Goal: Task Accomplishment & Management: Manage account settings

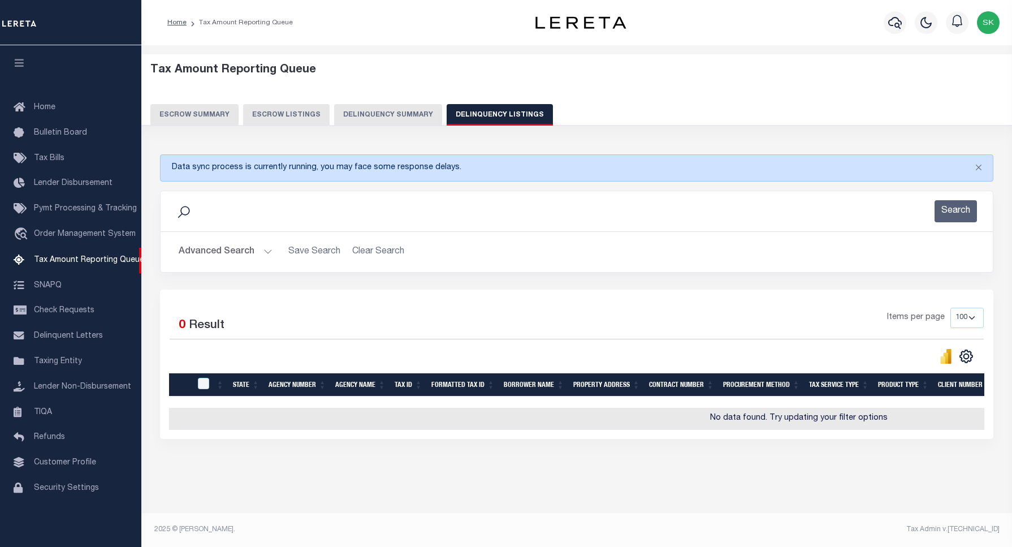
select select
select select "100"
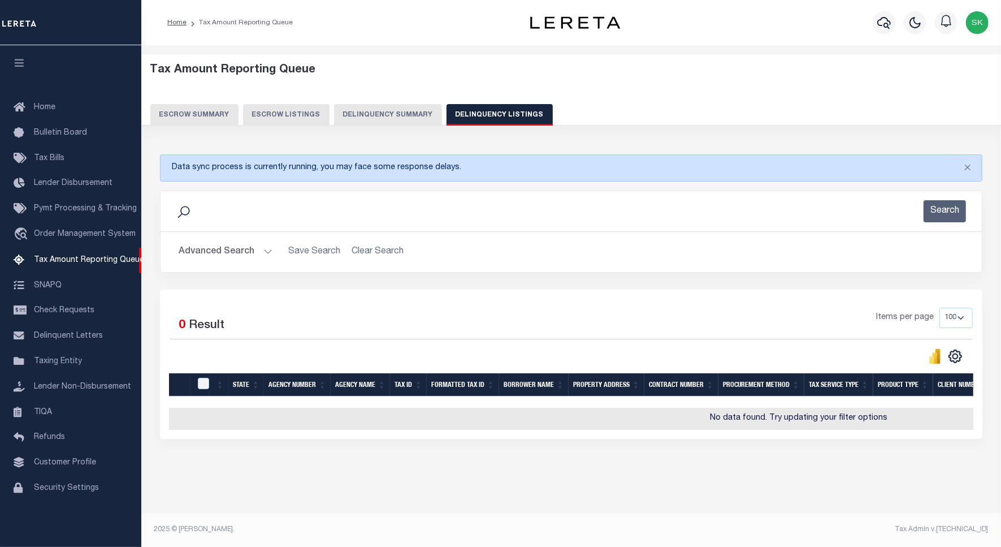
click at [210, 250] on button "Advanced Search" at bounding box center [226, 252] width 94 height 22
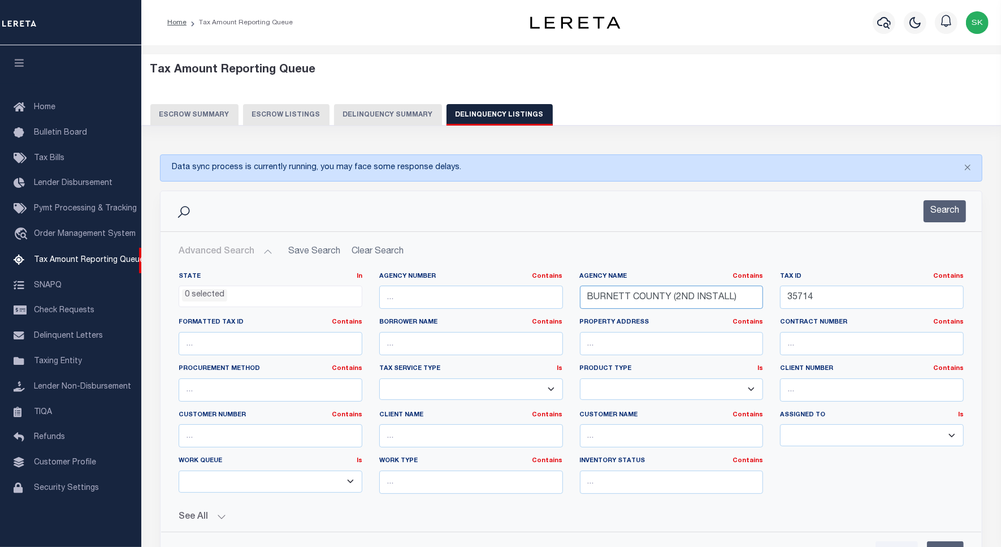
click at [680, 297] on input "BURNETT COUNTY (2ND INSTALL)" at bounding box center [672, 297] width 184 height 23
click at [802, 301] on input "35714" at bounding box center [872, 297] width 184 height 23
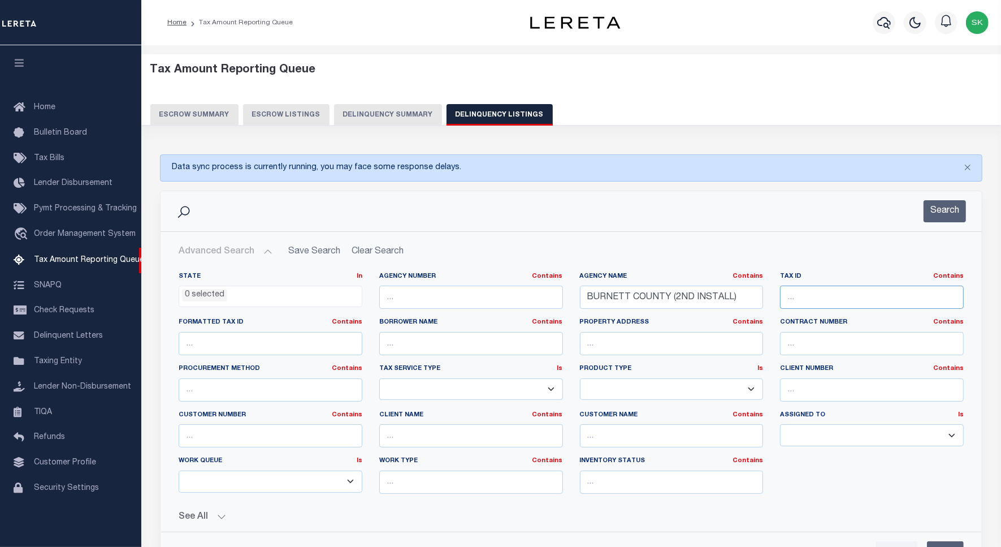
paste input "[PHONE_NUMBER]"
type input "[PHONE_NUMBER]"
click at [699, 301] on input "BURNETT COUNTY (2ND INSTALL)" at bounding box center [672, 297] width 184 height 23
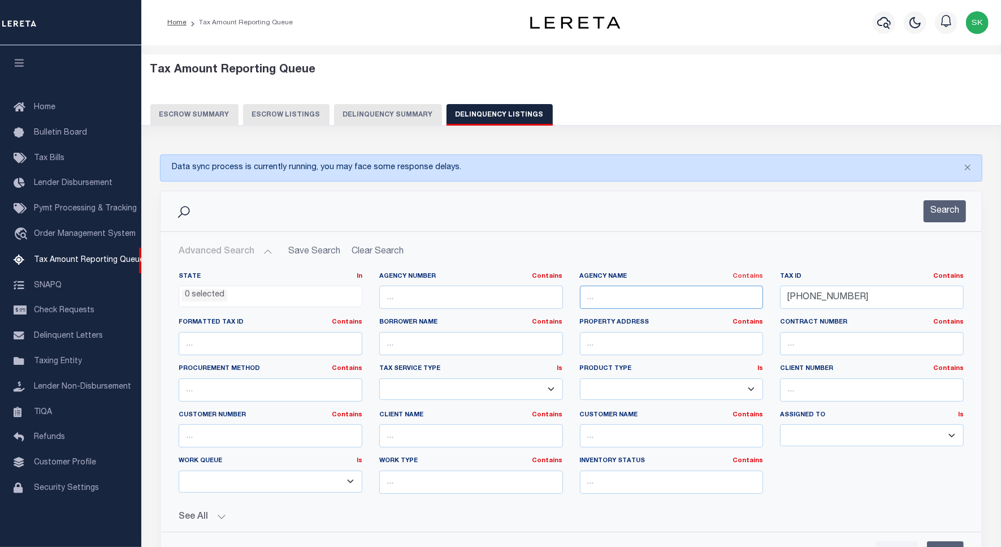
drag, startPoint x: 642, startPoint y: 305, endPoint x: 753, endPoint y: 273, distance: 115.4
click at [642, 305] on input "text" at bounding box center [672, 297] width 184 height 23
paste input "[GEOGRAPHIC_DATA]"
type input "[GEOGRAPHIC_DATA]"
click at [956, 218] on button "Search" at bounding box center [945, 211] width 42 height 22
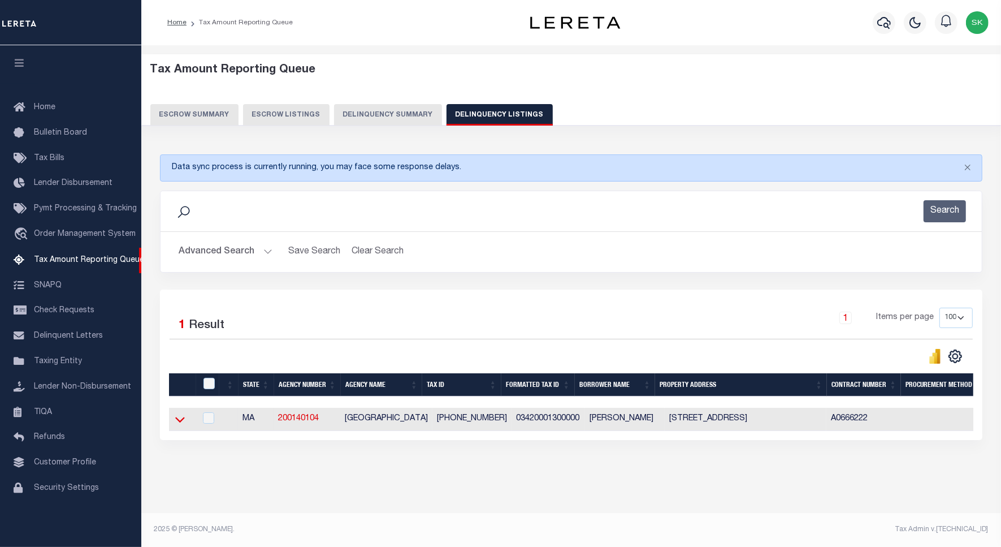
click at [179, 422] on icon at bounding box center [180, 419] width 10 height 12
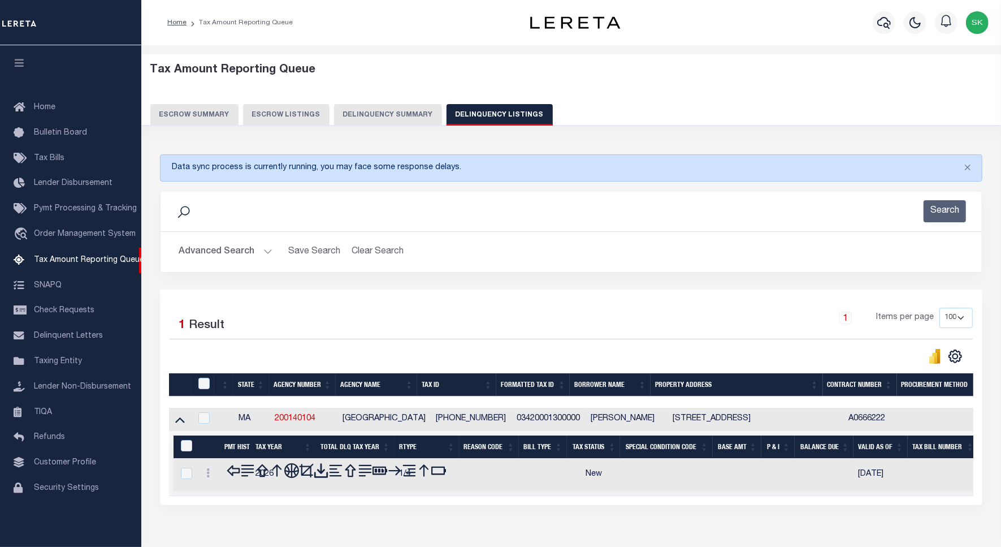
scroll to position [6, 0]
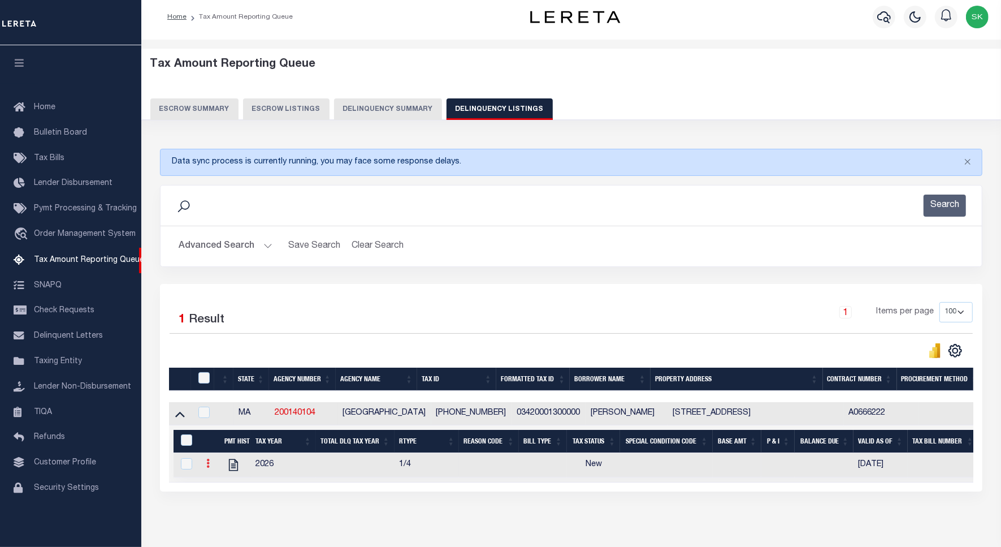
click at [207, 468] on icon at bounding box center [207, 463] width 3 height 9
click at [222, 487] on img "" at bounding box center [221, 481] width 11 height 11
checkbox input "true"
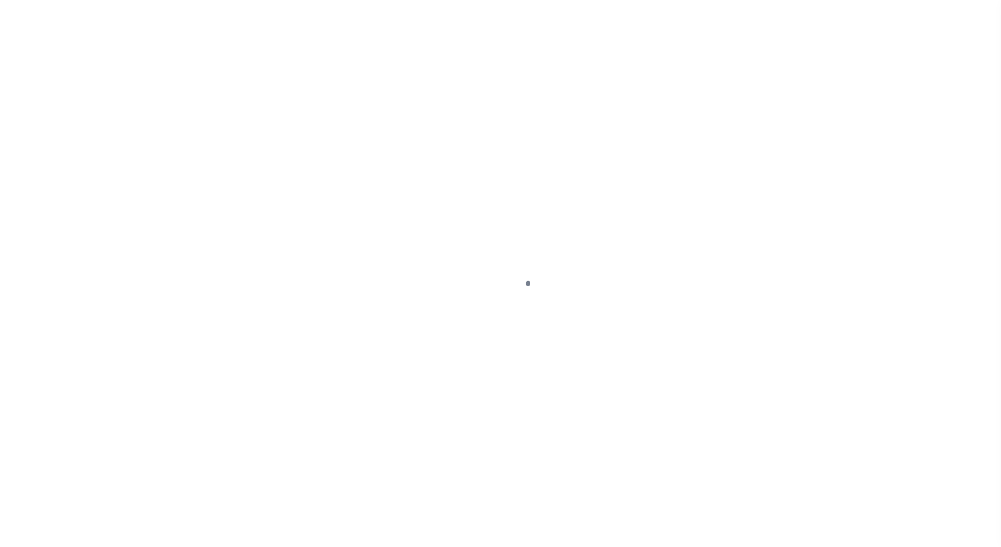
select select "NW2"
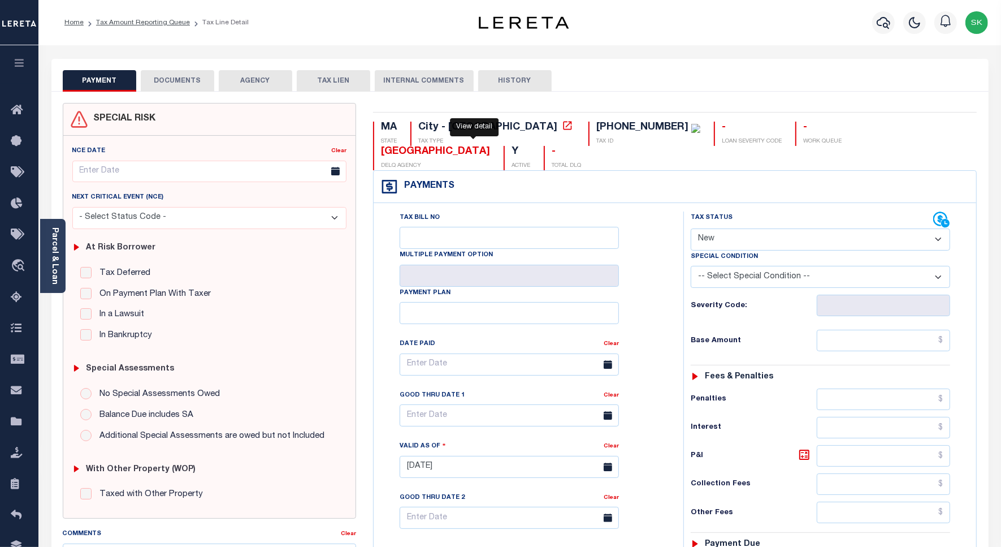
click at [562, 126] on icon at bounding box center [567, 125] width 11 height 11
click at [648, 232] on div "Tax Bill No Multiple Payment Option Payment Plan Clear" at bounding box center [526, 369] width 282 height 317
click at [114, 20] on link "Tax Amount Reporting Queue" at bounding box center [143, 22] width 94 height 7
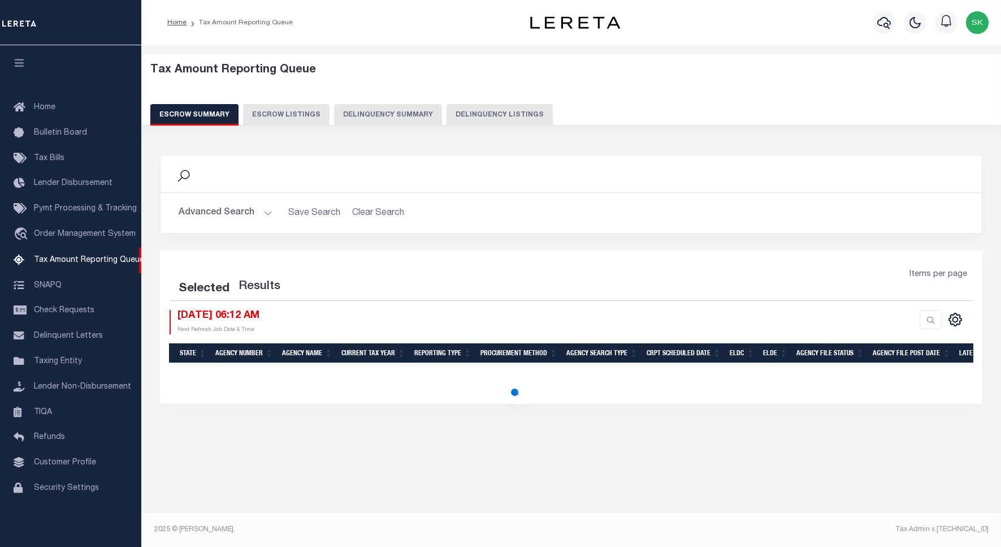
click at [473, 115] on button "Delinquency Listings" at bounding box center [500, 114] width 106 height 21
select select "100"
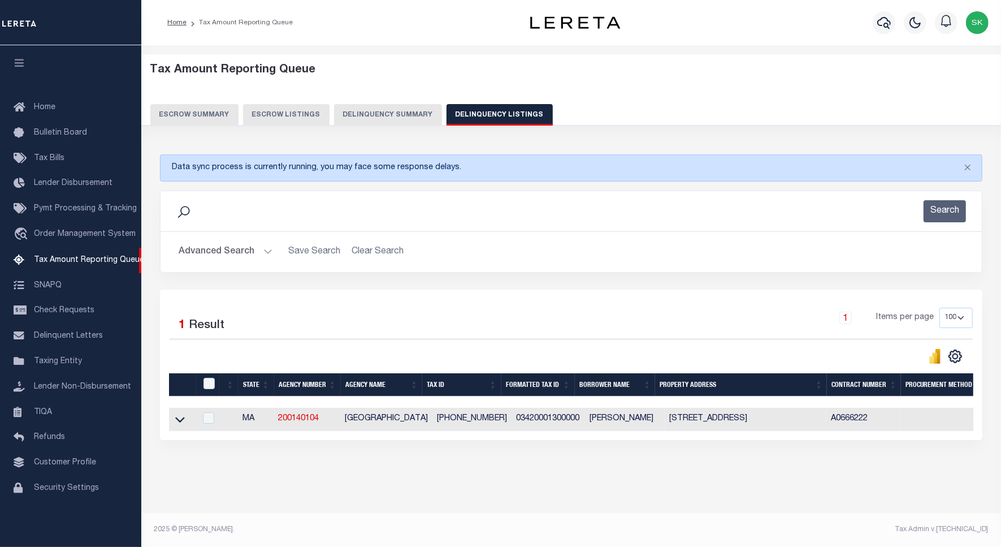
click at [204, 250] on button "Advanced Search" at bounding box center [226, 252] width 94 height 22
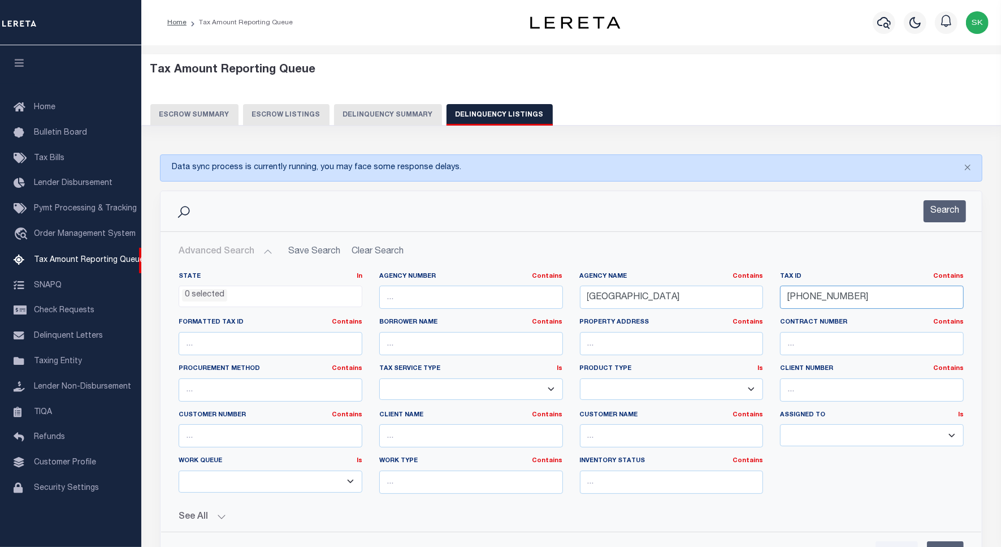
click at [810, 297] on input "[PHONE_NUMBER]" at bounding box center [872, 297] width 184 height 23
click at [935, 211] on button "Search" at bounding box center [945, 211] width 42 height 22
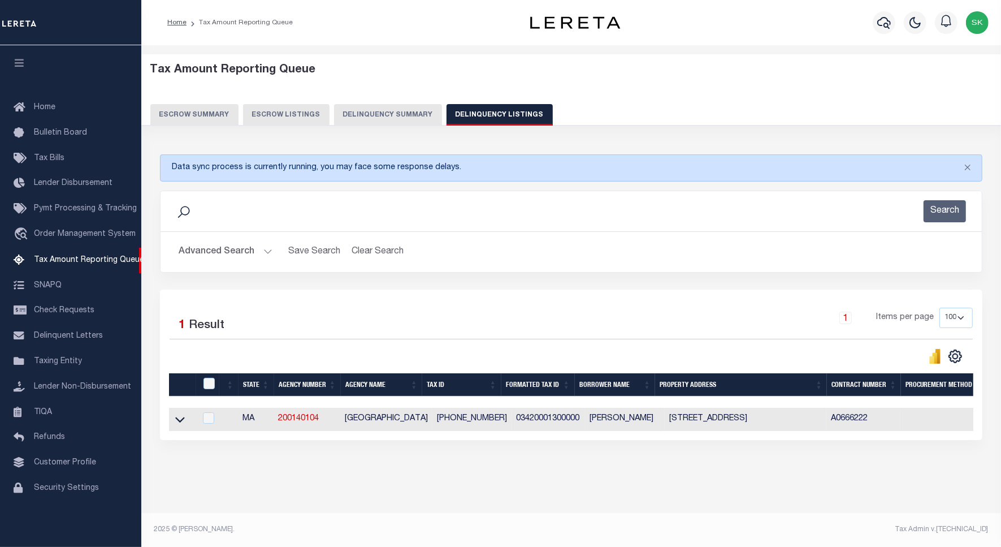
scroll to position [6, 0]
click at [181, 417] on icon at bounding box center [180, 419] width 10 height 12
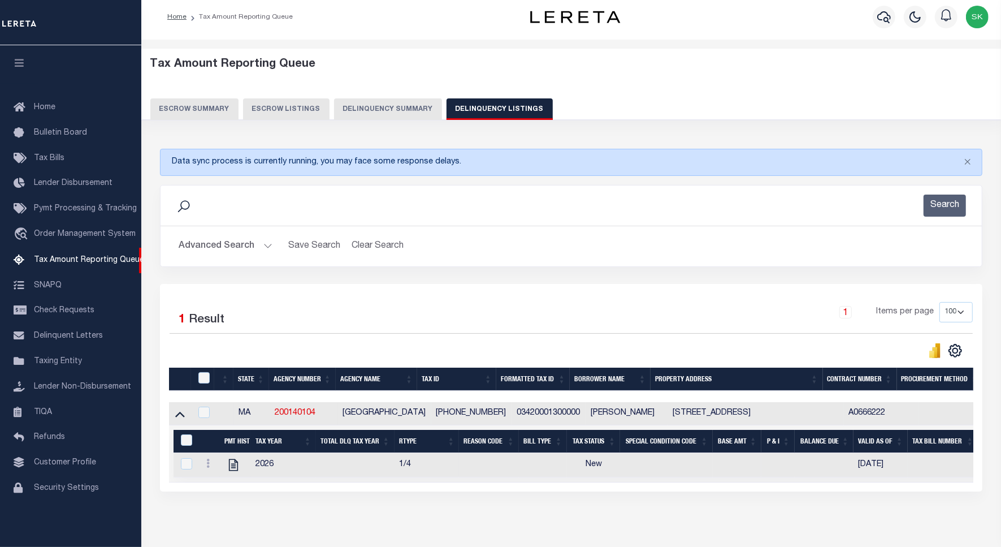
click at [207, 462] on div at bounding box center [208, 465] width 13 height 14
checkbox input "true"
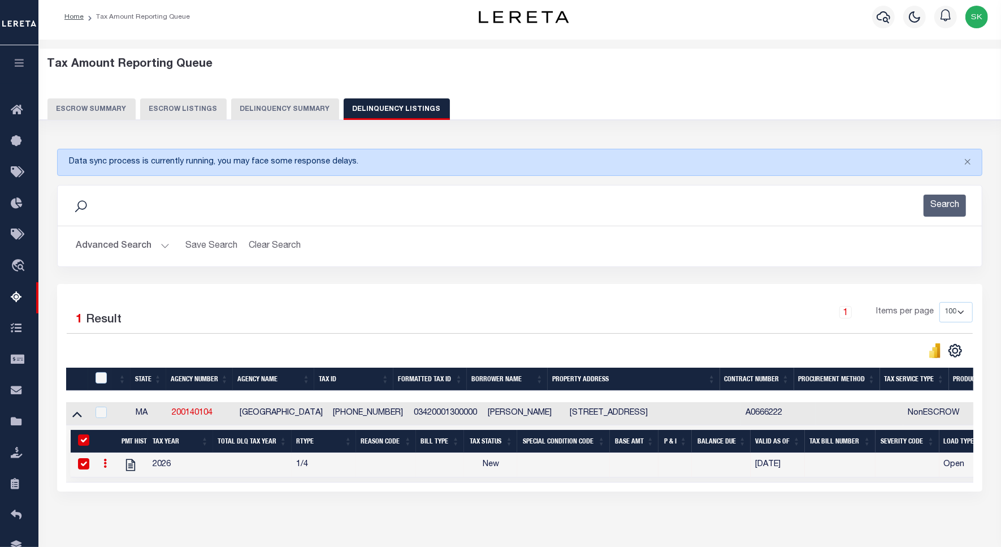
click at [103, 468] on icon at bounding box center [104, 463] width 3 height 9
click at [117, 487] on img "" at bounding box center [118, 481] width 11 height 11
checkbox input "false"
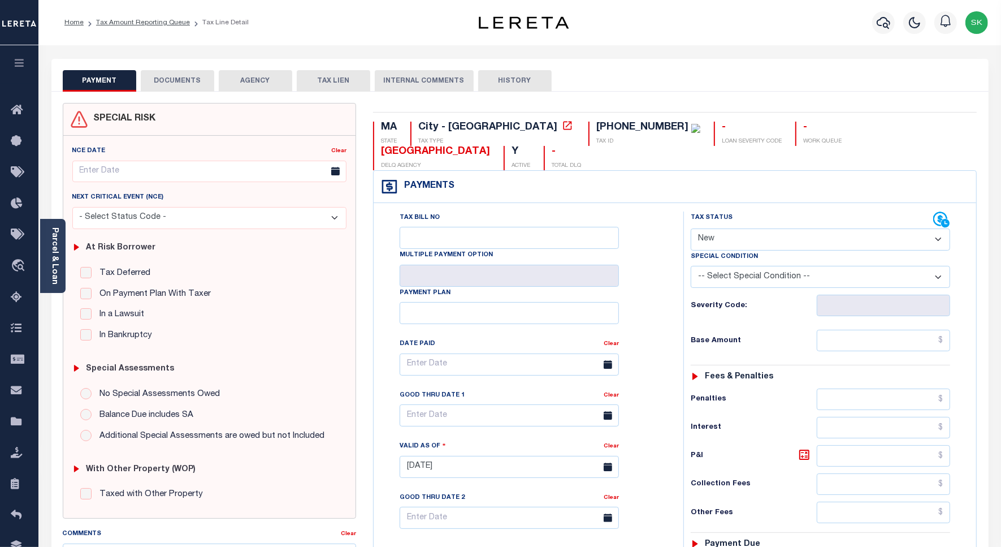
click at [673, 236] on div "Tax Bill No Multiple Payment Option Payment Plan Clear" at bounding box center [526, 460] width 299 height 499
click at [742, 228] on select "- Select Status Code - Open Due/Unpaid Paid Incomplete No Tax Due Internal Refu…" at bounding box center [821, 239] width 260 height 22
select select "PYD"
click at [691, 228] on select "- Select Status Code - Open Due/Unpaid Paid Incomplete No Tax Due Internal Refu…" at bounding box center [821, 239] width 260 height 22
type input "09/12/2025"
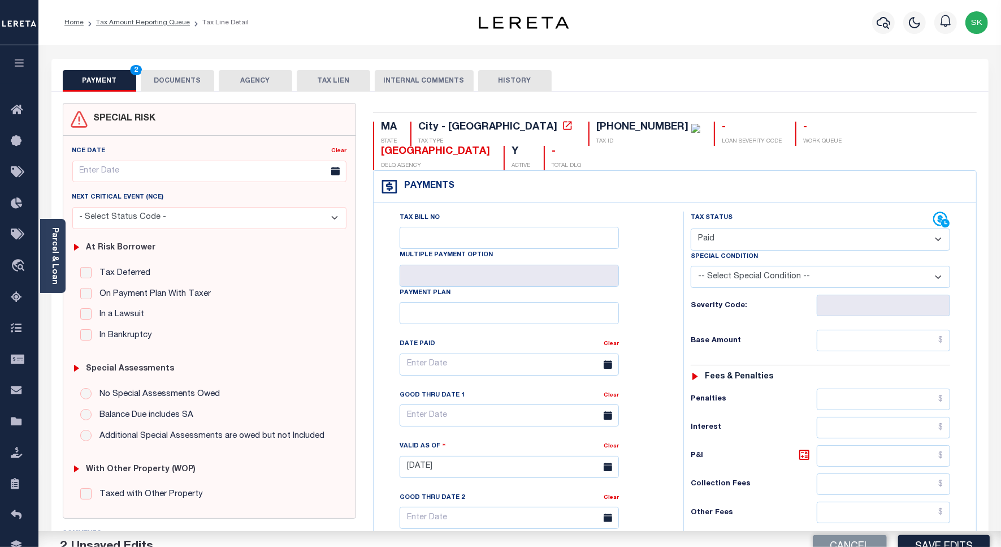
drag, startPoint x: 657, startPoint y: 278, endPoint x: 802, endPoint y: 323, distance: 151.6
click at [684, 289] on div "Tax Bill No Multiple Payment Option Payment Plan Clear Clear Valid as Of" at bounding box center [676, 460] width 598 height 499
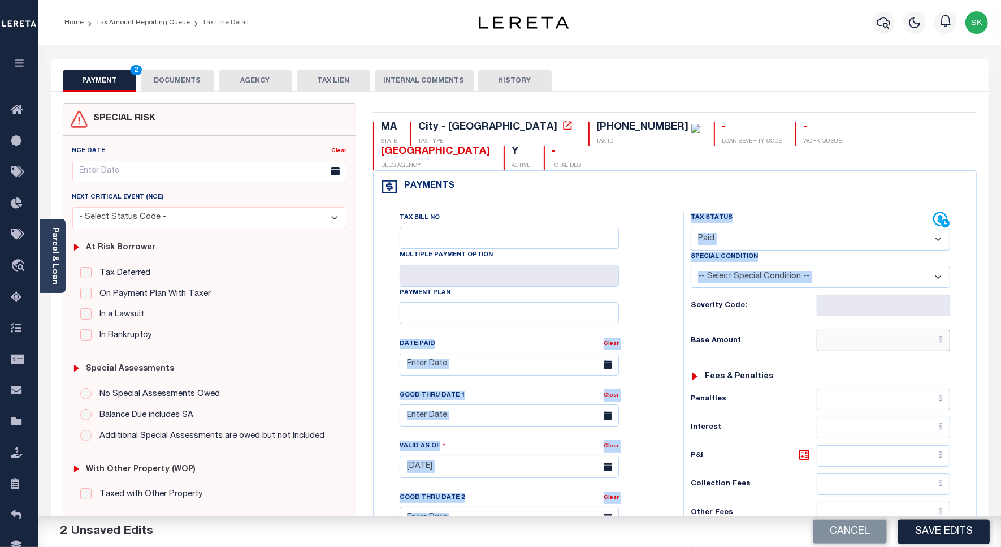
click at [842, 330] on input "text" at bounding box center [883, 340] width 133 height 21
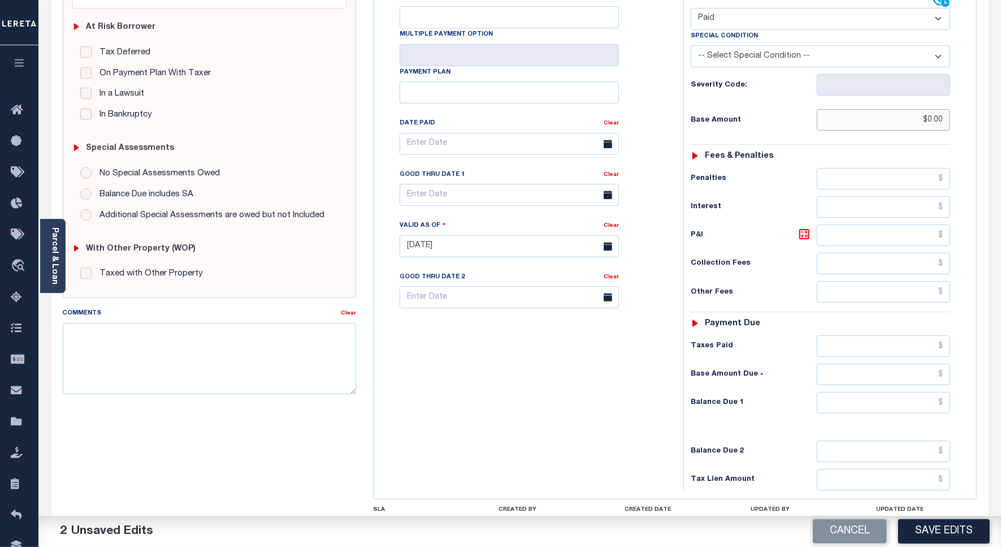
scroll to position [298, 0]
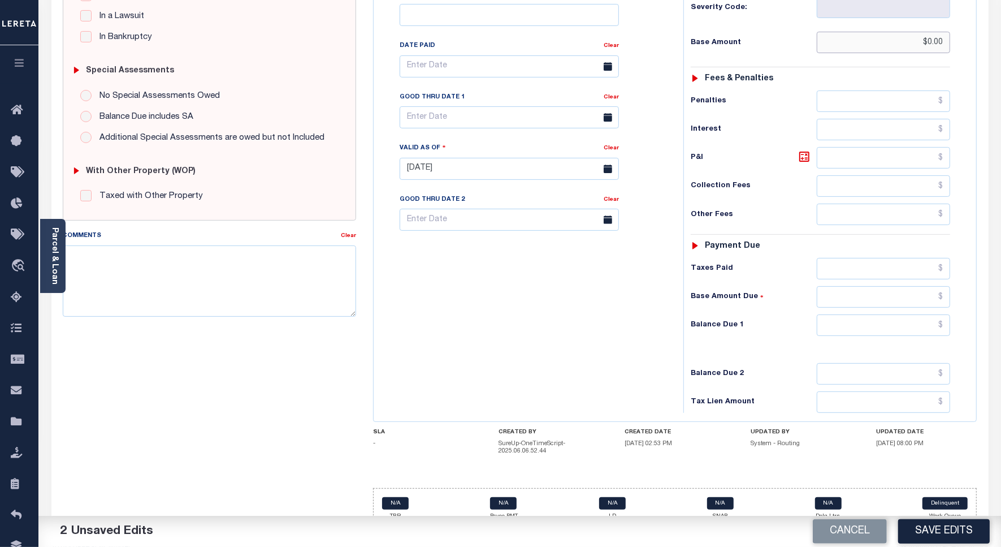
type input "$0.00"
click at [848, 314] on input "text" at bounding box center [883, 324] width 133 height 21
type input "$0.00"
click at [537, 266] on div "Tax Bill No Multiple Payment Option Payment Plan Clear" at bounding box center [526, 162] width 299 height 499
click at [915, 526] on button "Save Edits" at bounding box center [944, 531] width 92 height 24
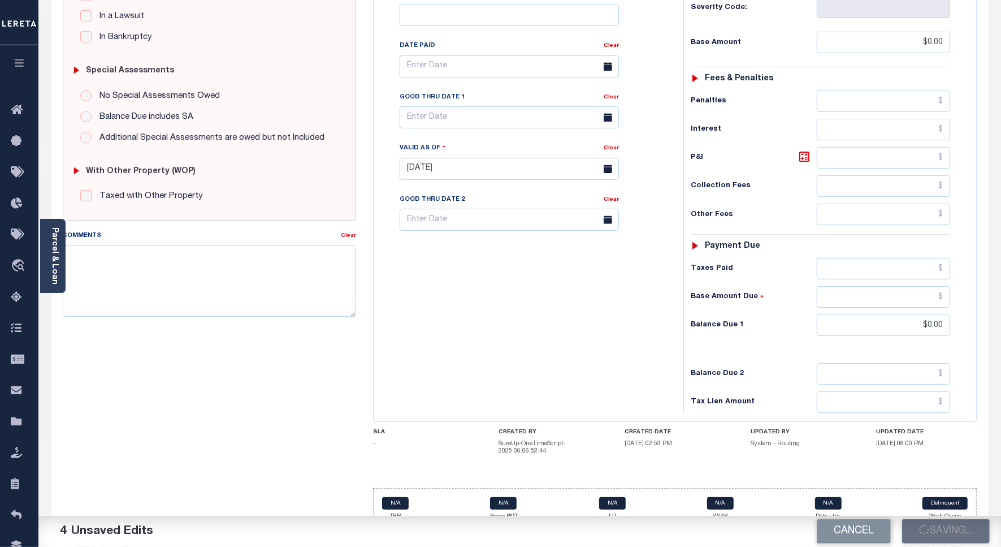
scroll to position [248, 0]
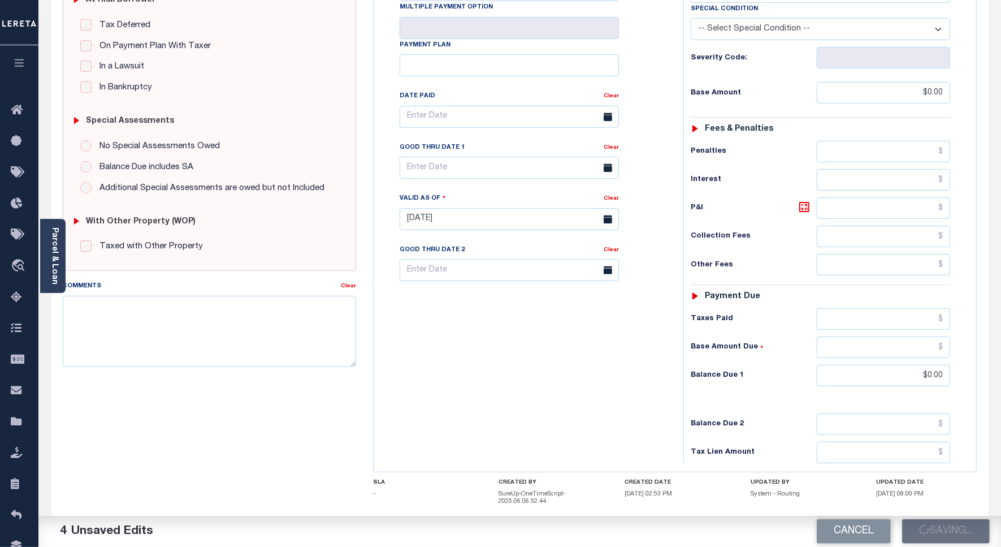
checkbox input "false"
type input "$0"
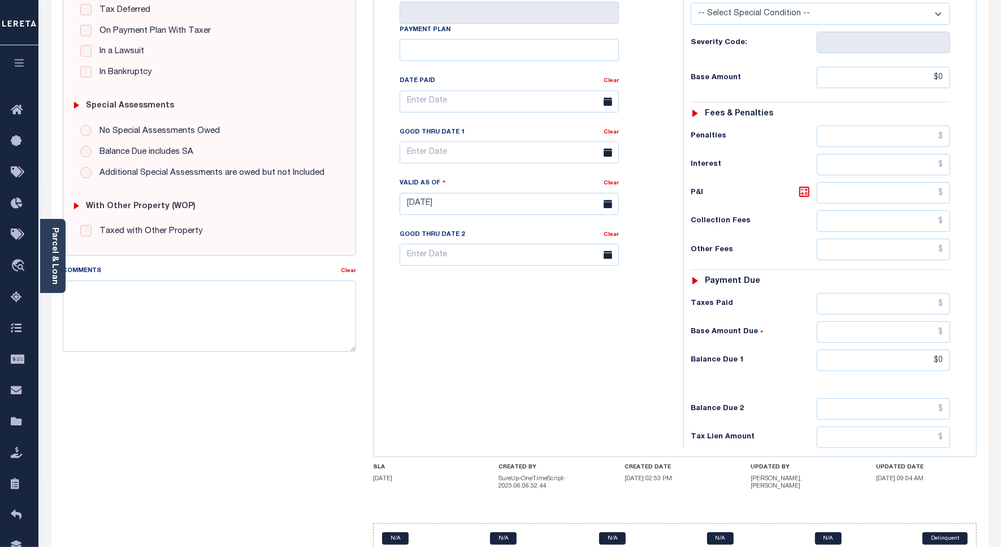
scroll to position [298, 0]
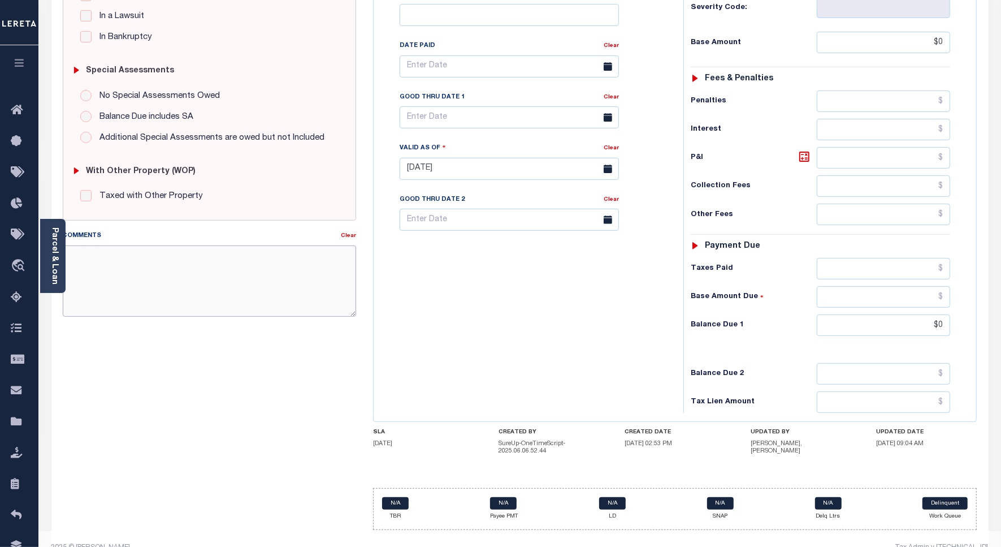
click at [144, 273] on textarea "Comments" at bounding box center [209, 280] width 293 height 71
click at [292, 256] on textarea "AS per TC verified that taxes are paid on the property." at bounding box center [209, 280] width 293 height 71
type textarea "AS per TC verified that taxes are paid on the property."
click at [434, 100] on body "Home Tax Amount Reporting Queue Tax Line Detail" at bounding box center [500, 133] width 1001 height 863
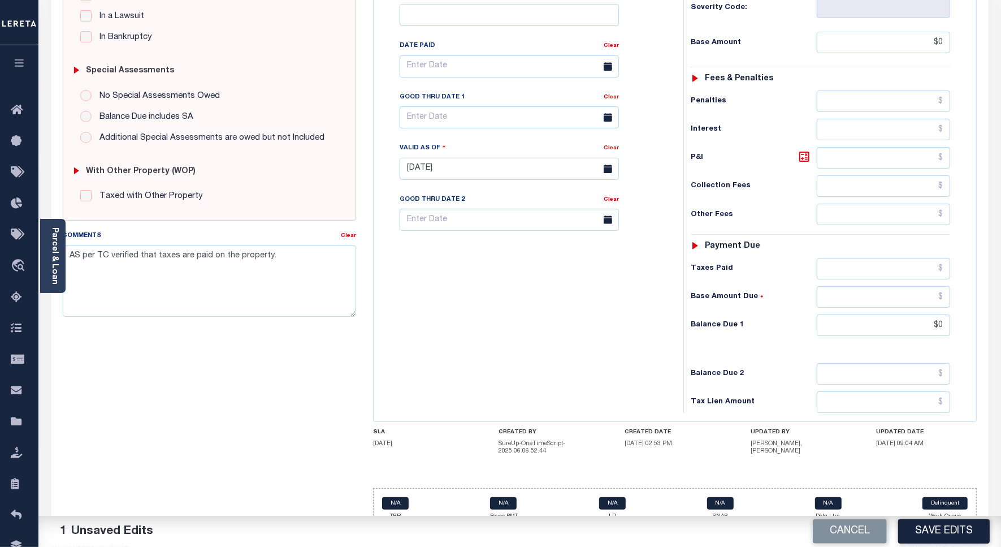
click at [640, 329] on div "Tax Bill No Multiple Payment Option Payment Plan Clear" at bounding box center [526, 162] width 299 height 499
click at [945, 529] on button "Save Edits" at bounding box center [944, 531] width 92 height 24
checkbox input "false"
type input "$0"
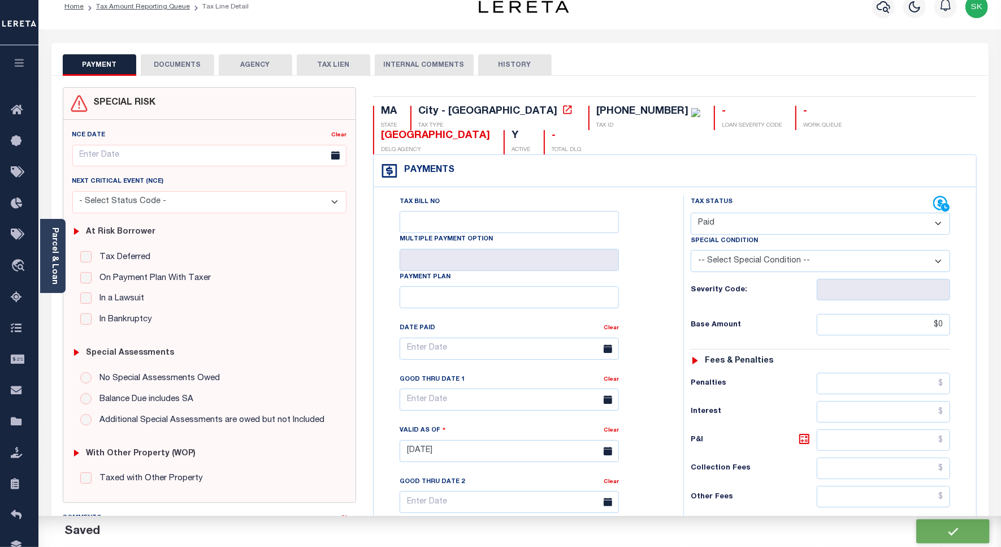
scroll to position [0, 0]
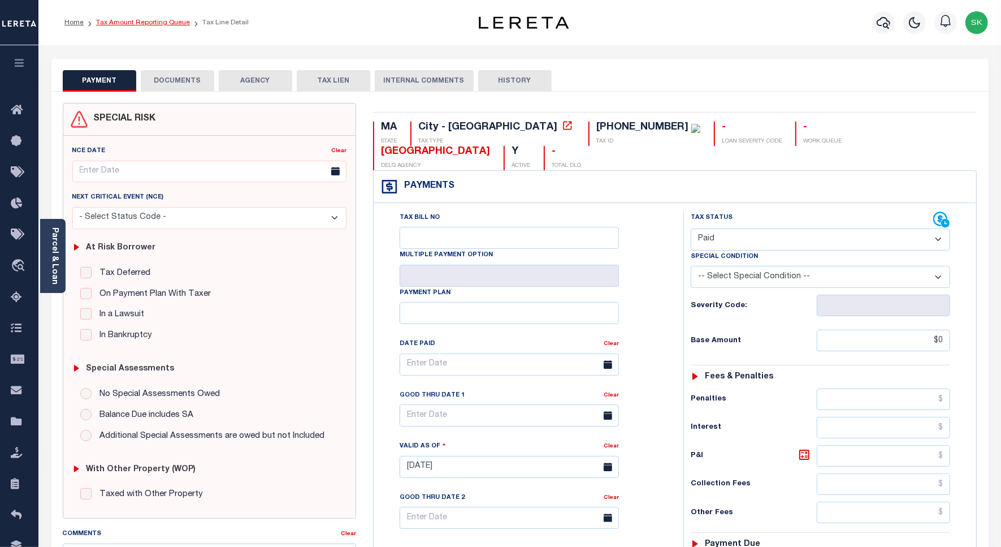
click at [163, 21] on link "Tax Amount Reporting Queue" at bounding box center [143, 22] width 94 height 7
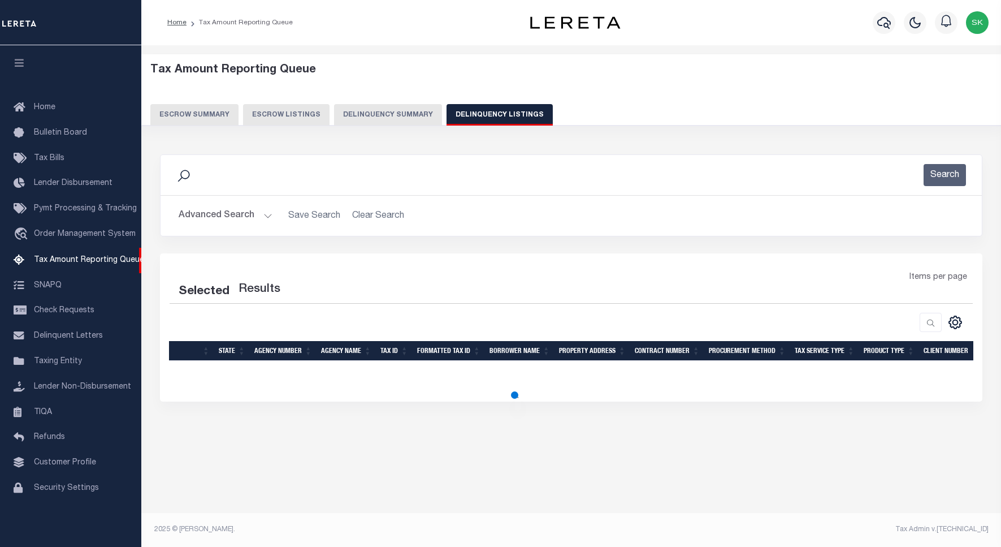
select select "100"
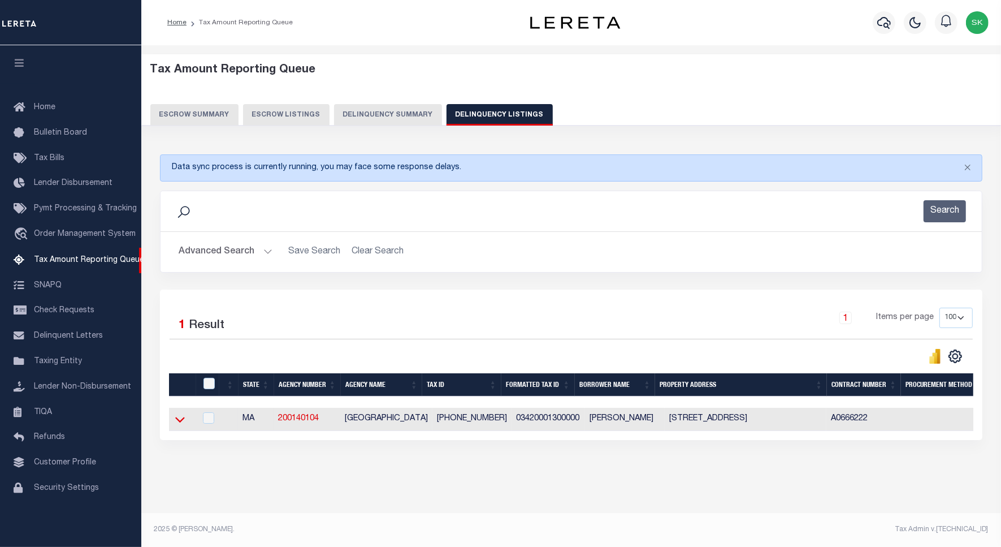
click at [179, 421] on icon at bounding box center [180, 419] width 10 height 12
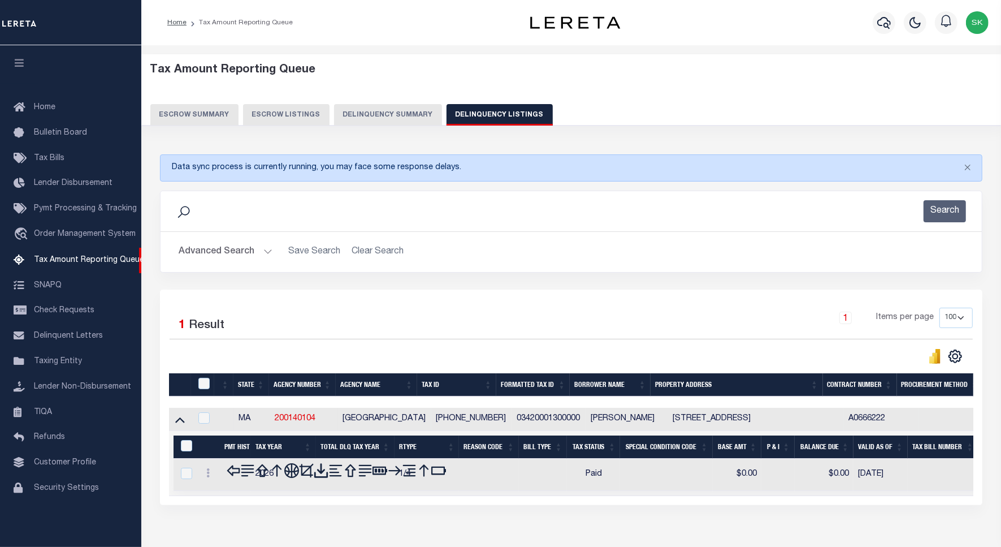
scroll to position [63, 0]
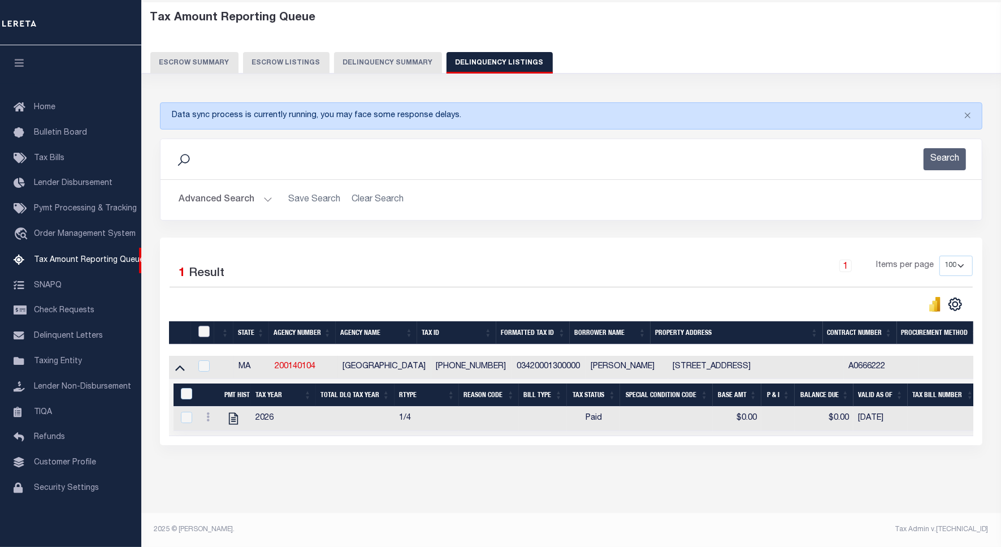
click at [205, 326] on input "checkbox" at bounding box center [203, 331] width 11 height 11
checkbox input "true"
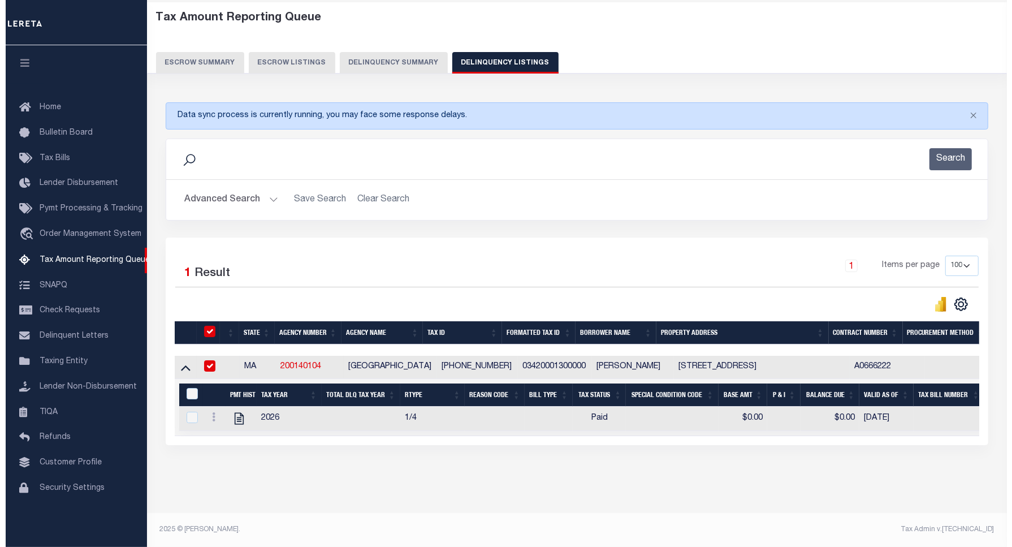
scroll to position [61, 0]
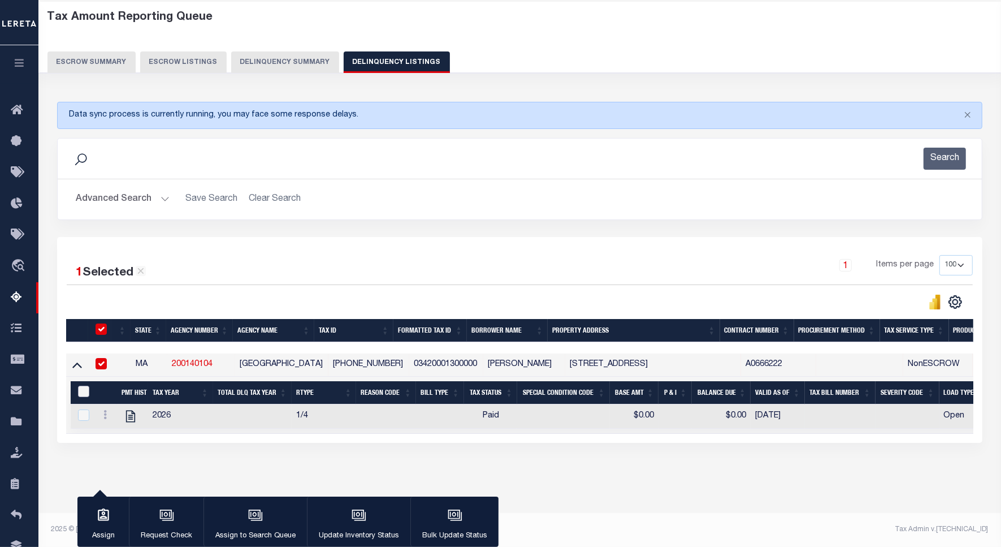
click at [81, 386] on input "&nbsp;" at bounding box center [83, 391] width 11 height 11
checkbox input "true"
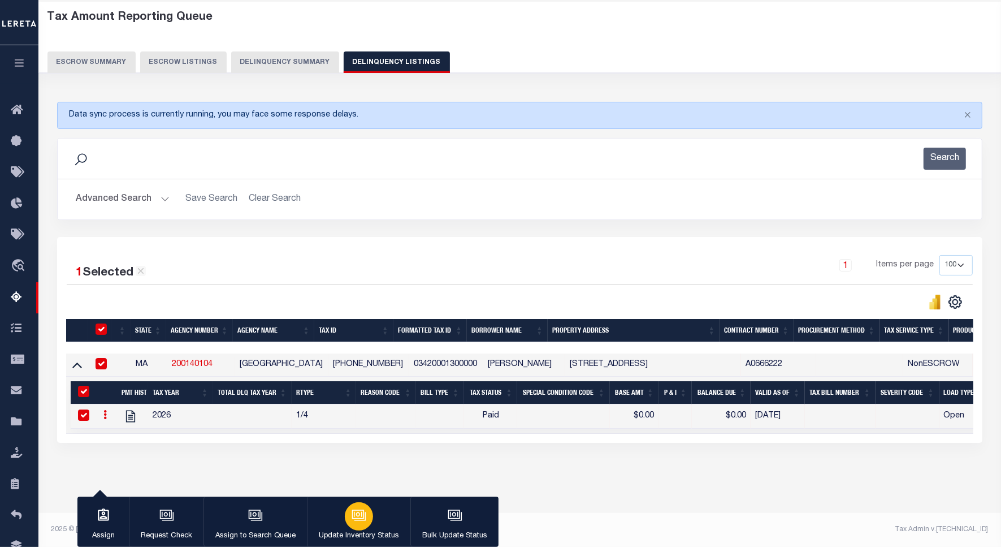
click at [377, 516] on button "Update Inventory Status" at bounding box center [358, 521] width 103 height 51
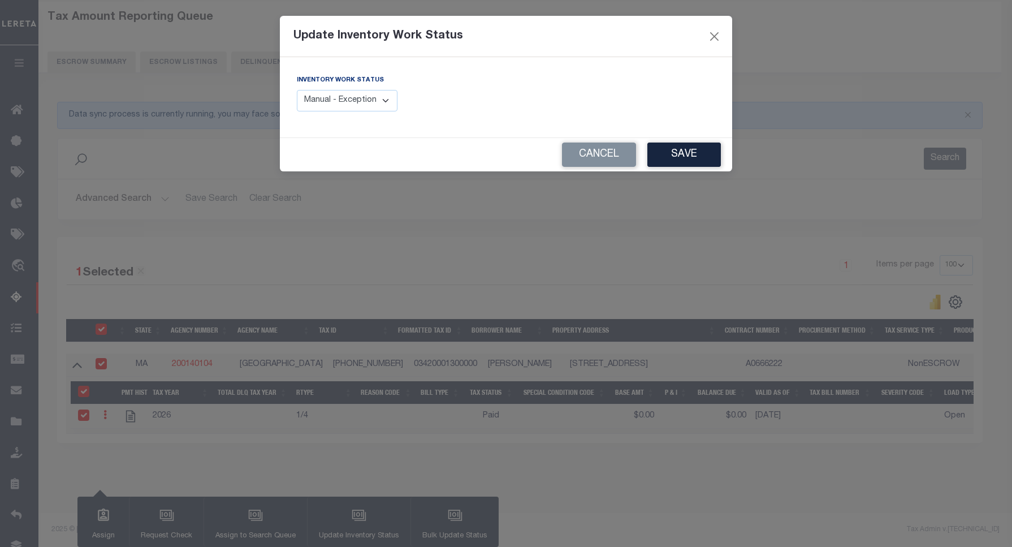
click at [357, 107] on select "Manual - Exception Pended - Awaiting Search Late Add Exception Completed" at bounding box center [347, 101] width 101 height 22
select select "4"
click at [297, 90] on select "Manual - Exception Pended - Awaiting Search Late Add Exception Completed" at bounding box center [347, 101] width 101 height 22
click at [674, 163] on button "Save" at bounding box center [684, 154] width 74 height 24
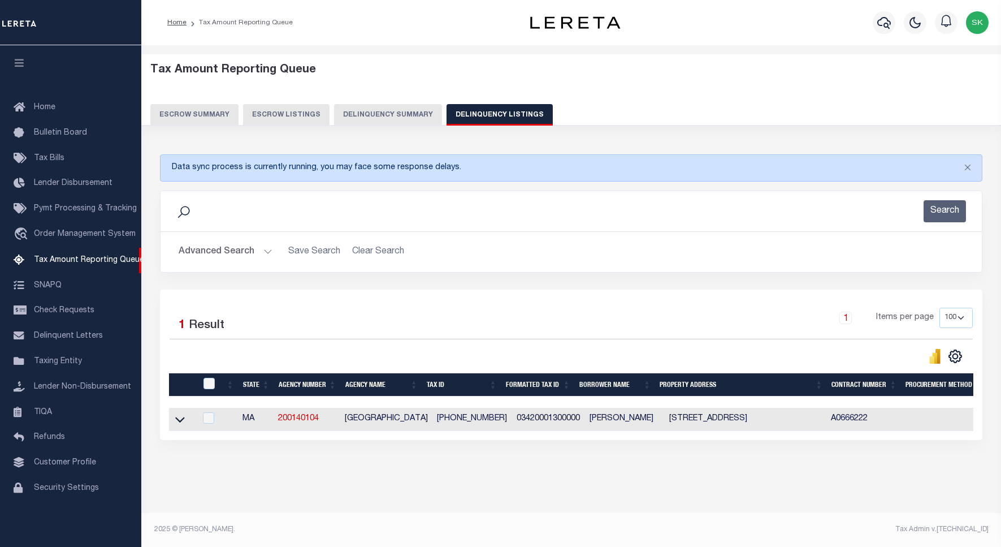
select select "100"
click at [207, 250] on button "Advanced Search" at bounding box center [226, 252] width 94 height 22
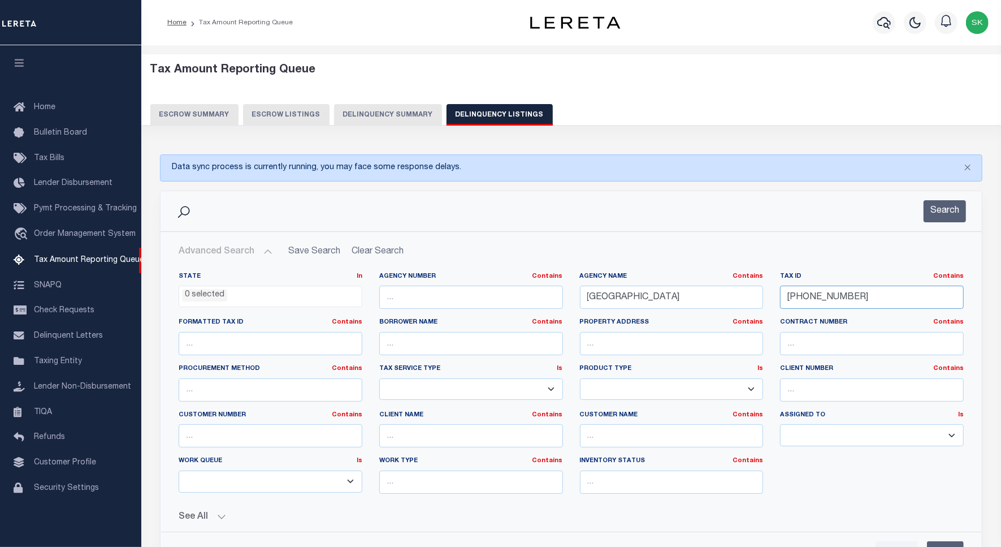
click at [807, 296] on input "0342-00013-00000" at bounding box center [872, 297] width 184 height 23
paste input "007-000068"
type input "0007-000068"
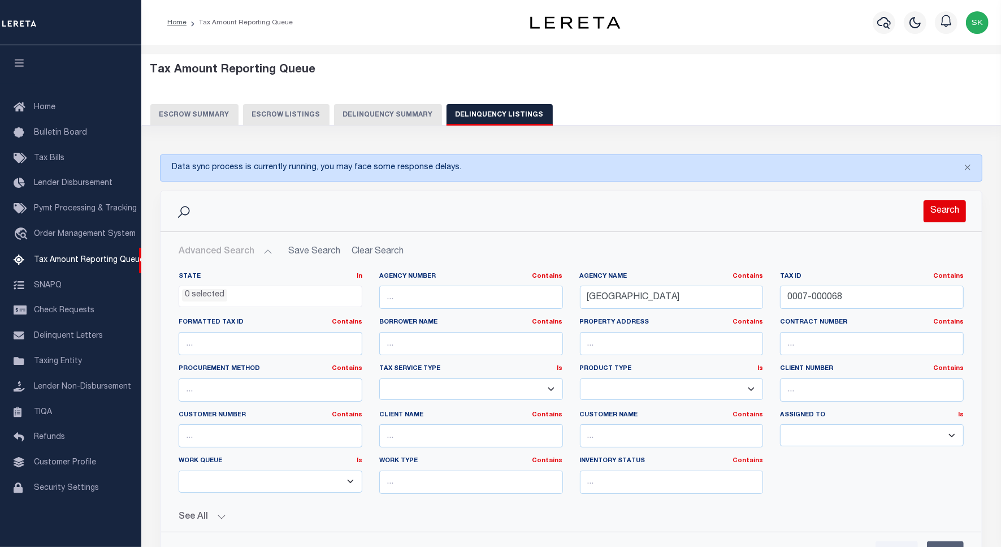
click at [933, 217] on button "Search" at bounding box center [945, 211] width 42 height 22
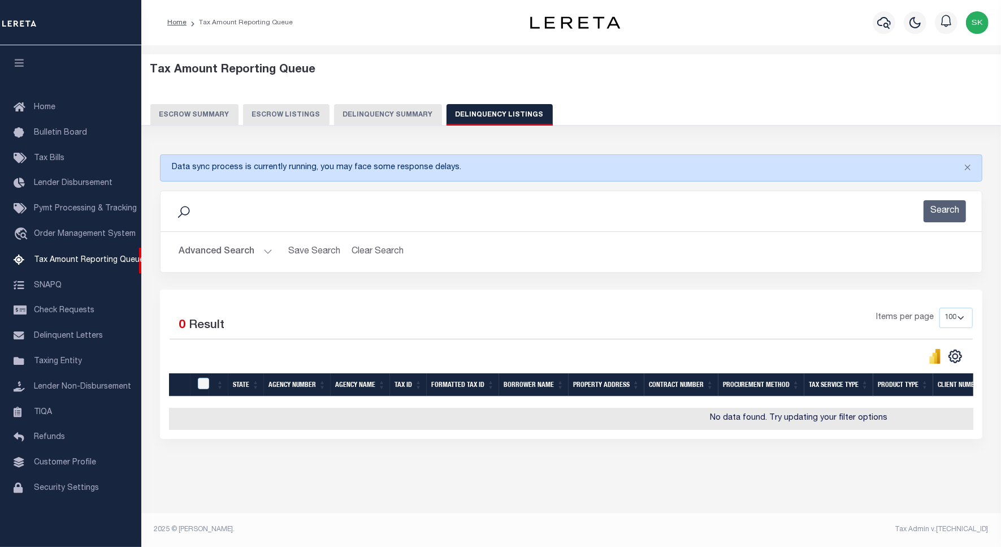
click at [228, 250] on button "Advanced Search" at bounding box center [226, 252] width 94 height 22
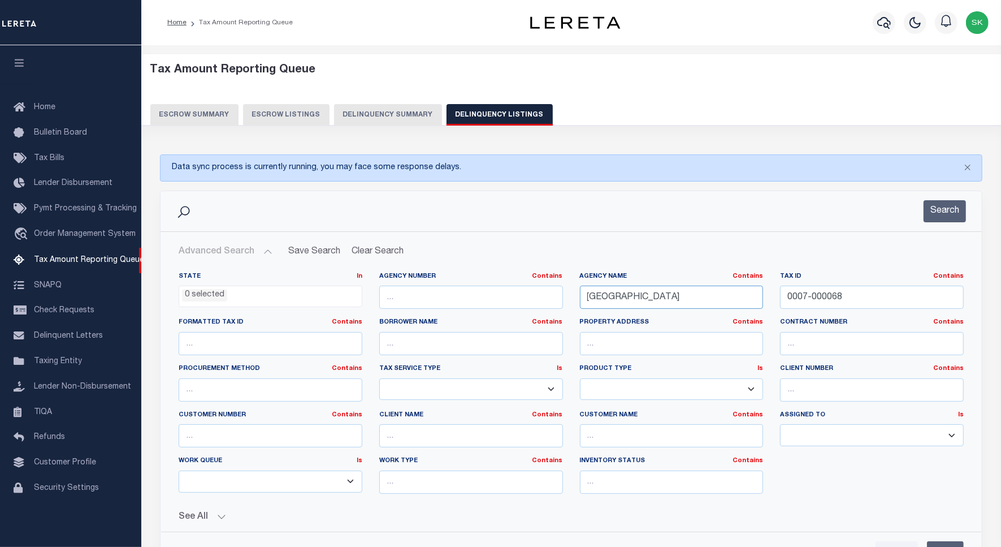
click at [634, 300] on input "LEOMINSTER CITY" at bounding box center [672, 297] width 184 height 23
click at [634, 300] on input "[GEOGRAPHIC_DATA]" at bounding box center [672, 297] width 184 height 23
click at [634, 300] on input "LEOMINSTER CITY" at bounding box center [672, 297] width 184 height 23
paste input "XINGTON TOWN"
type input "[GEOGRAPHIC_DATA]"
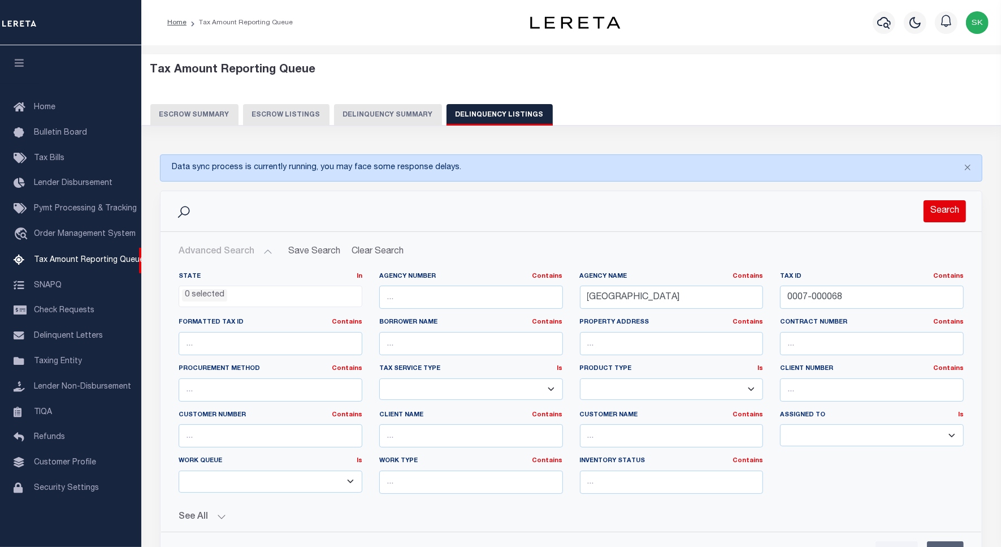
click at [942, 202] on button "Search" at bounding box center [945, 211] width 42 height 22
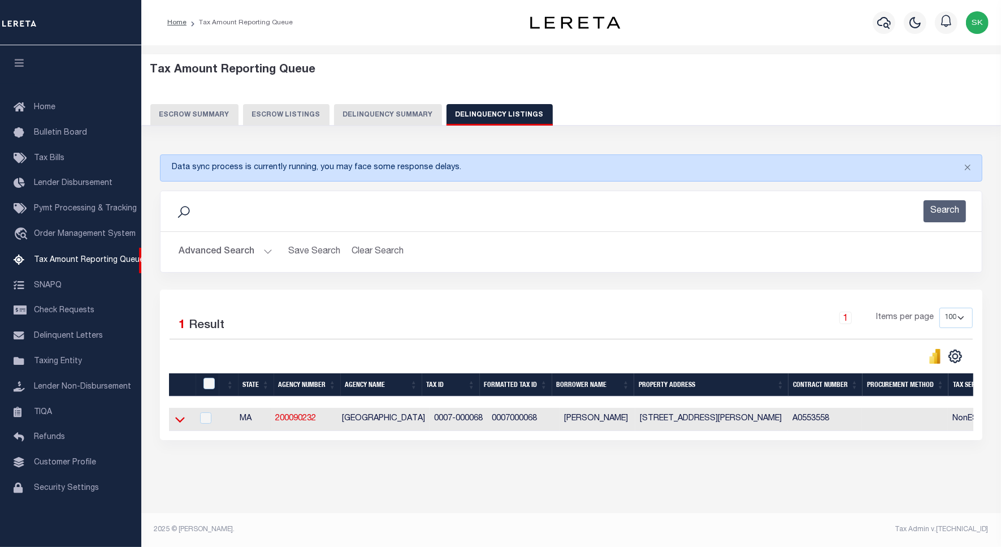
drag, startPoint x: 183, startPoint y: 422, endPoint x: 249, endPoint y: 323, distance: 118.6
click at [183, 422] on icon at bounding box center [180, 420] width 10 height 6
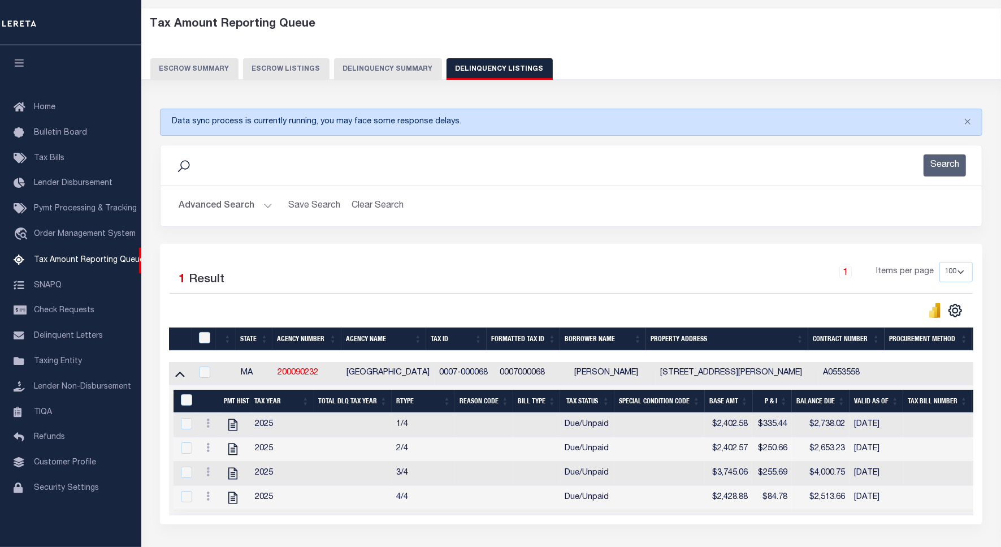
scroll to position [139, 0]
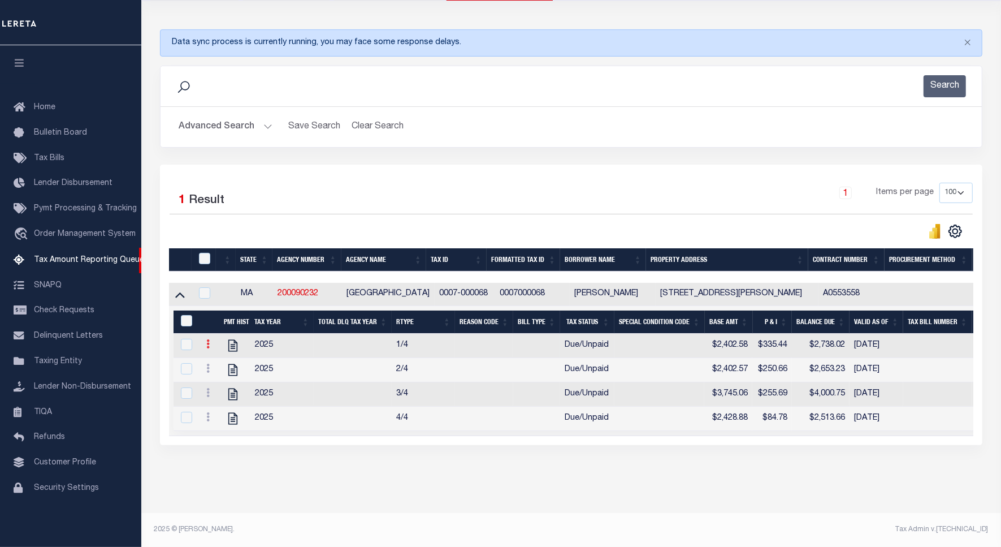
click at [207, 339] on icon at bounding box center [207, 343] width 3 height 9
click at [219, 361] on img "" at bounding box center [221, 362] width 11 height 11
checkbox input "true"
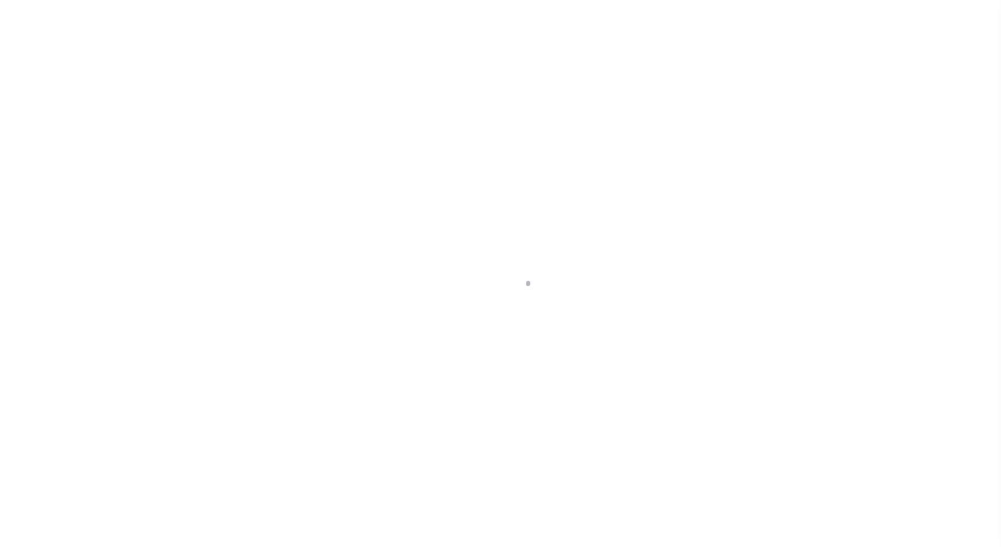
select select "DUE"
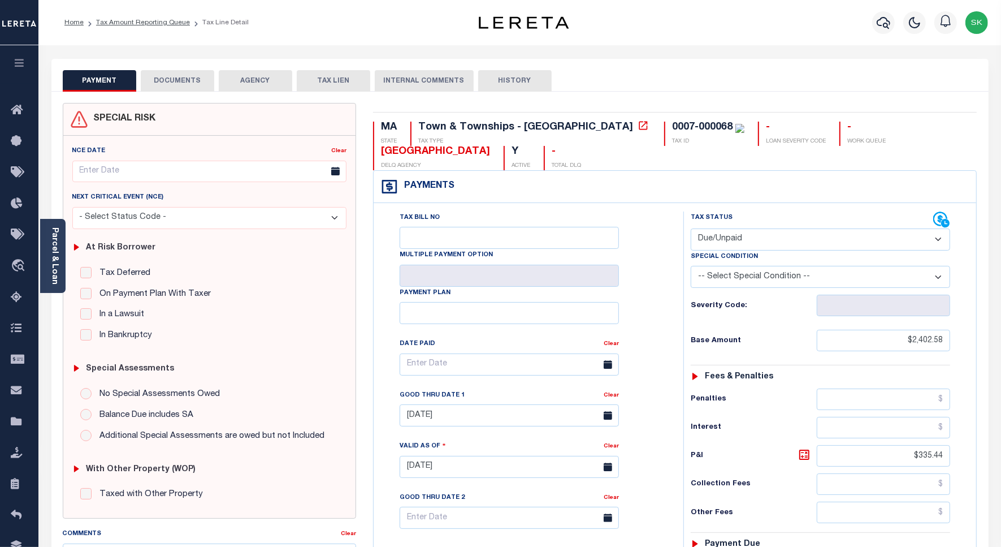
drag, startPoint x: 632, startPoint y: 258, endPoint x: 698, endPoint y: 256, distance: 66.8
click at [632, 258] on div "Tax Bill No Multiple Payment Option Payment Plan Clear" at bounding box center [526, 369] width 282 height 317
click at [749, 241] on select "- Select Status Code - Open Due/Unpaid Paid Incomplete No Tax Due Internal Refu…" at bounding box center [821, 239] width 260 height 22
click at [691, 230] on select "- Select Status Code - Open Due/Unpaid Paid Incomplete No Tax Due Internal Refu…" at bounding box center [821, 239] width 260 height 22
click at [679, 286] on div "Tax Status Status" at bounding box center [824, 460] width 299 height 499
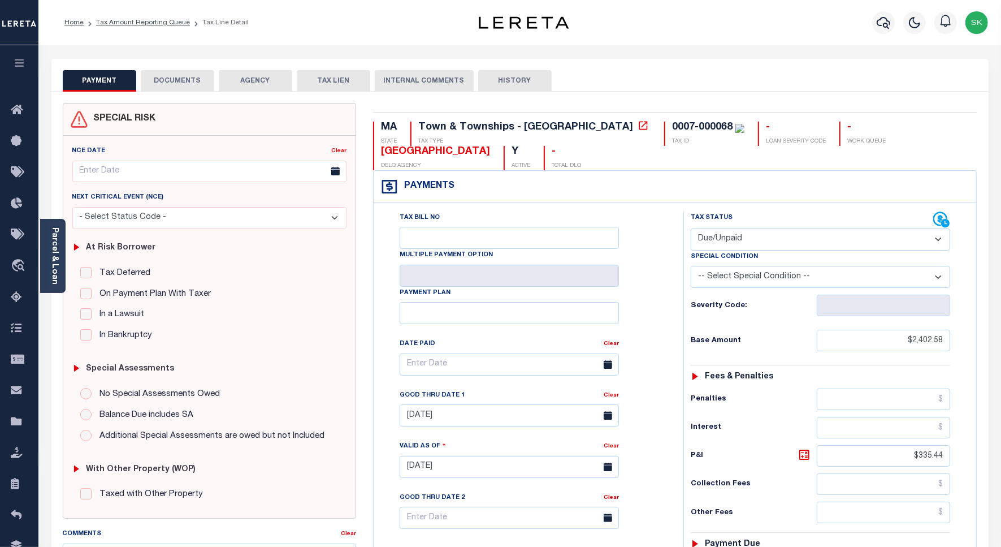
drag, startPoint x: 660, startPoint y: 318, endPoint x: 742, endPoint y: 334, distance: 84.1
click at [660, 318] on div "Tax Bill No Multiple Payment Option Payment Plan Clear" at bounding box center [526, 369] width 282 height 317
click at [922, 340] on input "$2,402.58" at bounding box center [883, 340] width 133 height 21
paste input "2"
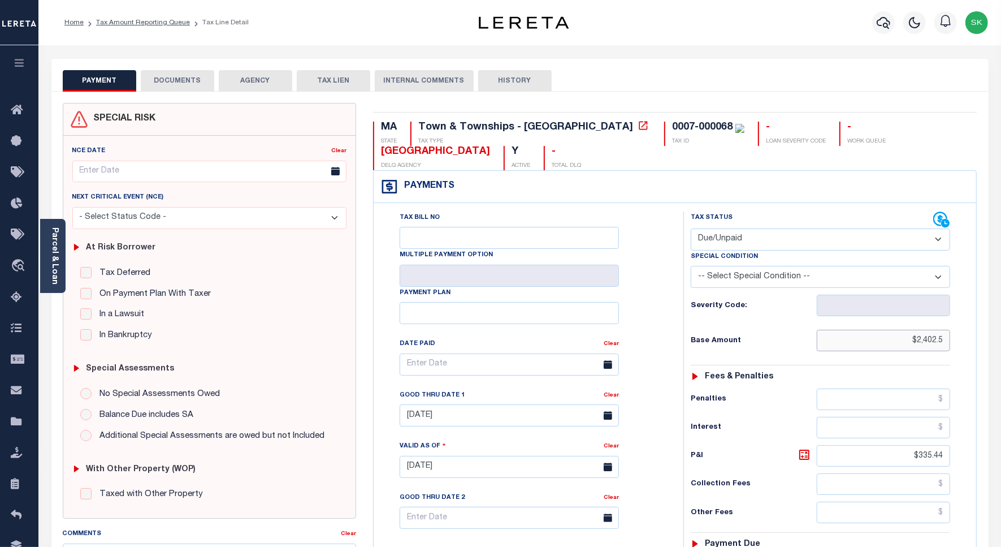
type input "$2,402.58"
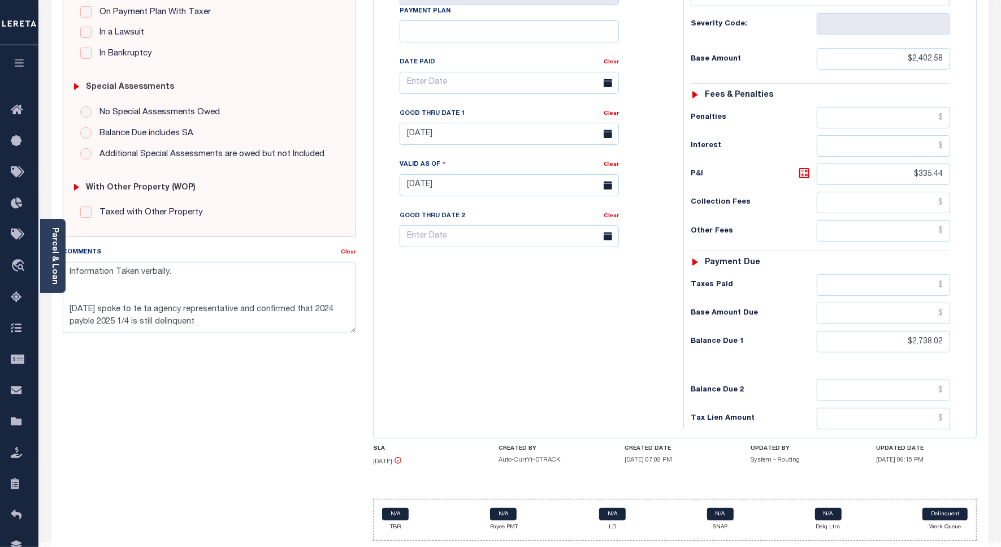
scroll to position [317, 0]
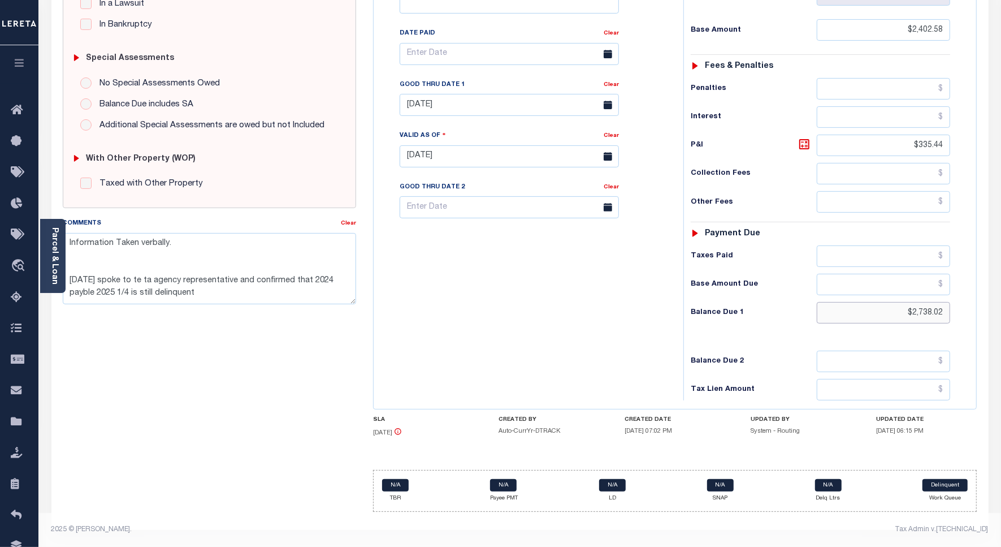
click at [920, 310] on input "$2,738.02" at bounding box center [883, 312] width 133 height 21
paste input "94.24"
type input "$2,794.24"
type input "[DATE]"
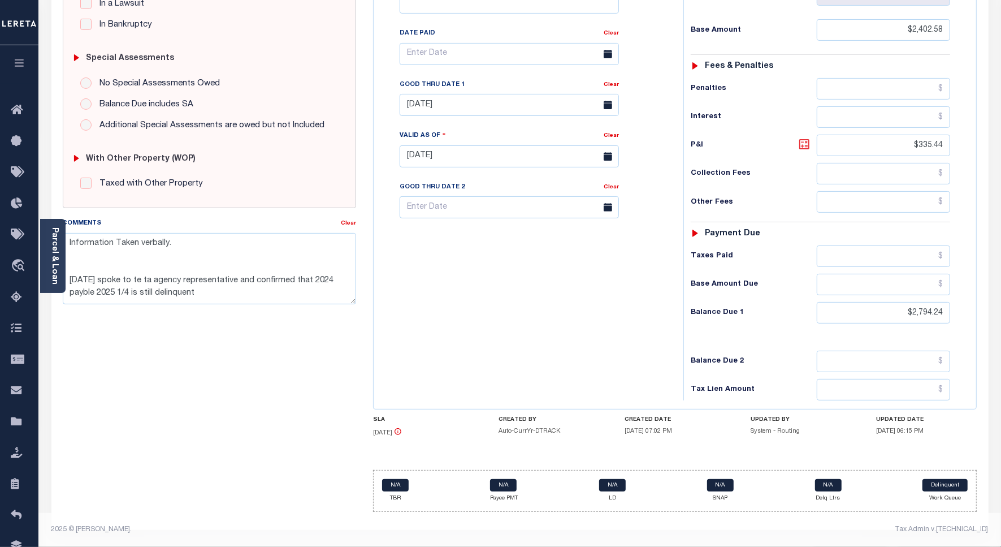
click at [802, 141] on icon at bounding box center [804, 144] width 7 height 7
type input "$391.66"
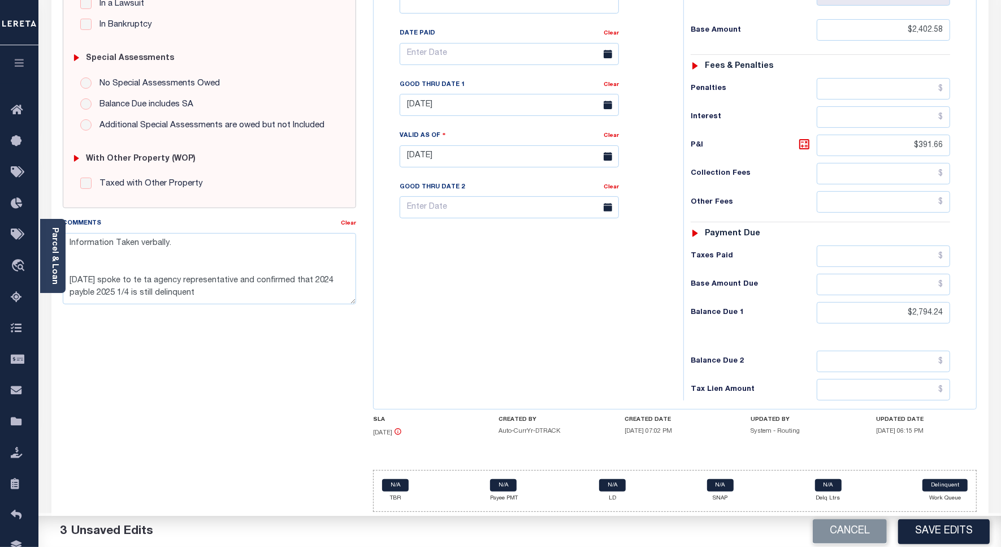
click at [551, 281] on div "Tax Bill No Multiple Payment Option Payment Plan Clear" at bounding box center [526, 150] width 299 height 499
click at [523, 103] on input "07/31/2025" at bounding box center [509, 105] width 219 height 22
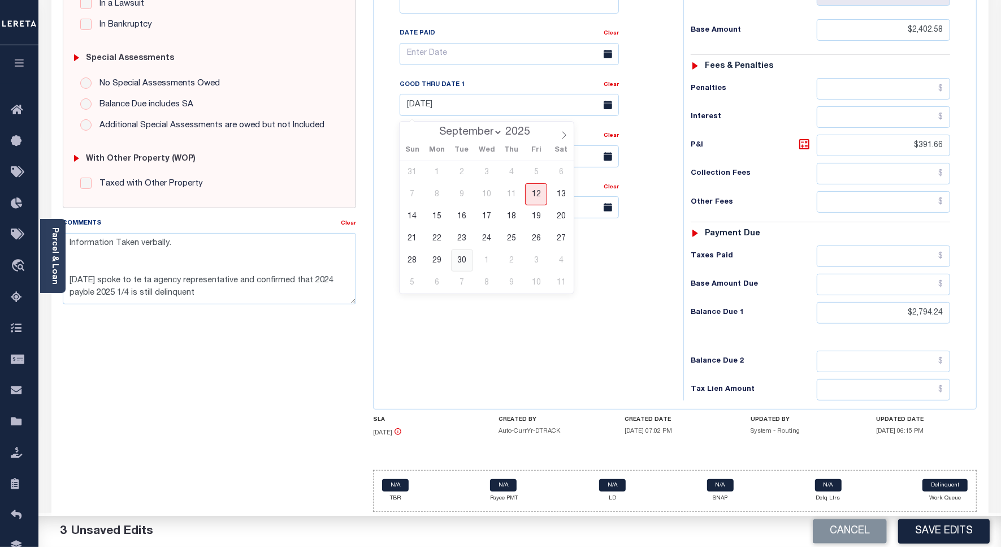
click at [461, 250] on span "30" at bounding box center [462, 260] width 22 height 22
type input "[DATE]"
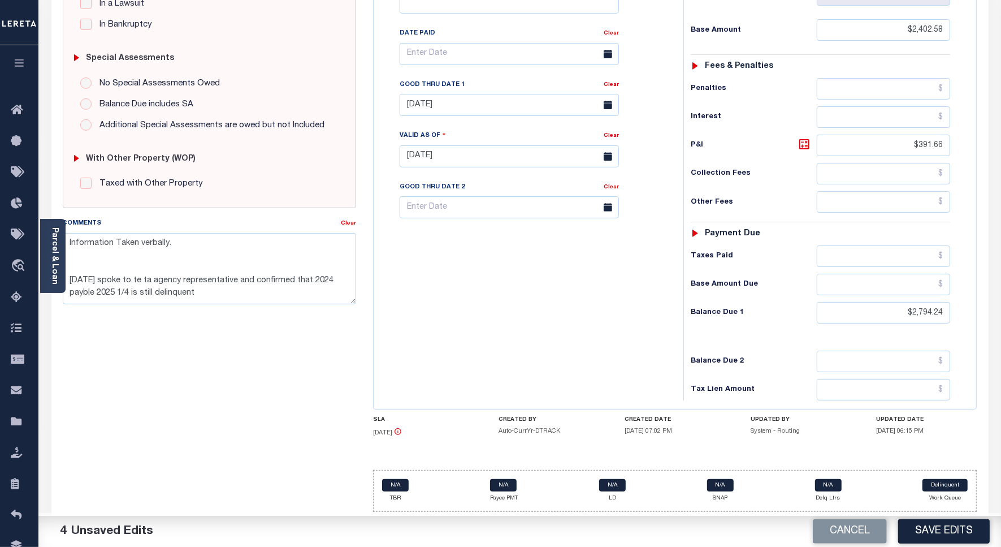
click at [526, 312] on div "Tax Bill No Multiple Payment Option Payment Plan Clear" at bounding box center [526, 150] width 299 height 499
click at [211, 288] on textarea "Information Taken verbally. 7/3/2025 spoke to te ta agency representative and c…" at bounding box center [209, 268] width 293 height 71
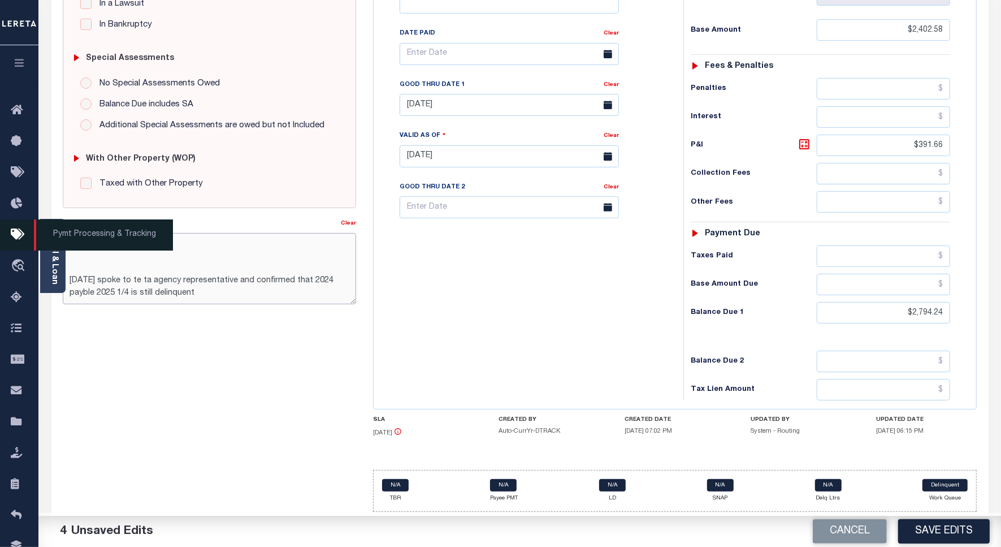
drag, startPoint x: 210, startPoint y: 287, endPoint x: 38, endPoint y: 222, distance: 184.5
click at [38, 222] on div "Home Tax Amount Reporting Queue Tax Line Detail Profile" at bounding box center [500, 118] width 1001 height 857
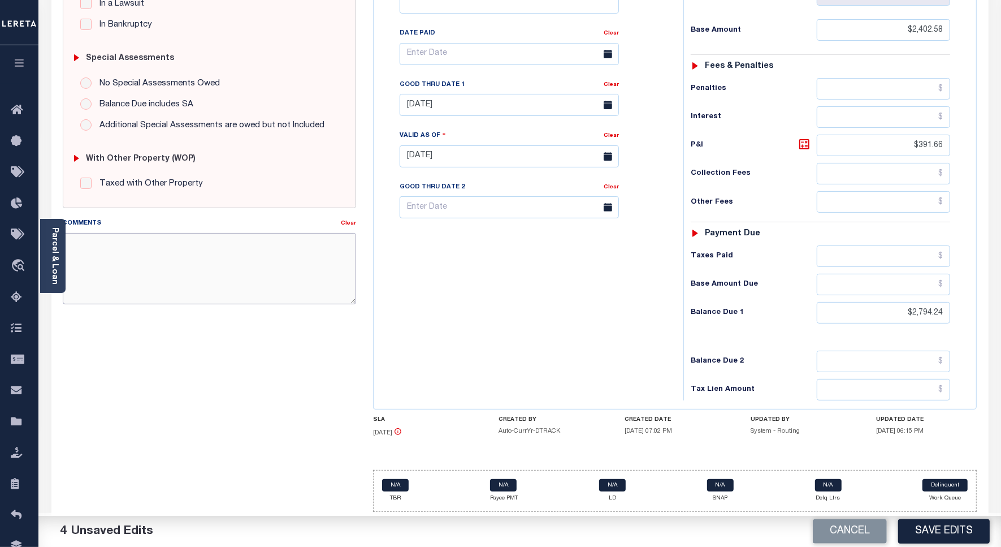
click at [136, 249] on textarea "Comments" at bounding box center [209, 268] width 293 height 71
drag, startPoint x: 144, startPoint y: 245, endPoint x: 54, endPoint y: 231, distance: 91.6
click at [54, 231] on div "Parcel & Loan Tax Bill Details 0007-000068 TAX ID AGENCY 2025 TAX YEAR 2025 -" at bounding box center [520, 141] width 954 height 812
type textarea "Spoke to TC pal"
click at [937, 529] on button "Save Edits" at bounding box center [944, 531] width 92 height 24
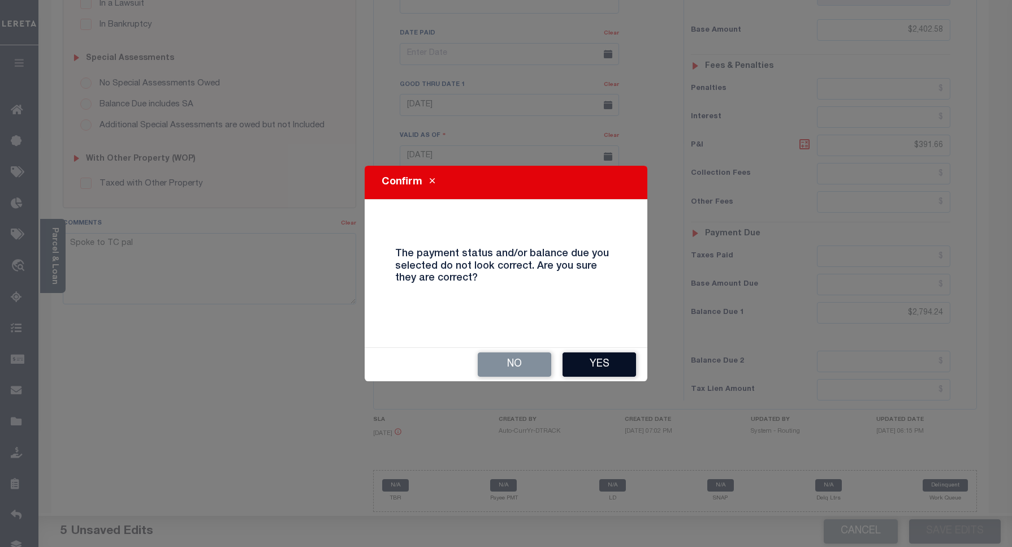
click at [598, 361] on button "Yes" at bounding box center [600, 364] width 74 height 24
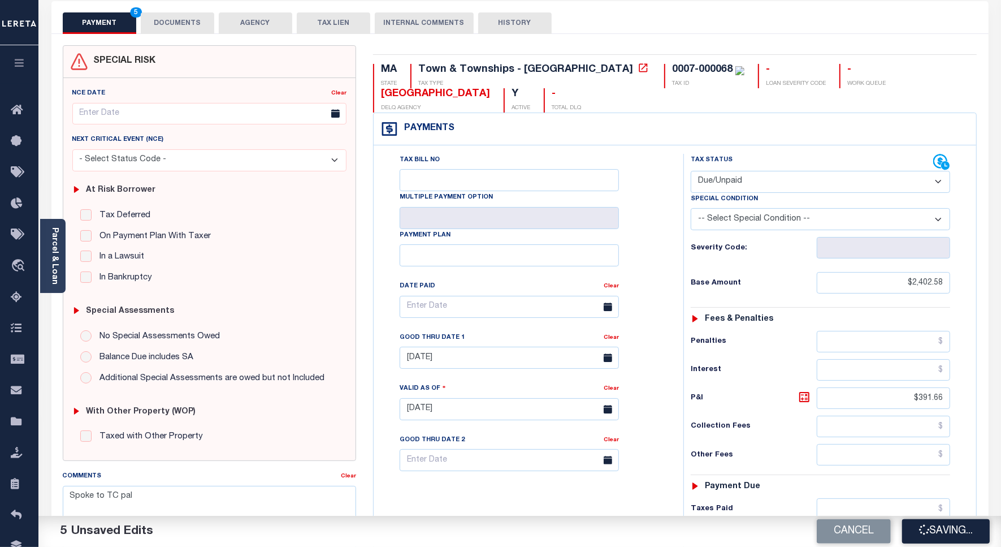
scroll to position [0, 0]
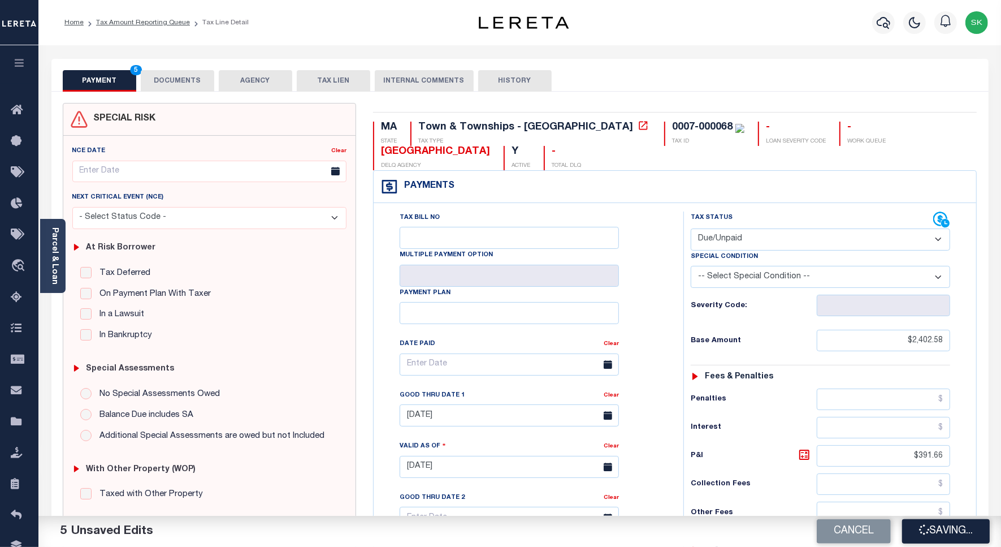
click at [659, 261] on div "Tax Bill No Multiple Payment Option Payment Plan Clear" at bounding box center [526, 369] width 282 height 317
click at [655, 242] on div "Tax Bill No Multiple Payment Option Payment Plan Clear" at bounding box center [526, 369] width 282 height 317
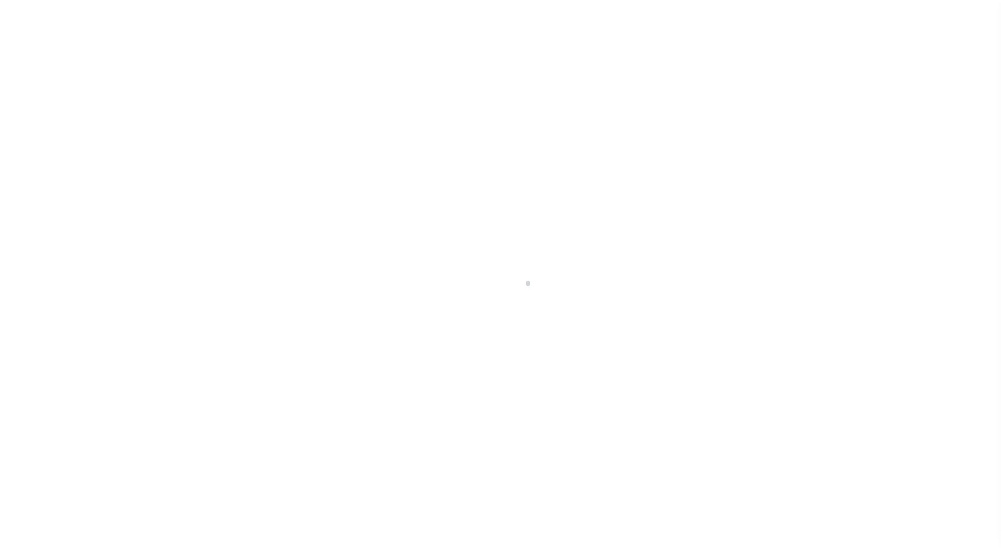
select select "DUE"
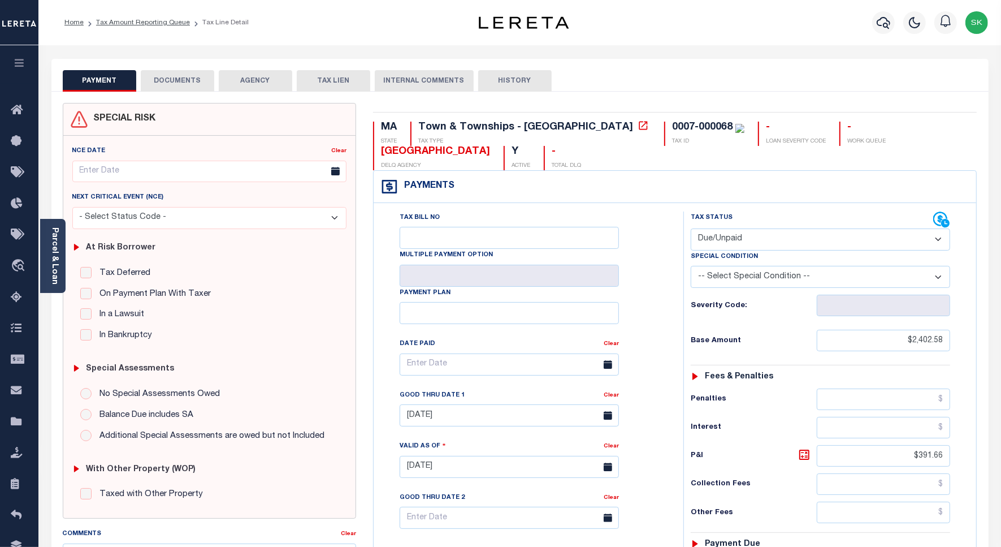
click at [663, 250] on div "Tax Bill No Multiple Payment Option Payment Plan Clear" at bounding box center [526, 369] width 282 height 317
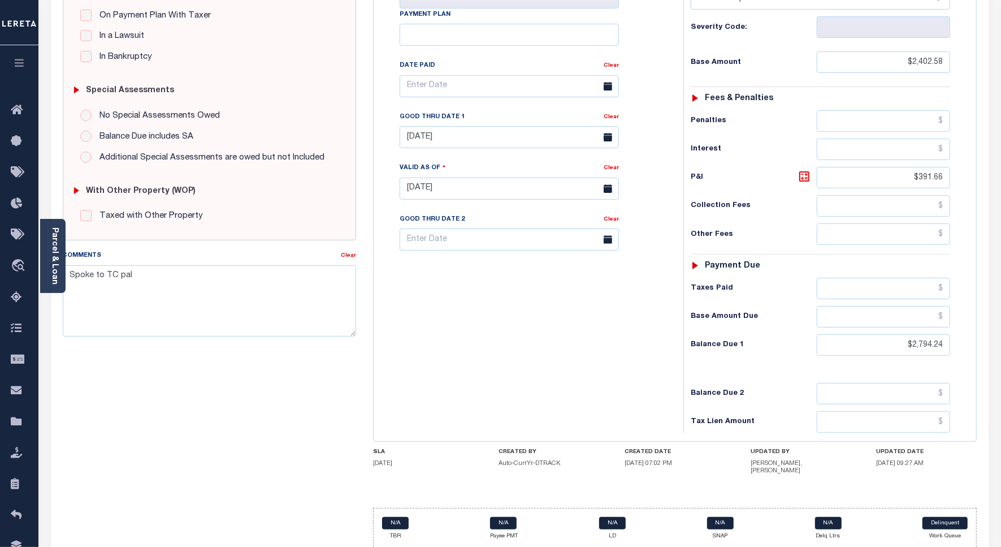
scroll to position [315, 0]
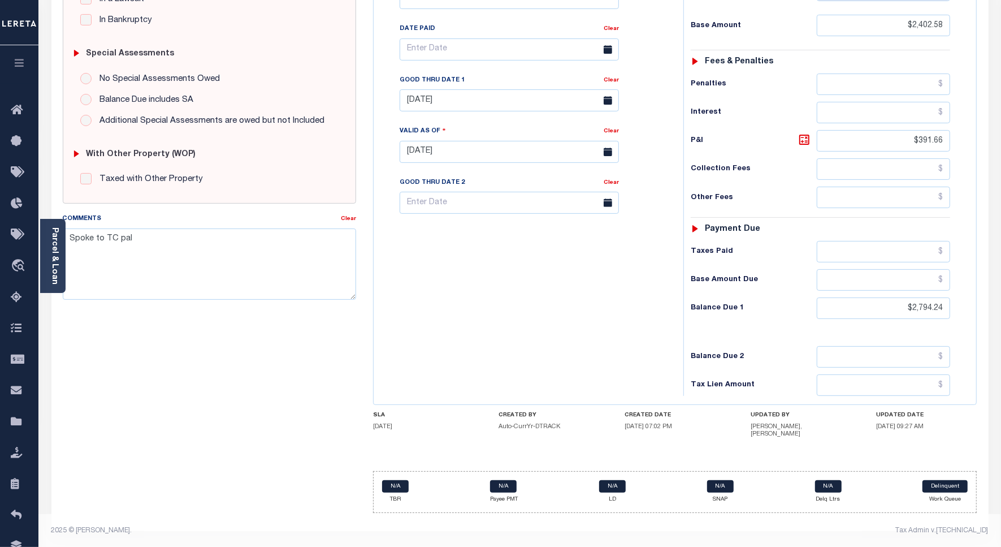
click at [597, 308] on div "Tax Bill No Multiple Payment Option Payment Plan Clear" at bounding box center [526, 146] width 299 height 499
click at [461, 99] on input "[DATE]" at bounding box center [509, 100] width 219 height 22
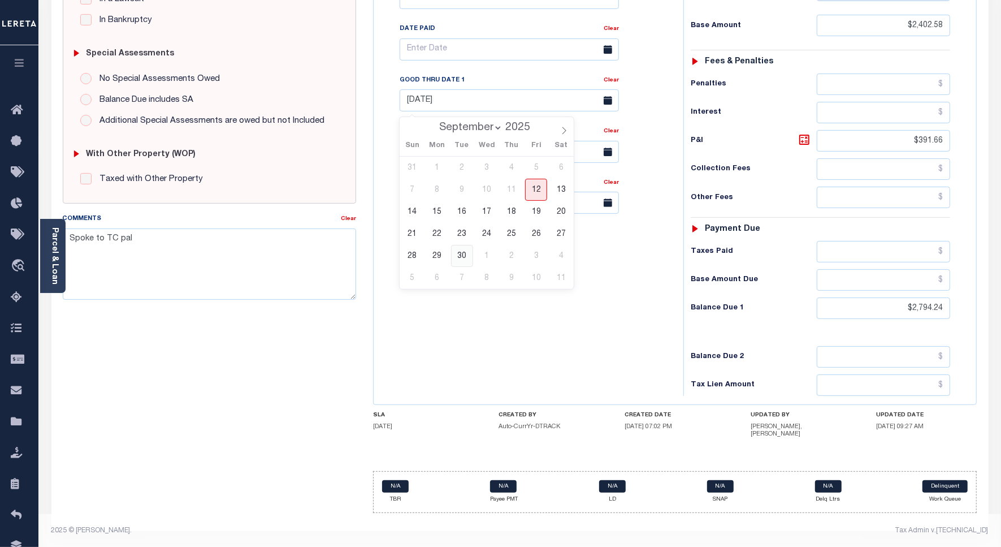
click at [464, 254] on span "30" at bounding box center [462, 256] width 22 height 22
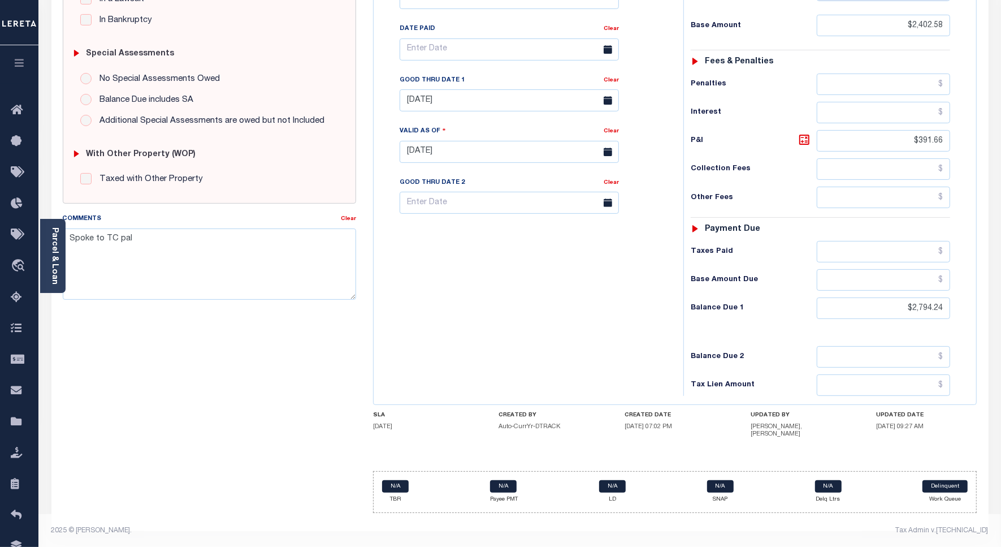
click at [638, 343] on div "Tax Bill No Multiple Payment Option Payment Plan Clear" at bounding box center [526, 146] width 299 height 499
click at [500, 306] on div "Tax Bill No Multiple Payment Option Payment Plan Clear" at bounding box center [526, 146] width 299 height 499
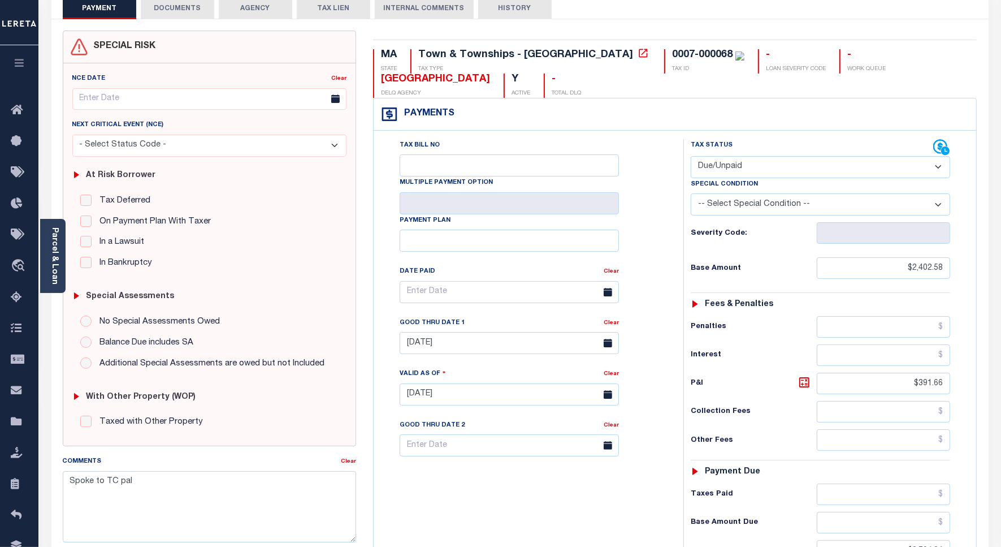
scroll to position [0, 0]
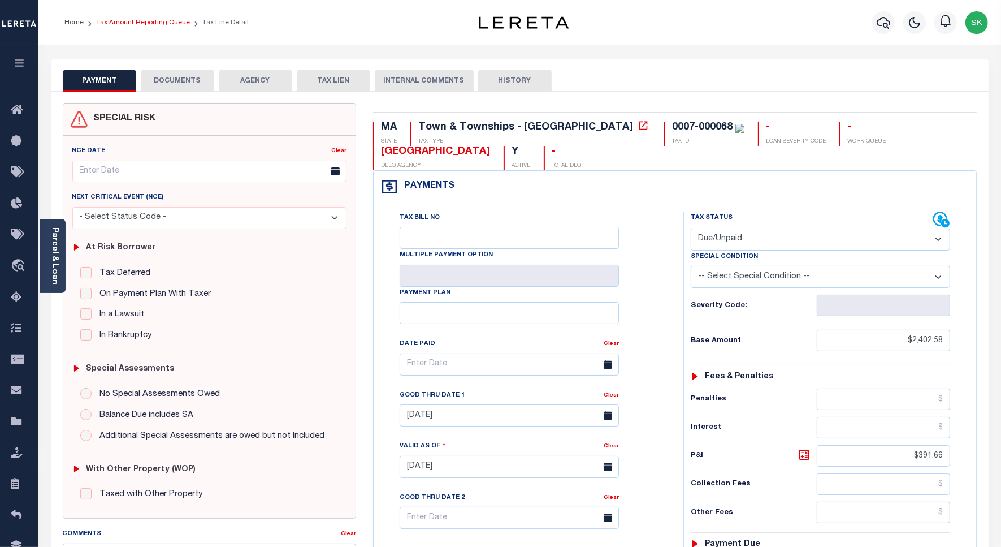
click at [133, 23] on link "Tax Amount Reporting Queue" at bounding box center [143, 22] width 94 height 7
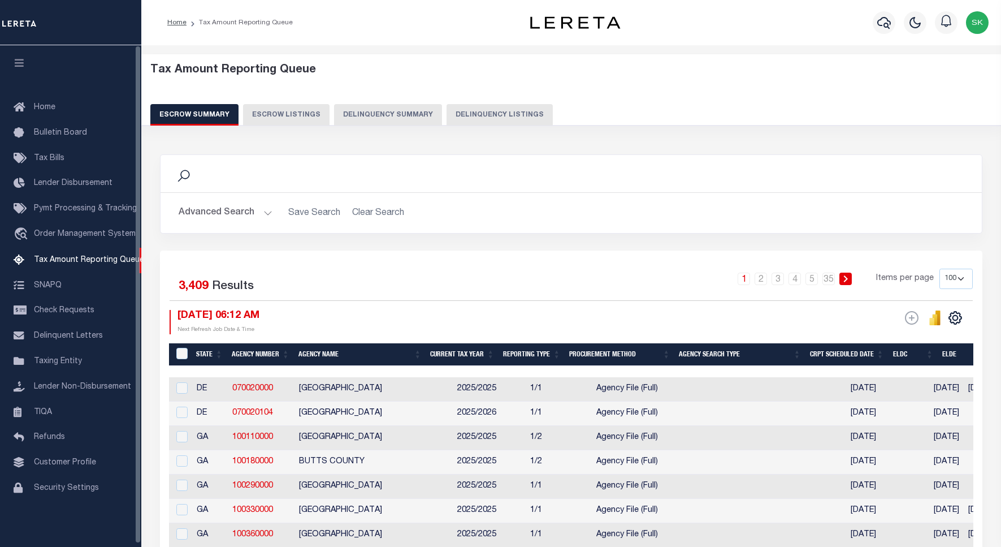
select select "100"
click at [482, 112] on button "Delinquency Listings" at bounding box center [500, 114] width 106 height 21
select select "100"
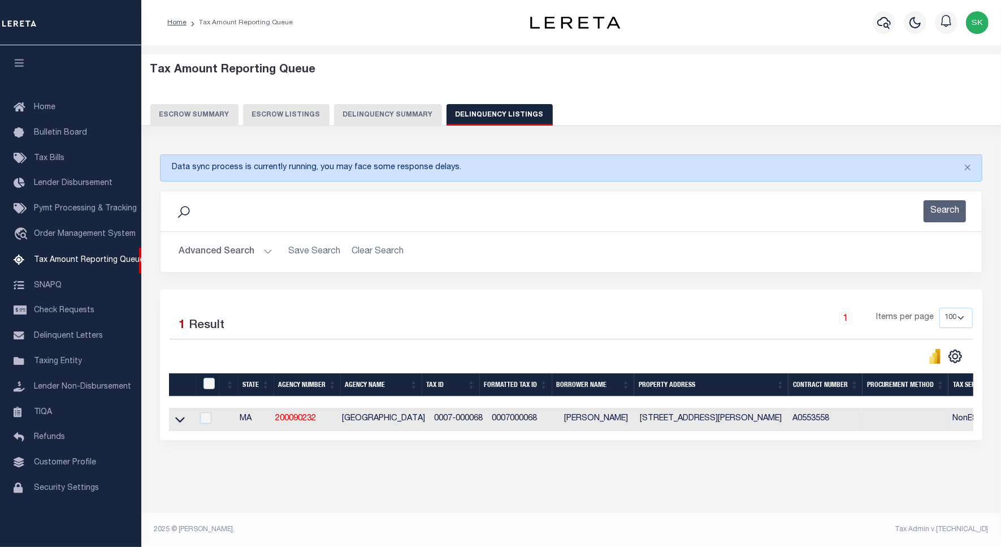
drag, startPoint x: 178, startPoint y: 424, endPoint x: 289, endPoint y: 291, distance: 173.0
click at [178, 422] on icon at bounding box center [180, 420] width 10 height 6
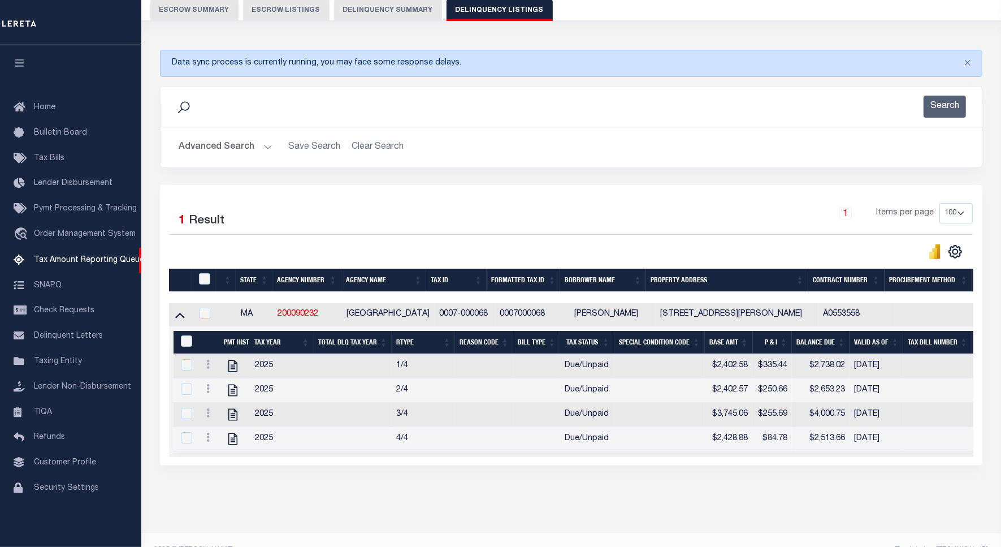
scroll to position [139, 0]
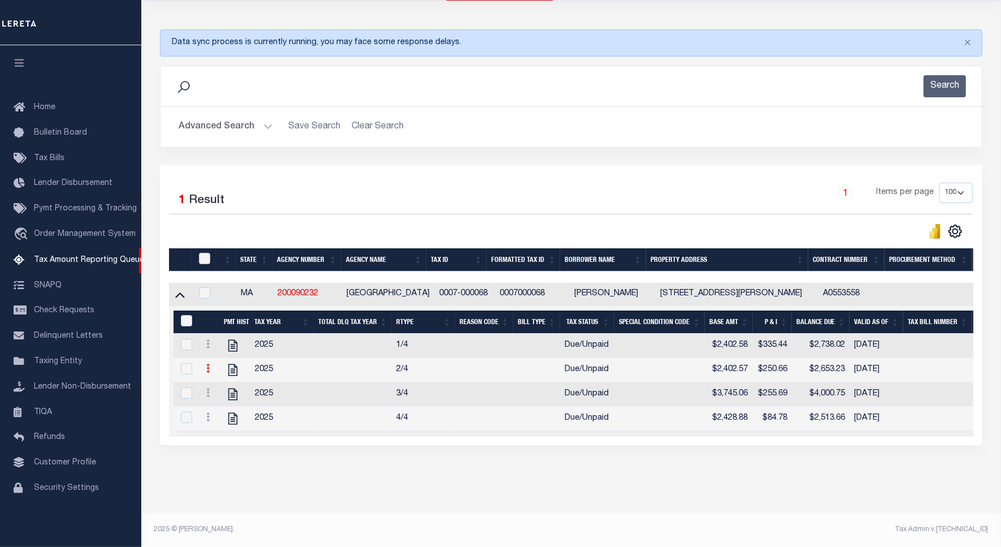
click at [207, 364] on icon at bounding box center [207, 368] width 3 height 9
click at [222, 386] on img "" at bounding box center [221, 386] width 11 height 11
checkbox input "true"
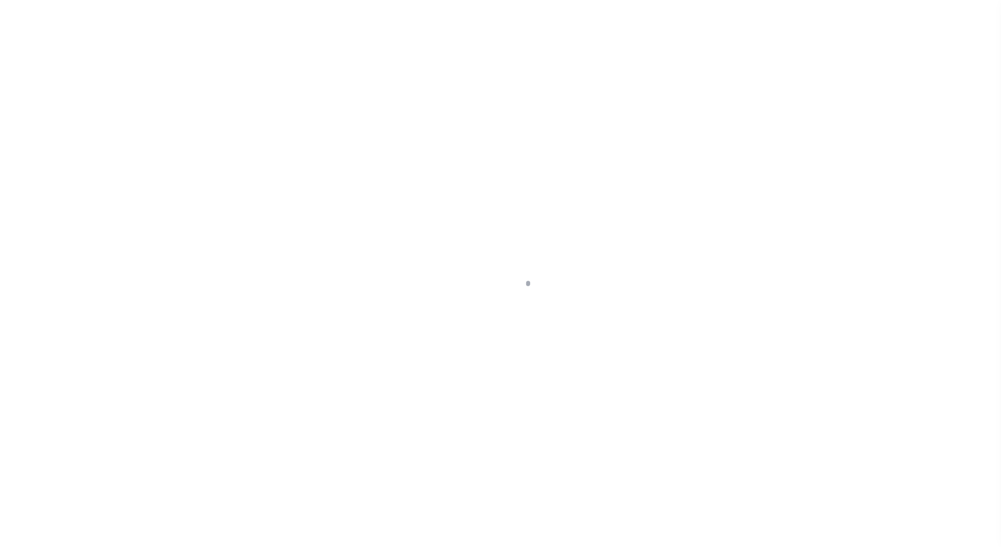
select select "DUE"
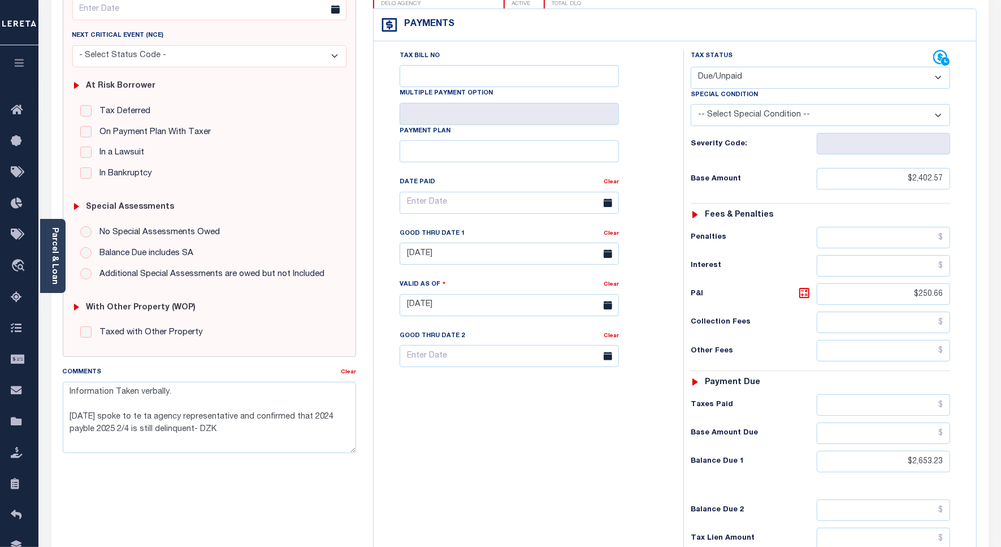
scroll to position [212, 0]
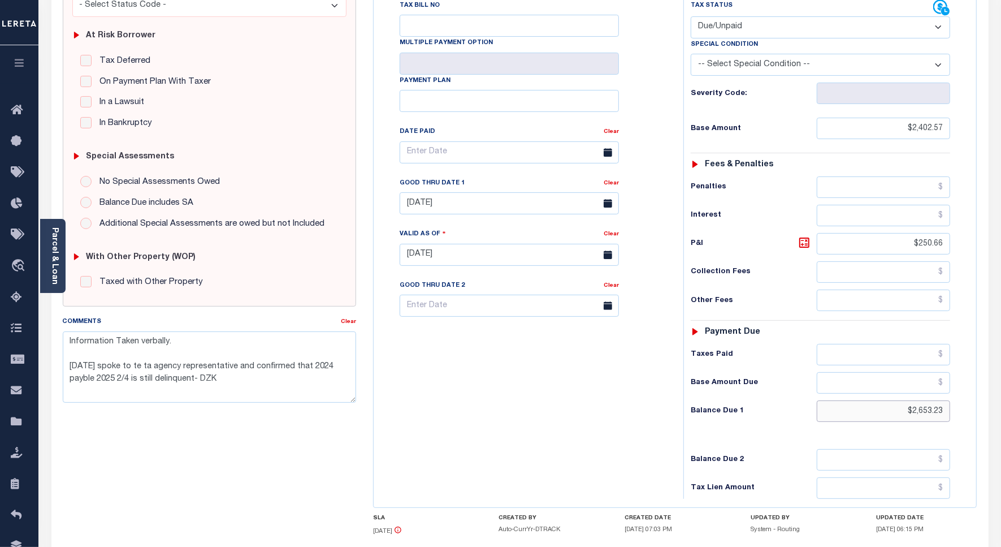
click at [926, 410] on input "$2,653.23" at bounding box center [883, 410] width 133 height 21
paste input "2,709.44"
type input "$2,709.44"
click at [615, 382] on div "Tax Bill No Multiple Payment Option Payment Plan Clear" at bounding box center [526, 248] width 299 height 499
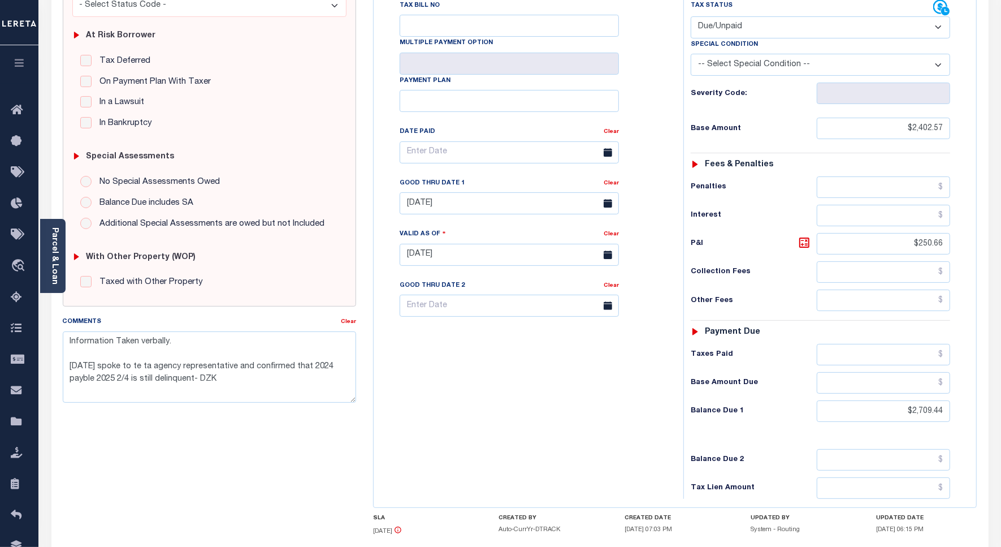
type input "[DATE]"
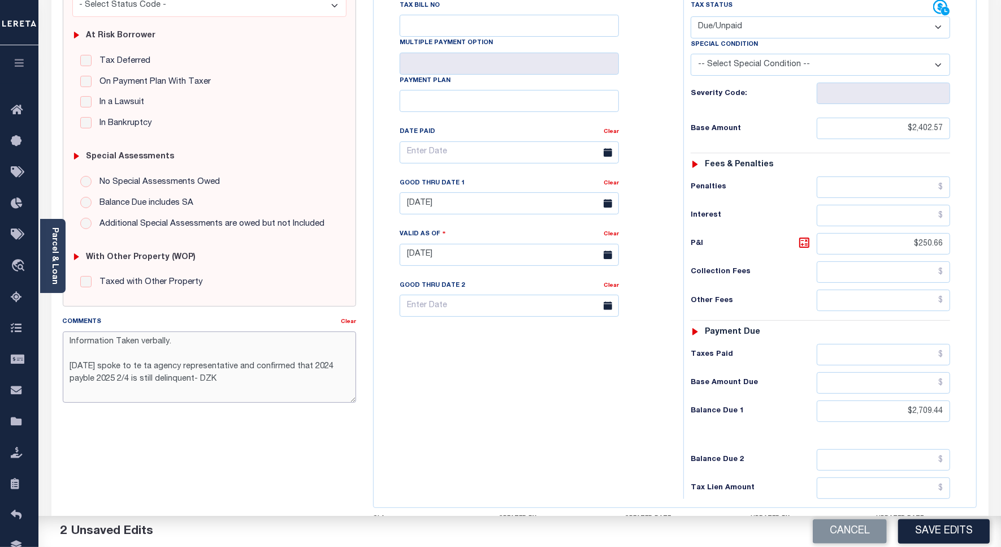
drag, startPoint x: 71, startPoint y: 340, endPoint x: 52, endPoint y: 348, distance: 20.8
click at [32, 327] on div "Home Tax Amount Reporting Queue Tax Line Detail Profile" at bounding box center [500, 216] width 1001 height 857
click at [210, 377] on textarea "Information Taken verbally. [DATE] spoke to te ta agency representative and con…" at bounding box center [209, 366] width 293 height 71
type textarea "Spoke to TC pal"
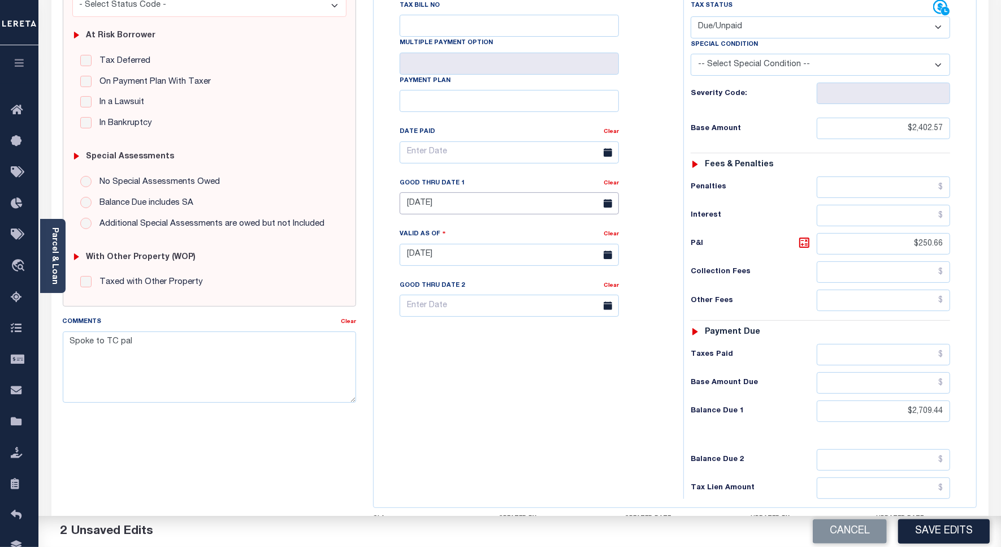
click at [492, 212] on body "Home Tax Amount Reporting Queue Tax Line Detail" at bounding box center [500, 216] width 1001 height 857
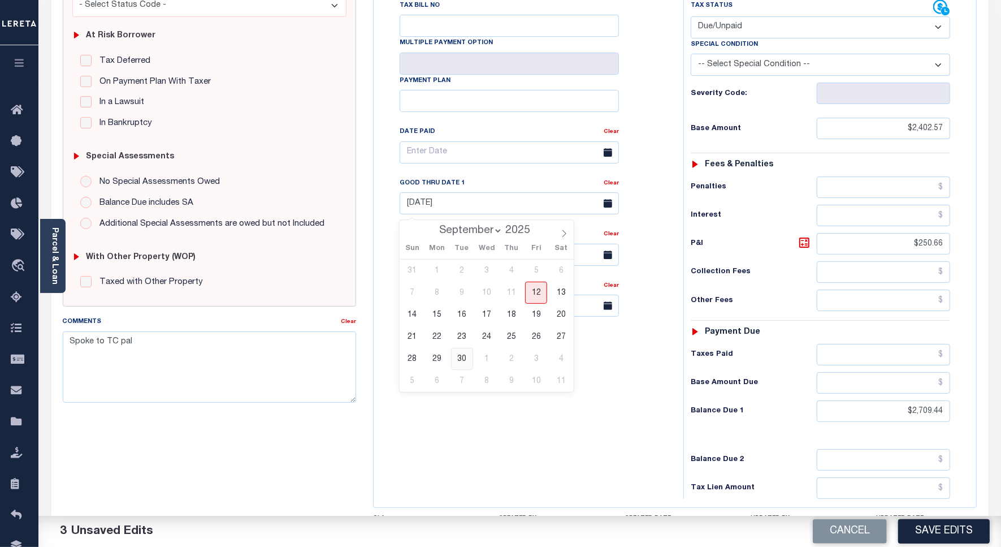
click at [464, 357] on span "30" at bounding box center [462, 359] width 22 height 22
type input "[DATE]"
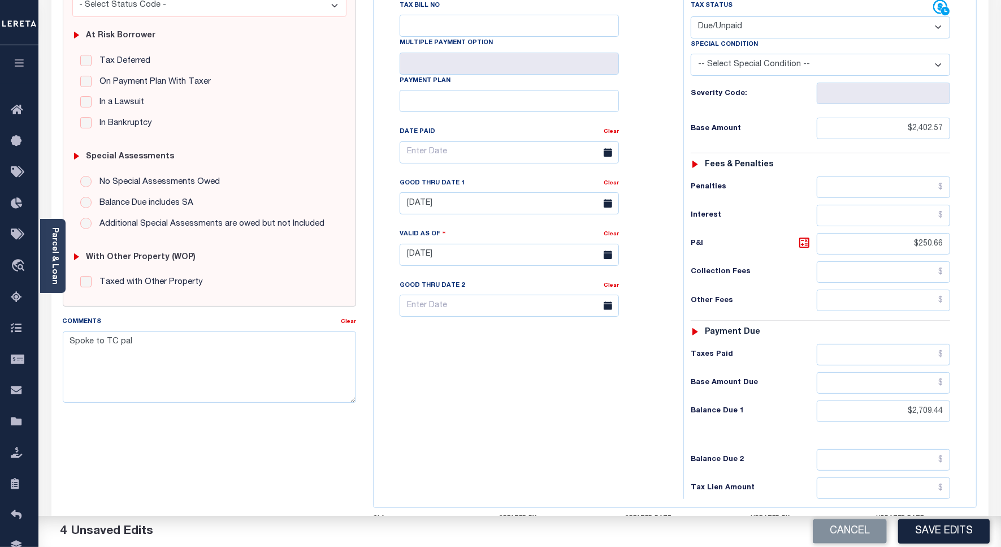
click at [581, 416] on div "Tax Bill No Multiple Payment Option Payment Plan Clear" at bounding box center [526, 248] width 299 height 499
click at [937, 530] on button "Save Edits" at bounding box center [944, 531] width 92 height 24
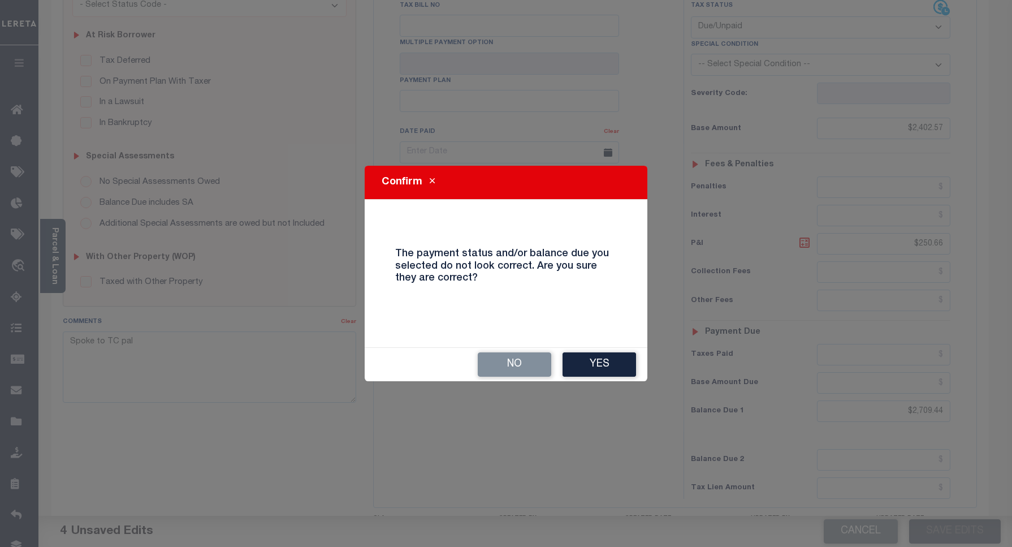
click at [581, 359] on button "Yes" at bounding box center [600, 364] width 74 height 24
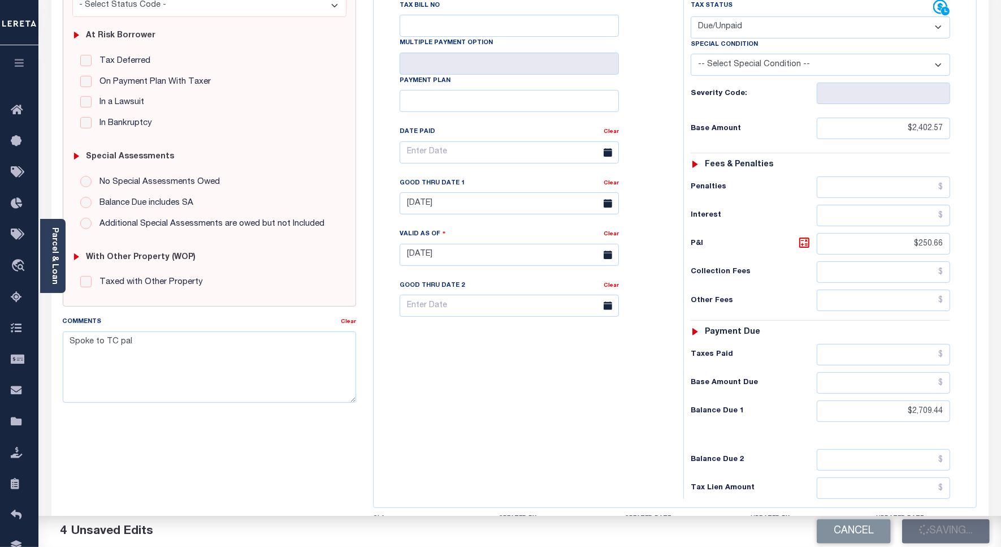
checkbox input "false"
type input "$2,402.57"
type input "$250.66"
type input "$2,709.44"
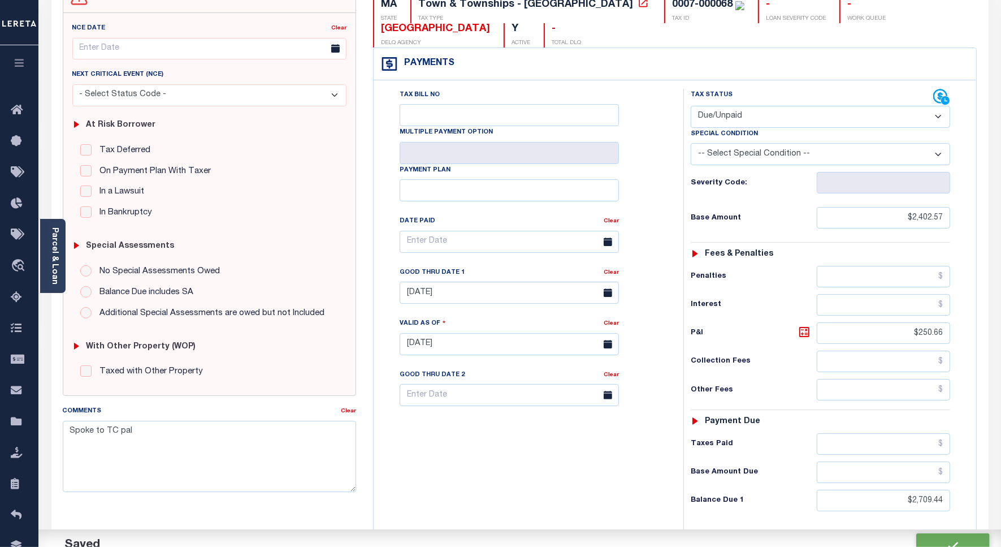
scroll to position [0, 0]
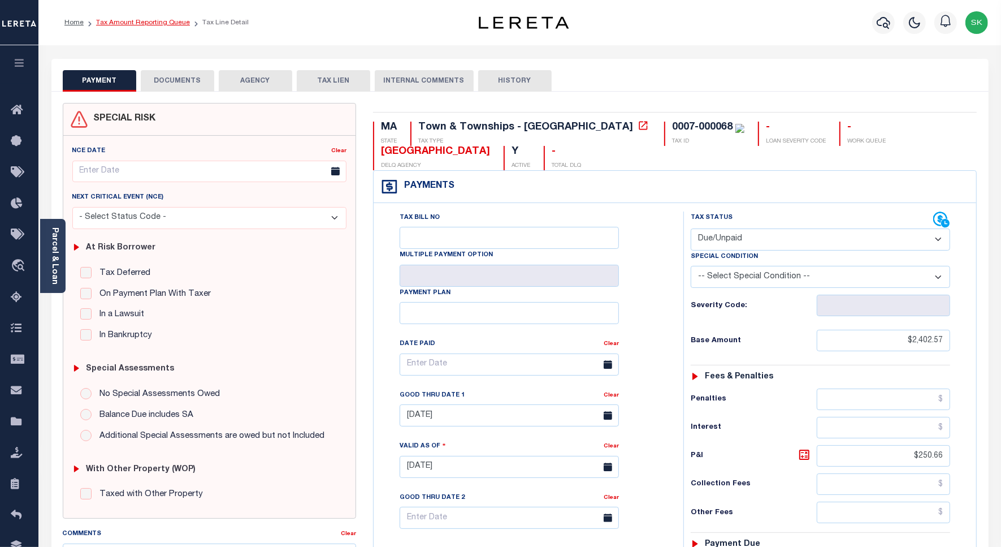
click at [140, 21] on link "Tax Amount Reporting Queue" at bounding box center [143, 22] width 94 height 7
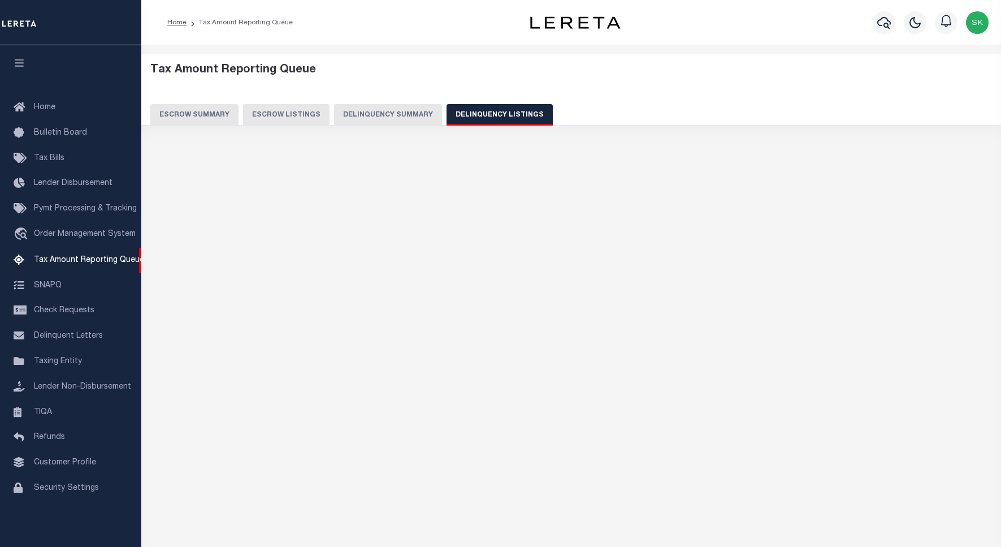
select select "100"
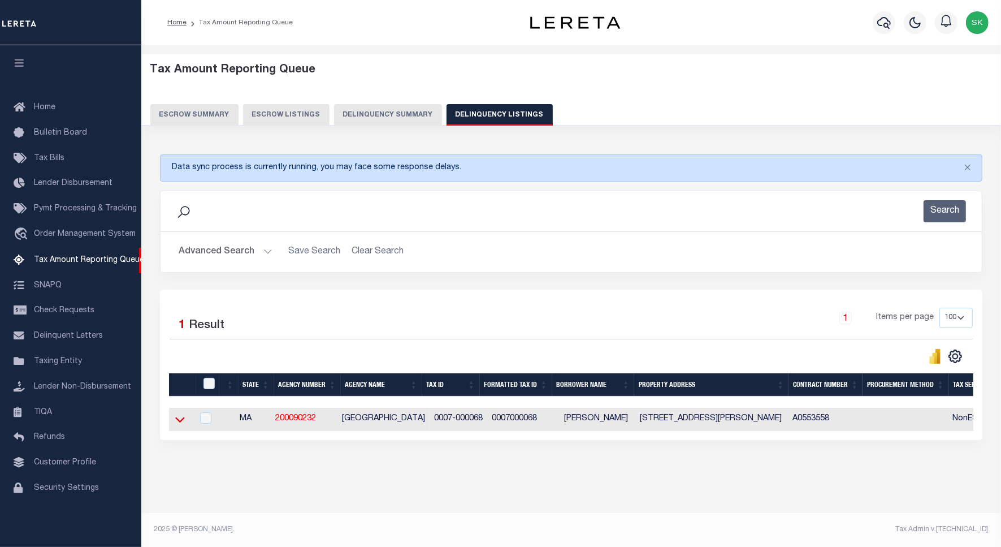
click at [179, 421] on icon at bounding box center [180, 419] width 10 height 12
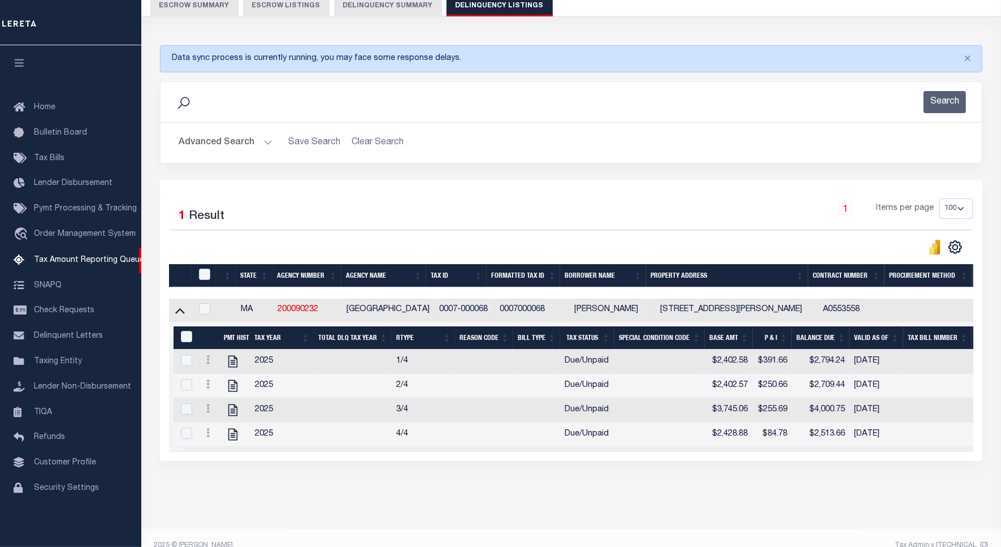
scroll to position [139, 0]
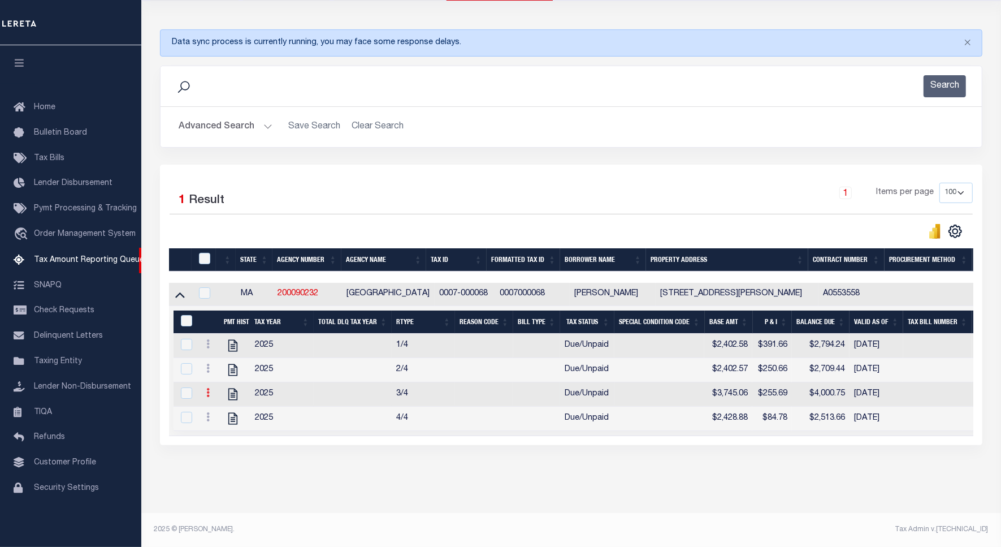
click at [207, 388] on icon at bounding box center [207, 392] width 3 height 9
click at [223, 408] on img "" at bounding box center [221, 410] width 11 height 11
checkbox input "true"
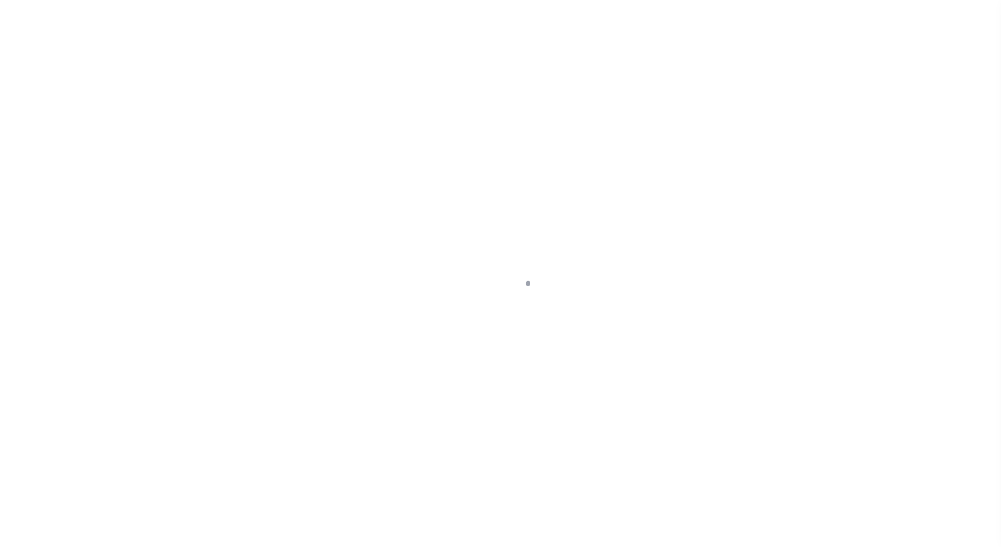
select select "DUE"
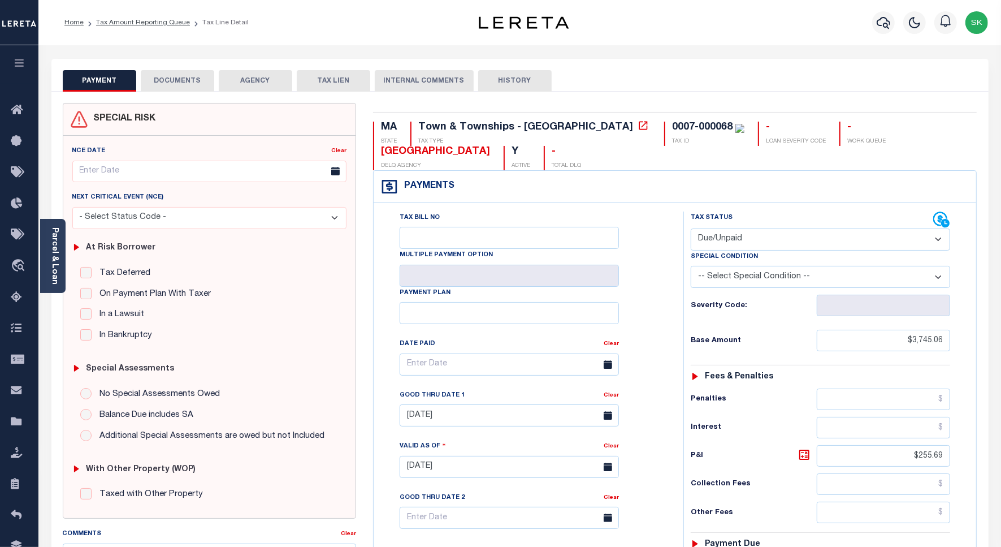
click at [660, 267] on div "Tax Bill No Multiple Payment Option Payment Plan Clear" at bounding box center [526, 369] width 282 height 317
click at [662, 326] on div "Tax Bill No Multiple Payment Option Payment Plan Clear" at bounding box center [526, 369] width 282 height 317
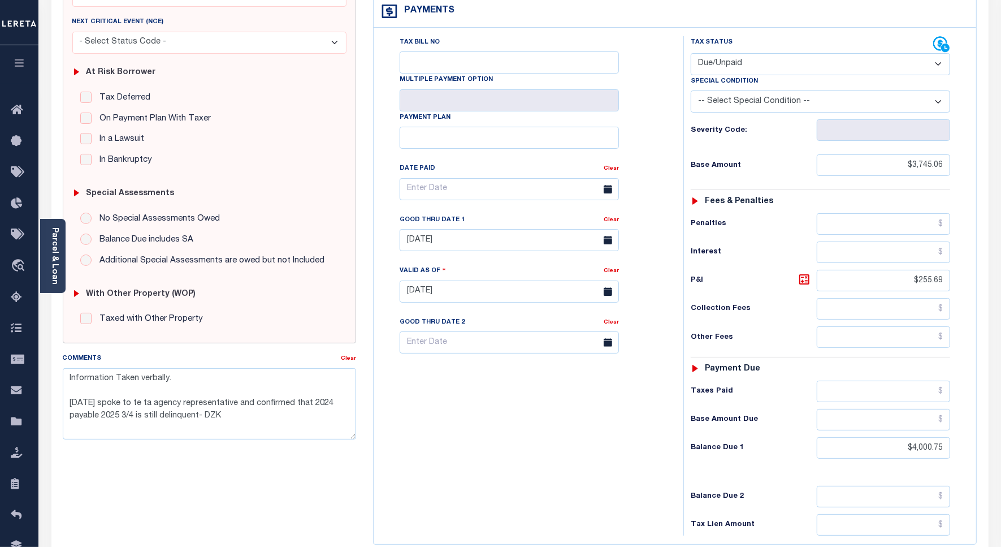
scroll to position [212, 0]
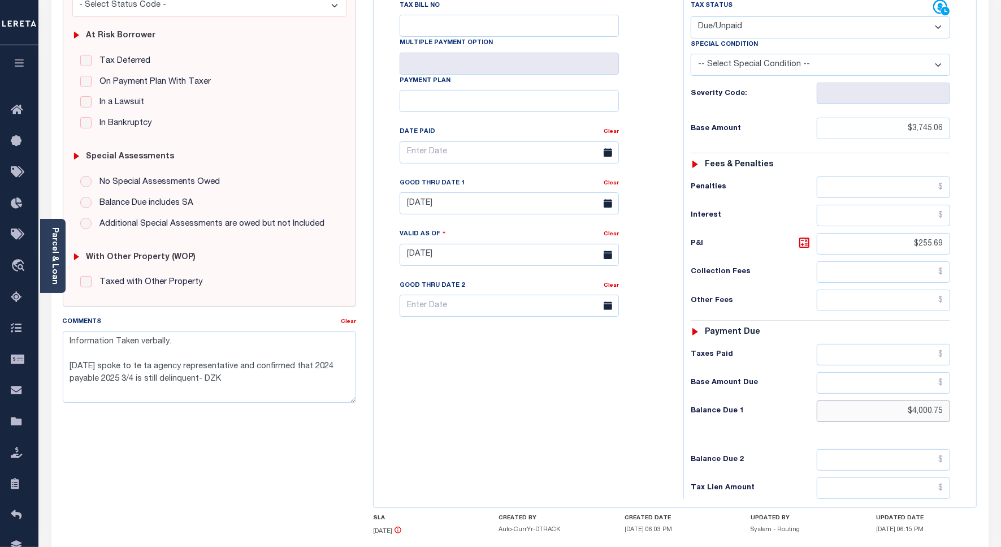
click at [936, 416] on input "$4,000.75" at bounding box center [883, 410] width 133 height 21
click at [936, 417] on input "$4,000.75" at bounding box center [883, 410] width 133 height 21
paste input "4,088.38"
type input "$4,088.38"
type input "[DATE]"
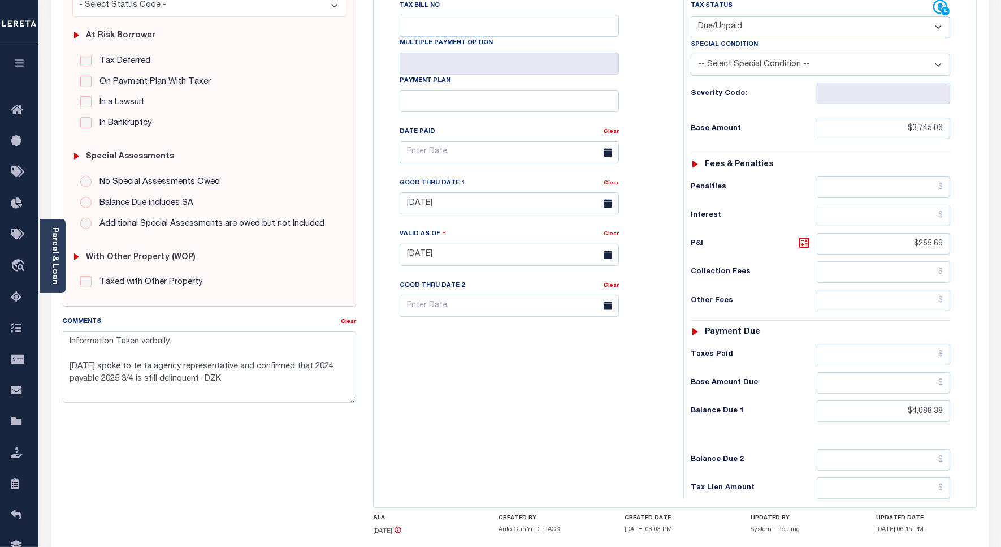
drag, startPoint x: 608, startPoint y: 405, endPoint x: 606, endPoint y: 322, distance: 82.6
click at [608, 403] on div "Tax Bill No Multiple Payment Option Payment Plan Clear" at bounding box center [526, 248] width 299 height 499
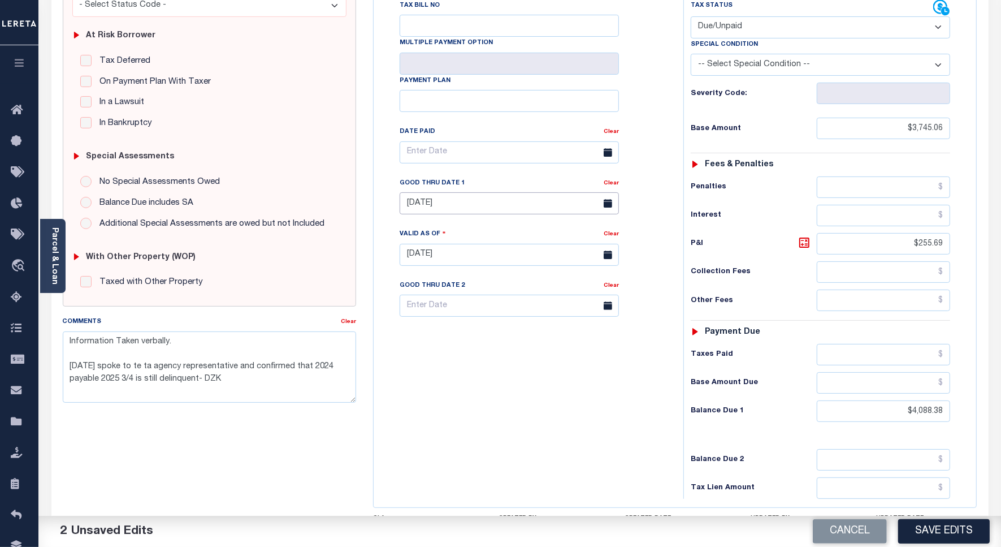
click at [505, 212] on input "[DATE]" at bounding box center [509, 203] width 219 height 22
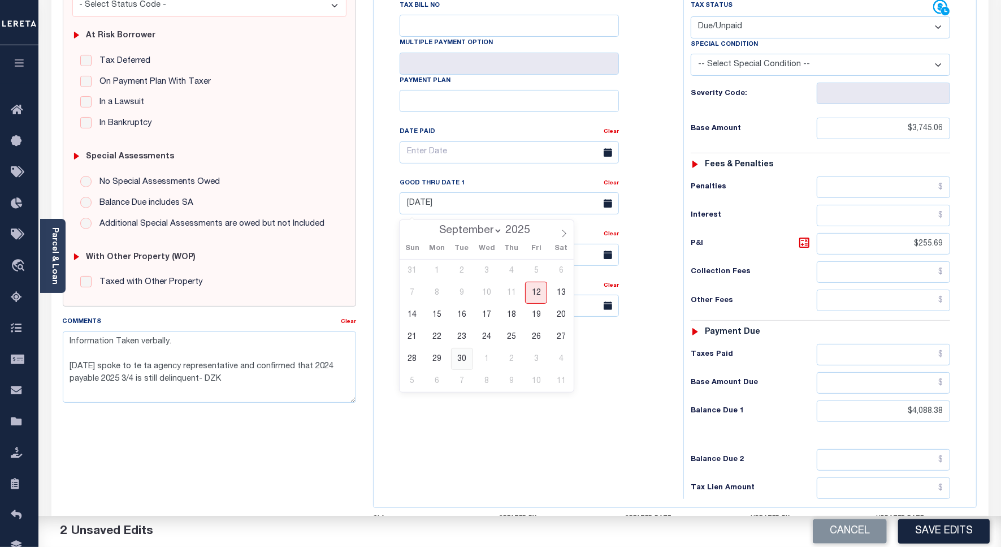
drag, startPoint x: 461, startPoint y: 357, endPoint x: 377, endPoint y: 365, distance: 85.2
click at [461, 357] on span "30" at bounding box center [462, 359] width 22 height 22
type input "[DATE]"
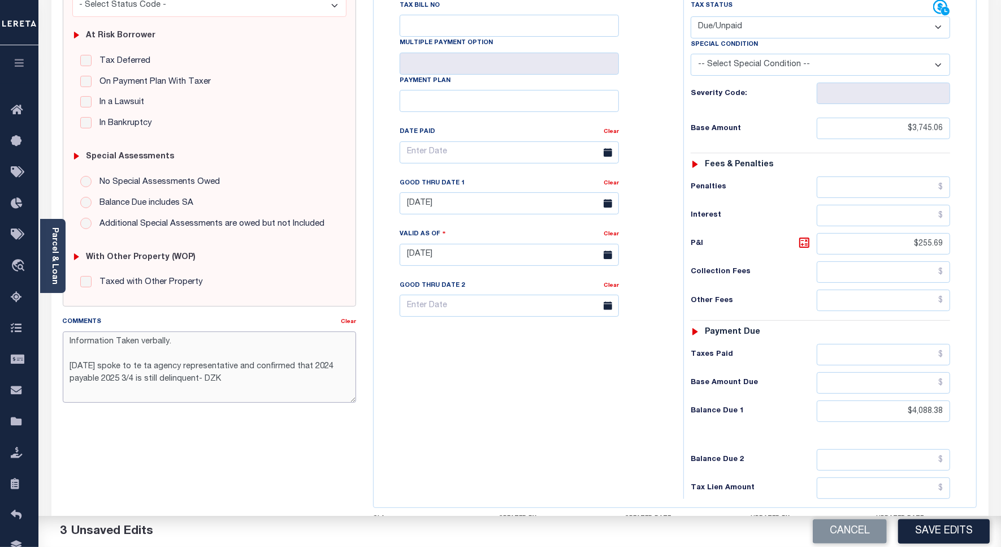
click at [174, 375] on textarea "Information Taken verbally. [DATE] spoke to te ta agency representative and con…" at bounding box center [209, 366] width 293 height 71
drag, startPoint x: 236, startPoint y: 382, endPoint x: 7, endPoint y: 327, distance: 235.0
click at [7, 327] on div "Home Tax Amount Reporting Queue Tax Line Detail Profile" at bounding box center [500, 216] width 1001 height 857
type textarea "Spoke to TC pal"
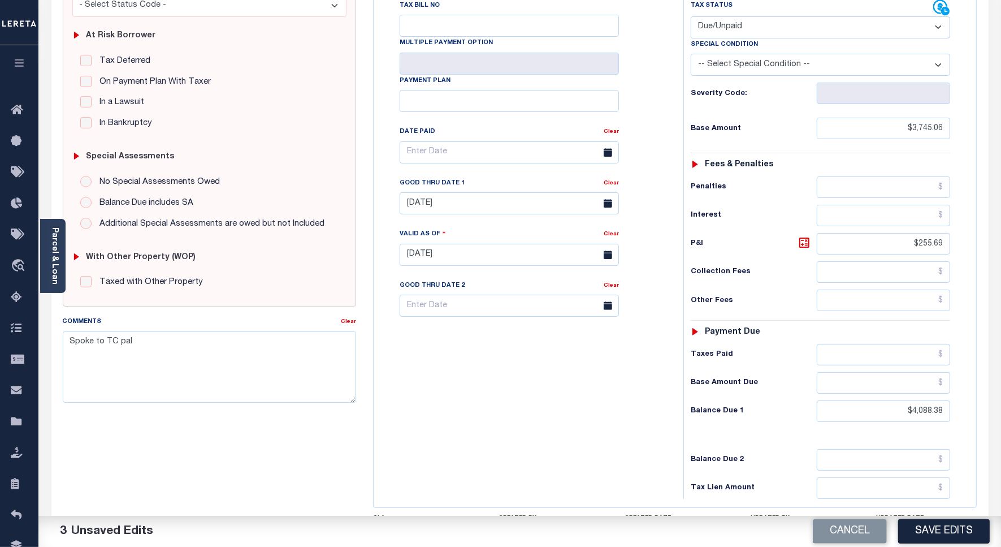
drag, startPoint x: 499, startPoint y: 411, endPoint x: 539, endPoint y: 409, distance: 39.6
click at [503, 409] on div "Tax Bill No Multiple Payment Option Payment Plan Clear" at bounding box center [526, 248] width 299 height 499
click at [940, 532] on button "Save Edits" at bounding box center [944, 531] width 92 height 24
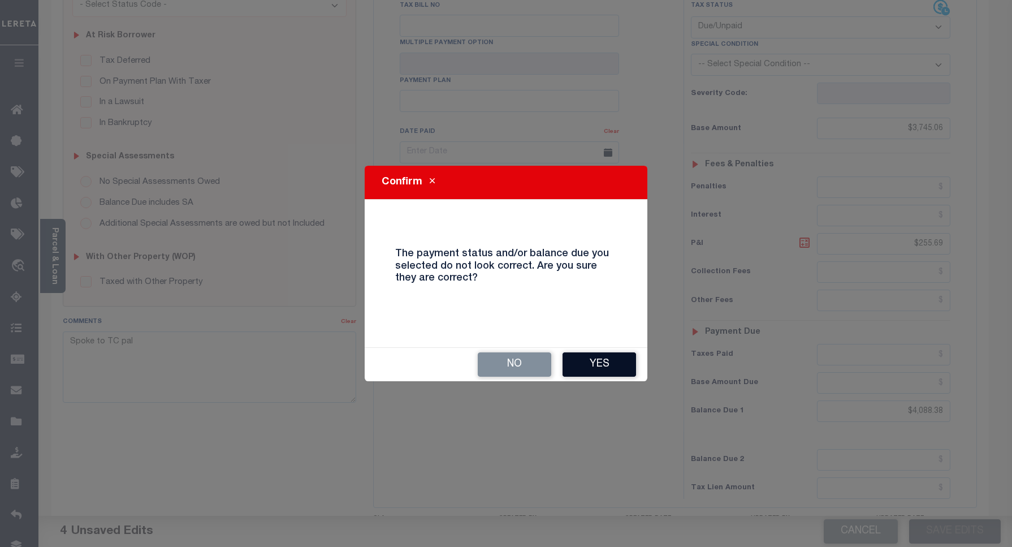
click at [609, 370] on button "Yes" at bounding box center [600, 364] width 74 height 24
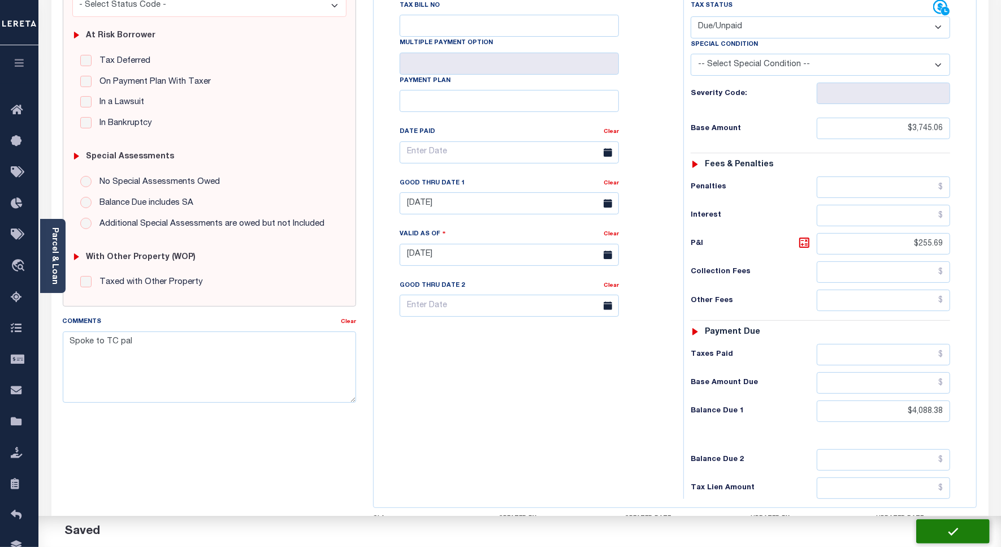
checkbox input "false"
type input "$3,745.06"
type input "$255.69"
type input "$4,088.38"
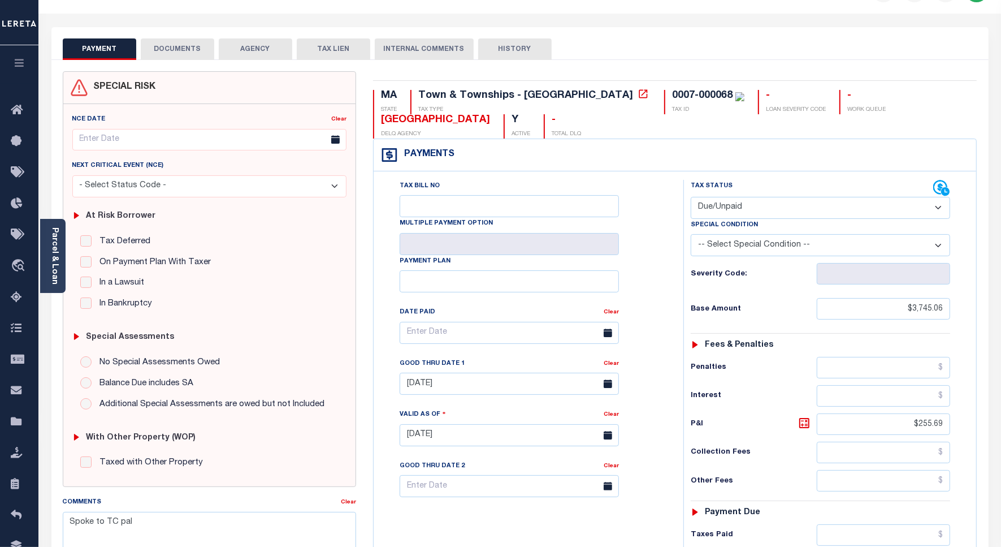
scroll to position [0, 0]
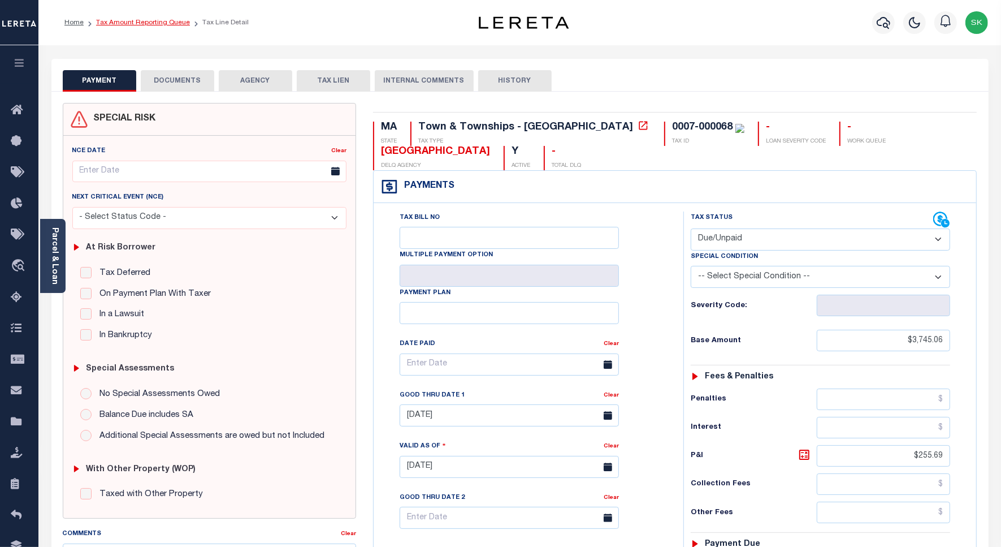
click at [150, 23] on link "Tax Amount Reporting Queue" at bounding box center [143, 22] width 94 height 7
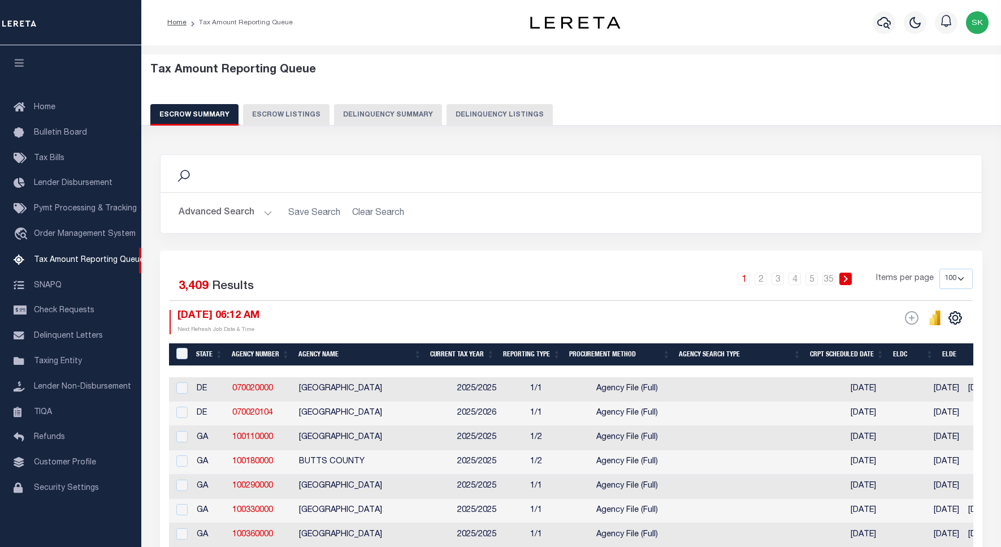
select select "100"
click at [491, 113] on button "Delinquency Listings" at bounding box center [500, 114] width 106 height 21
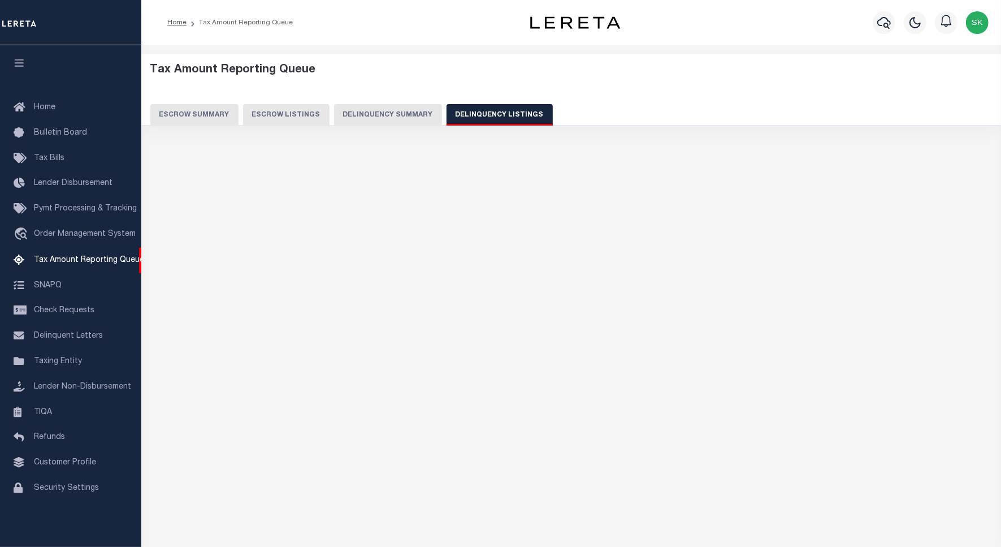
click at [499, 114] on button "Delinquency Listings" at bounding box center [500, 114] width 106 height 21
select select "100"
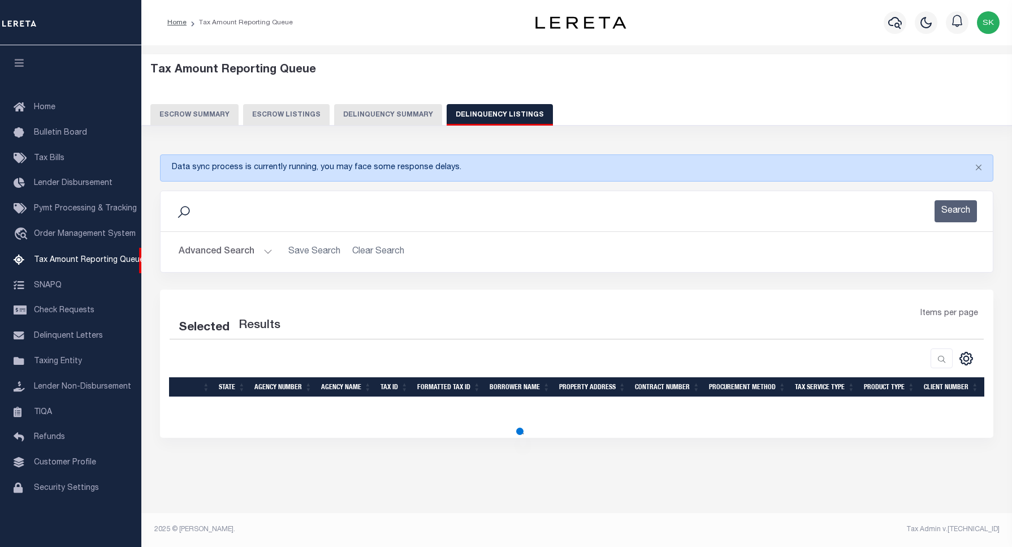
select select "100"
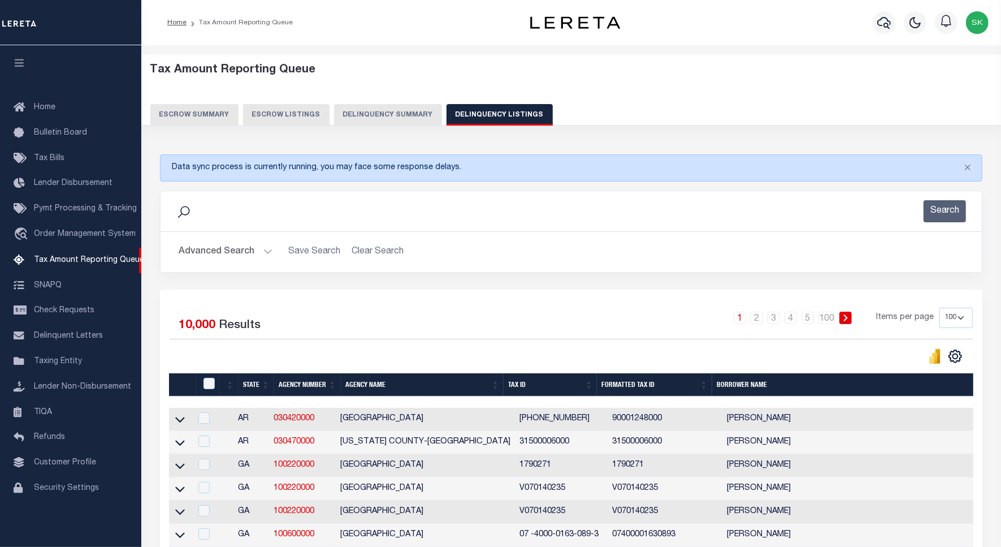
click at [233, 252] on button "Advanced Search" at bounding box center [226, 252] width 94 height 22
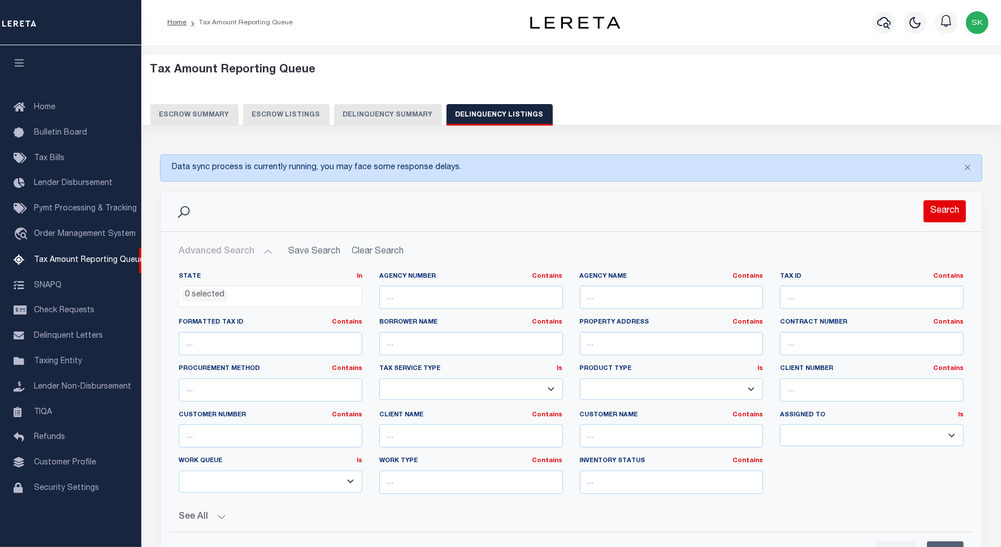
click at [948, 213] on button "Search" at bounding box center [945, 211] width 42 height 22
click at [804, 304] on input "text" at bounding box center [872, 297] width 184 height 23
paste input "0007-000068"
type input "0007-000068"
click at [949, 205] on button "Search" at bounding box center [945, 211] width 42 height 22
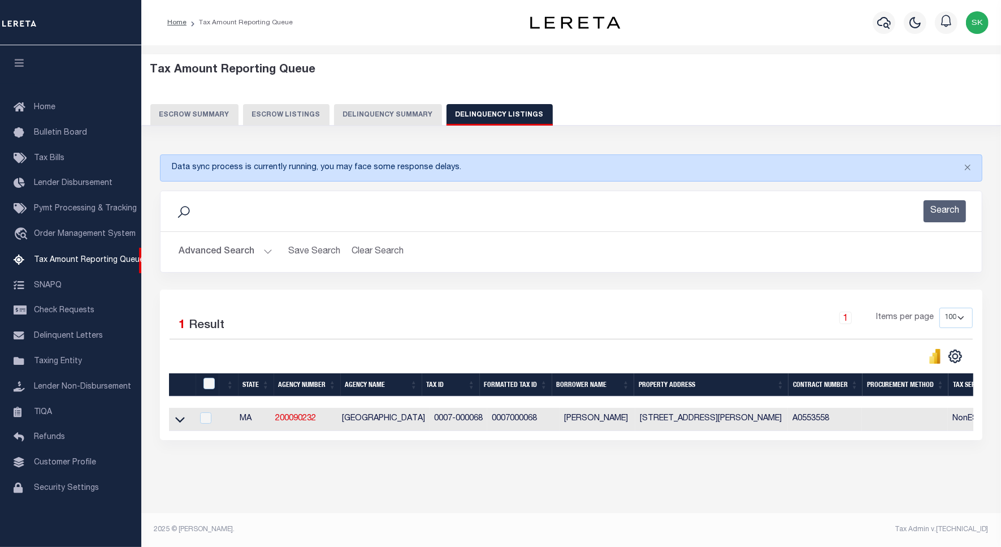
click at [181, 422] on icon at bounding box center [180, 419] width 10 height 12
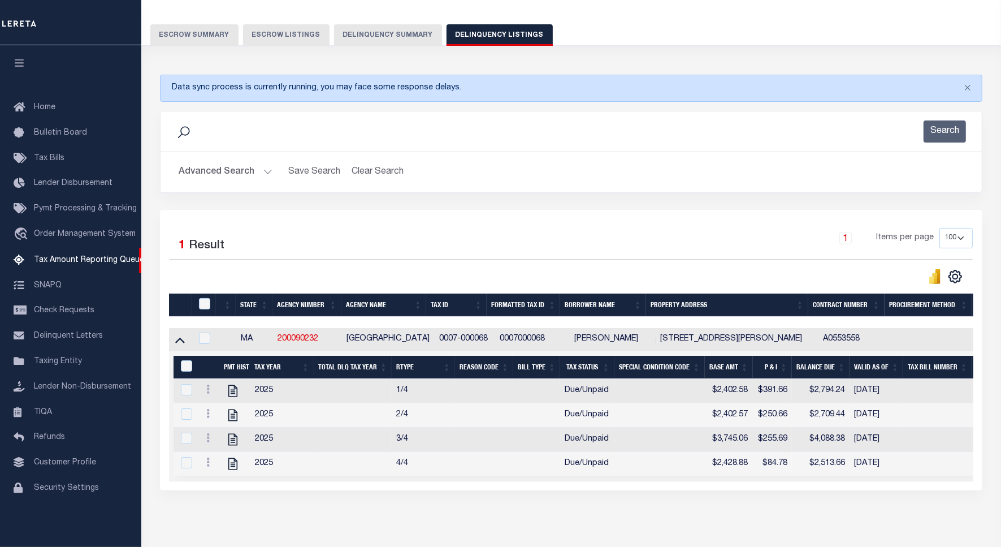
scroll to position [139, 0]
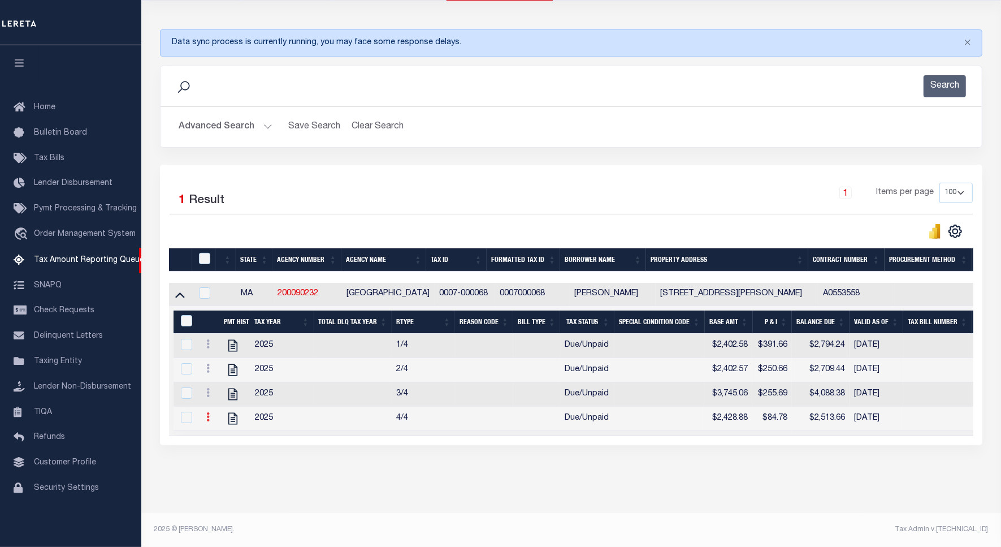
click at [207, 412] on icon at bounding box center [207, 416] width 3 height 9
click at [221, 434] on img "" at bounding box center [221, 435] width 11 height 11
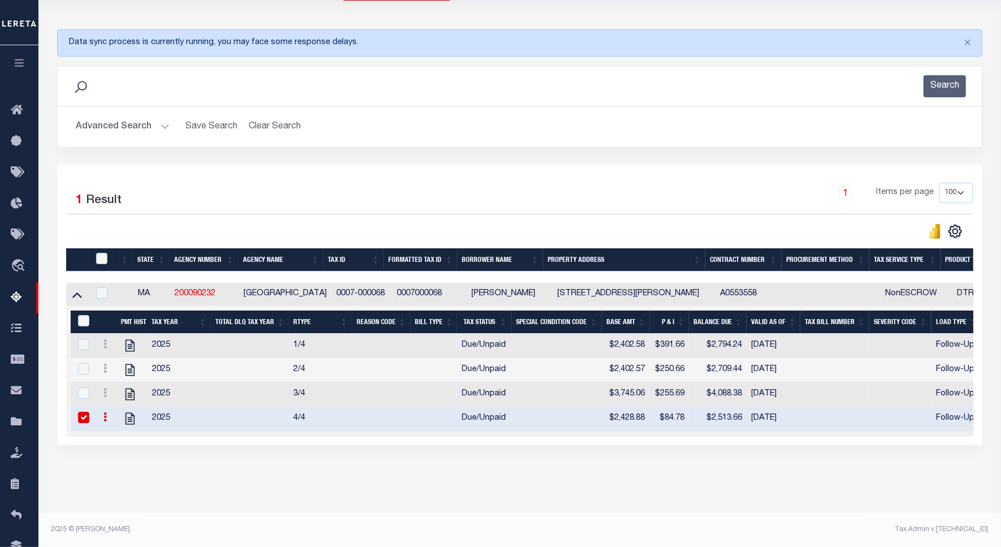
checkbox input "true"
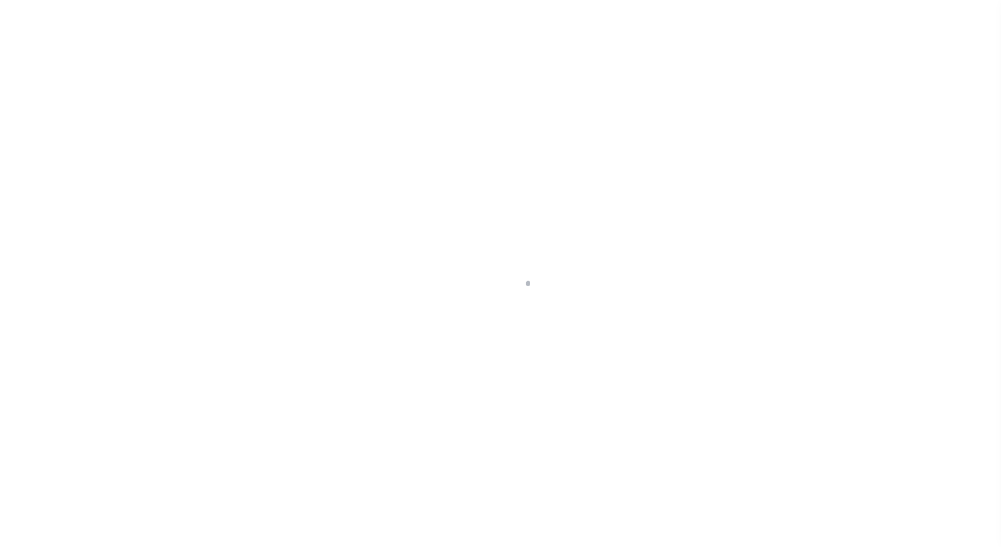
select select "DUE"
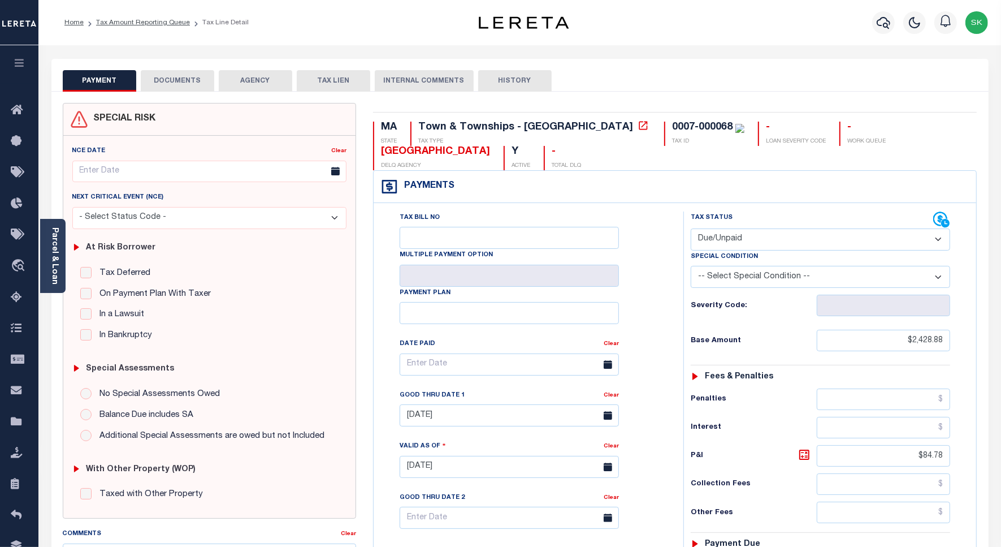
click at [651, 266] on div "Tax Bill No Multiple Payment Option Payment Plan Clear" at bounding box center [526, 369] width 282 height 317
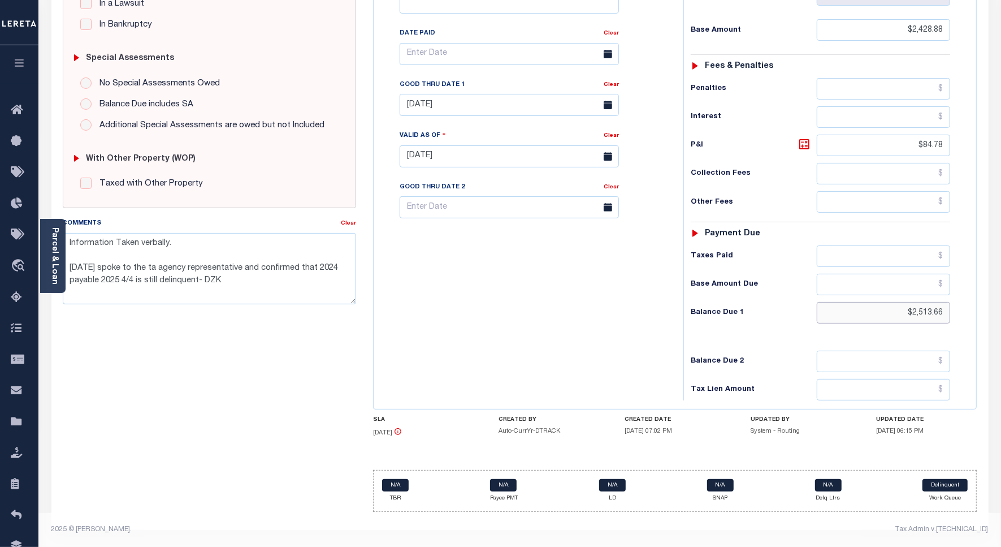
click at [916, 311] on input "$2,513.66" at bounding box center [883, 312] width 133 height 21
paste input "2,570.49"
type input "$2,570.49"
type input "[DATE]"
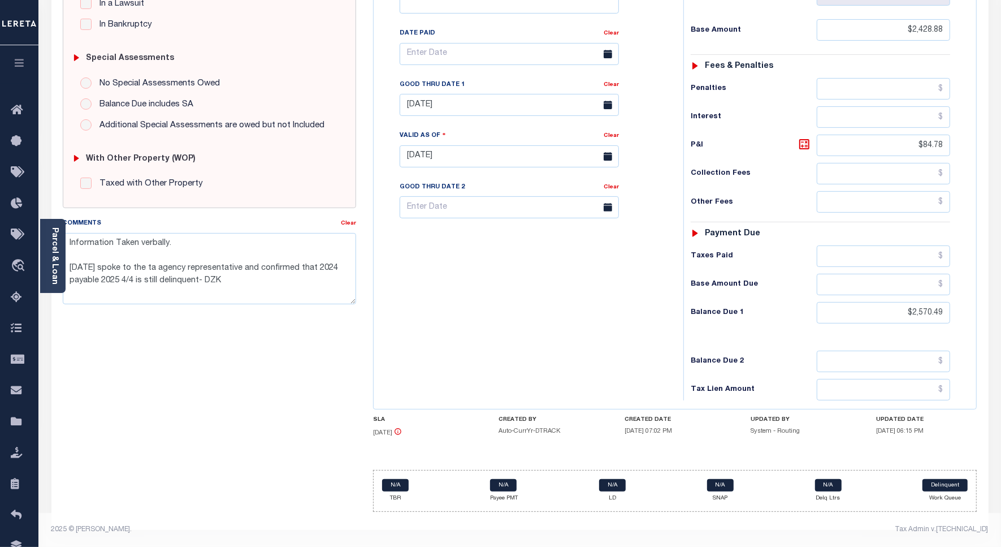
click at [630, 295] on div "Tax Bill No Multiple Payment Option Payment Plan Clear" at bounding box center [526, 150] width 299 height 499
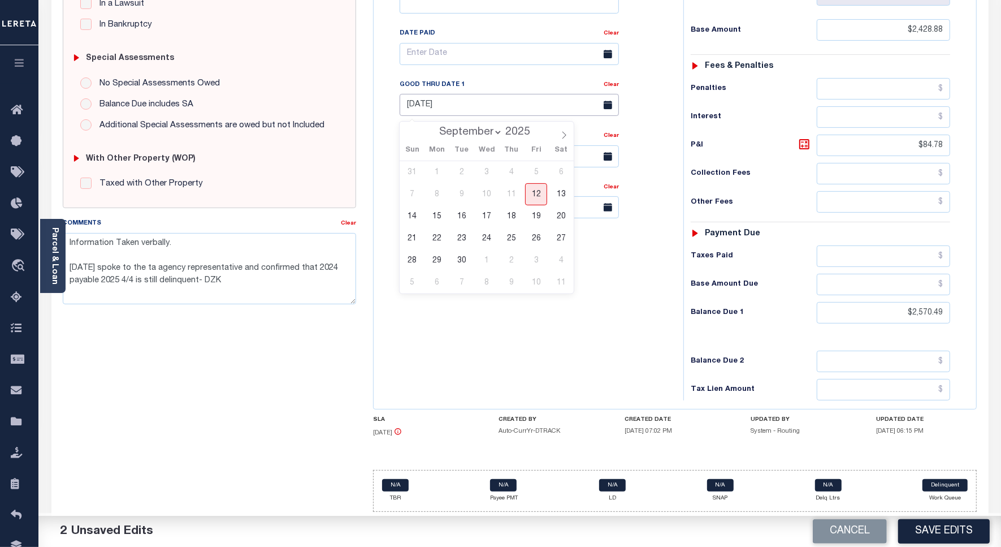
drag, startPoint x: 447, startPoint y: 99, endPoint x: 447, endPoint y: 106, distance: 6.8
click at [447, 100] on input "[DATE]" at bounding box center [509, 105] width 219 height 22
click at [459, 249] on span "30" at bounding box center [462, 260] width 22 height 22
type input "[DATE]"
click at [196, 277] on textarea "Information Taken verbally. [DATE] spoke to the ta agency representative and co…" at bounding box center [209, 268] width 293 height 71
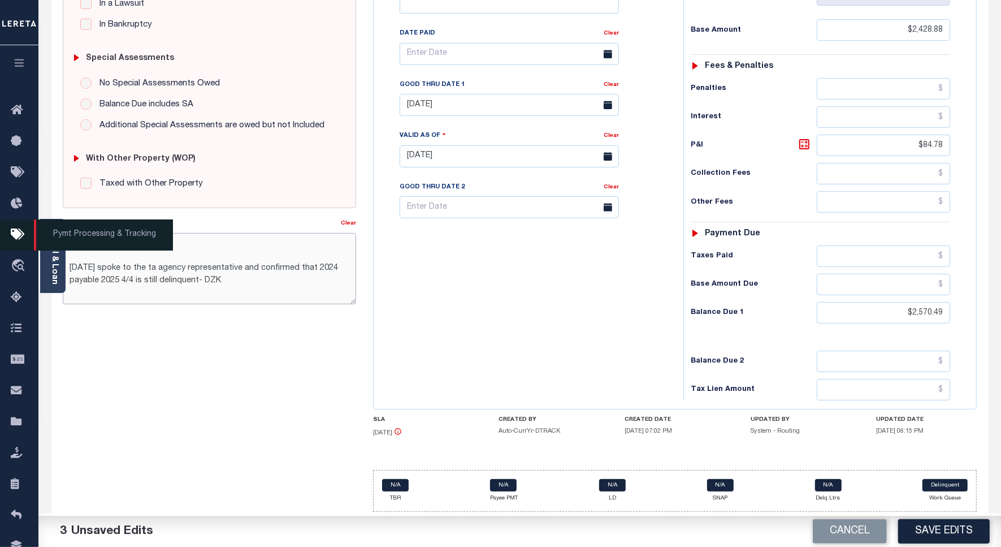
drag, startPoint x: 233, startPoint y: 278, endPoint x: 8, endPoint y: 231, distance: 229.4
click at [8, 231] on div "Home Tax Amount Reporting Queue Tax Line Detail Profile" at bounding box center [500, 118] width 1001 height 857
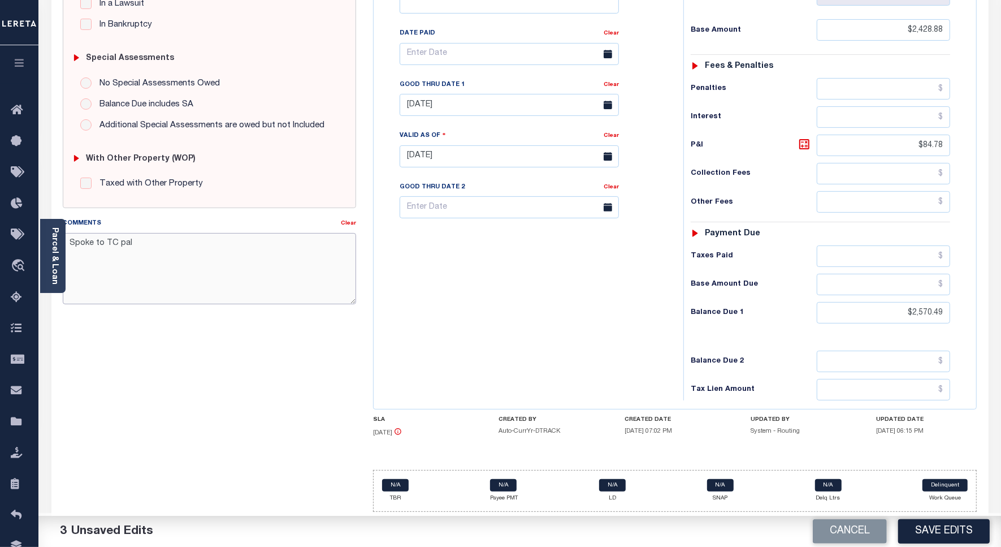
click at [151, 258] on textarea "Spoke to TC pal" at bounding box center [209, 268] width 293 height 71
type textarea "Spoke to TC pal"
click at [932, 531] on button "Save Edits" at bounding box center [944, 531] width 92 height 24
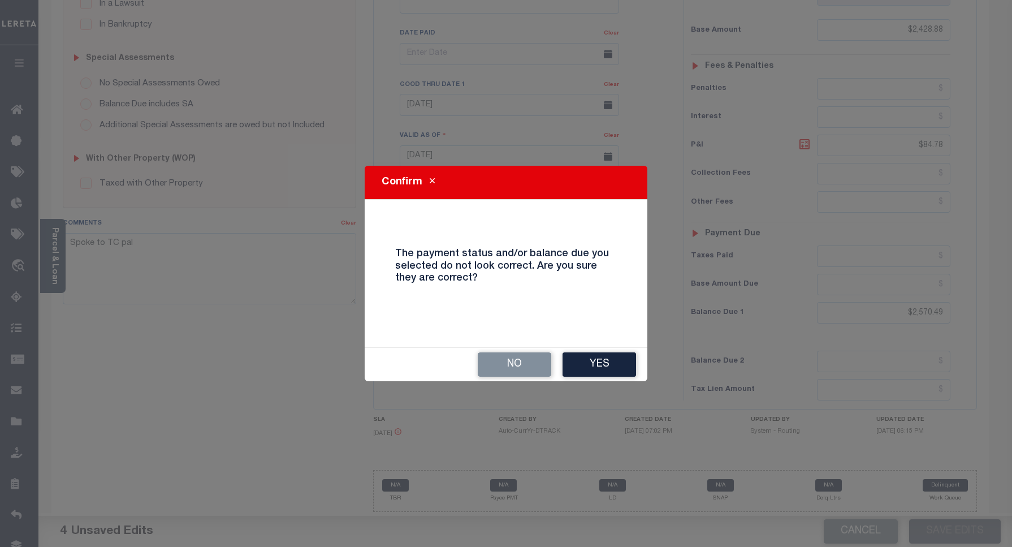
click at [592, 368] on button "Yes" at bounding box center [600, 364] width 74 height 24
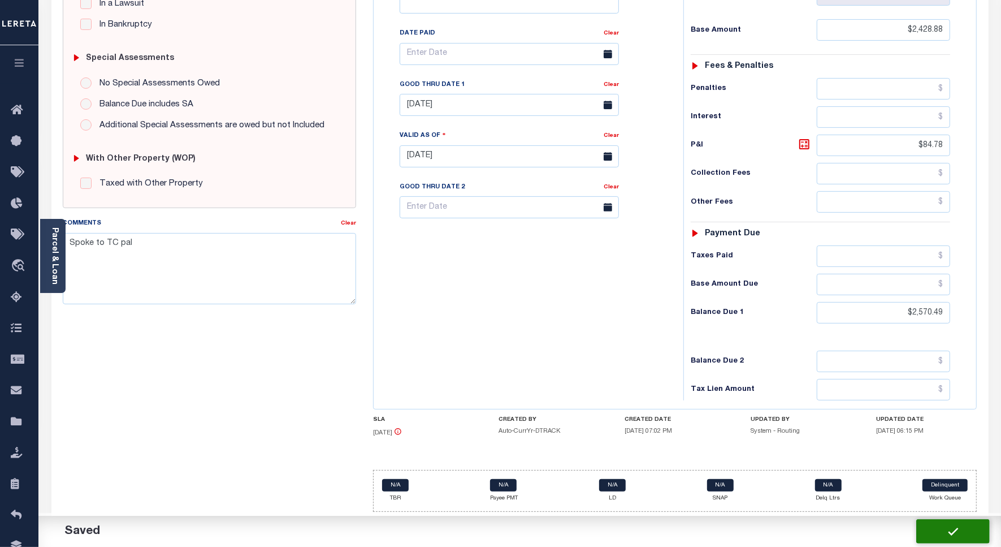
checkbox input "false"
type input "$2,428.88"
type input "$84.78"
type input "$2,570.49"
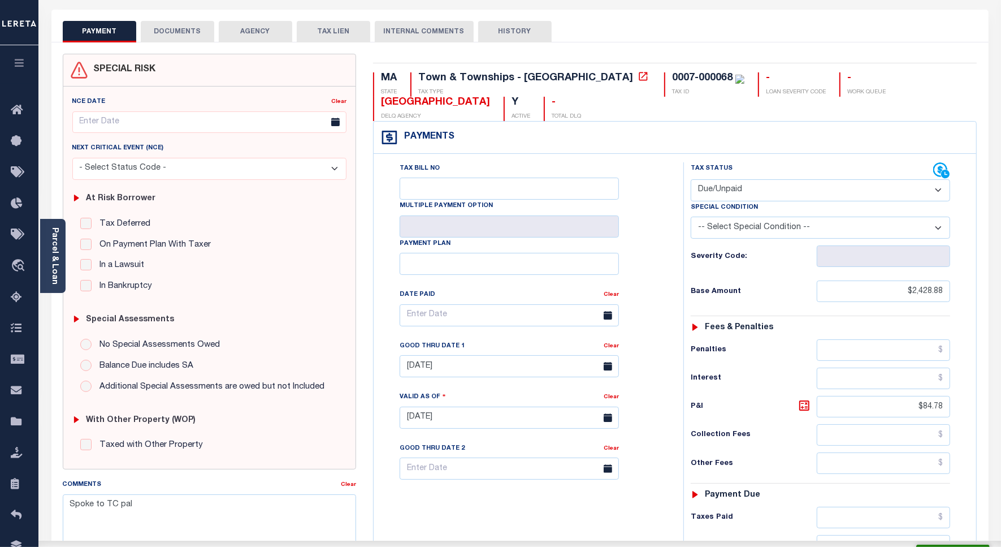
scroll to position [0, 0]
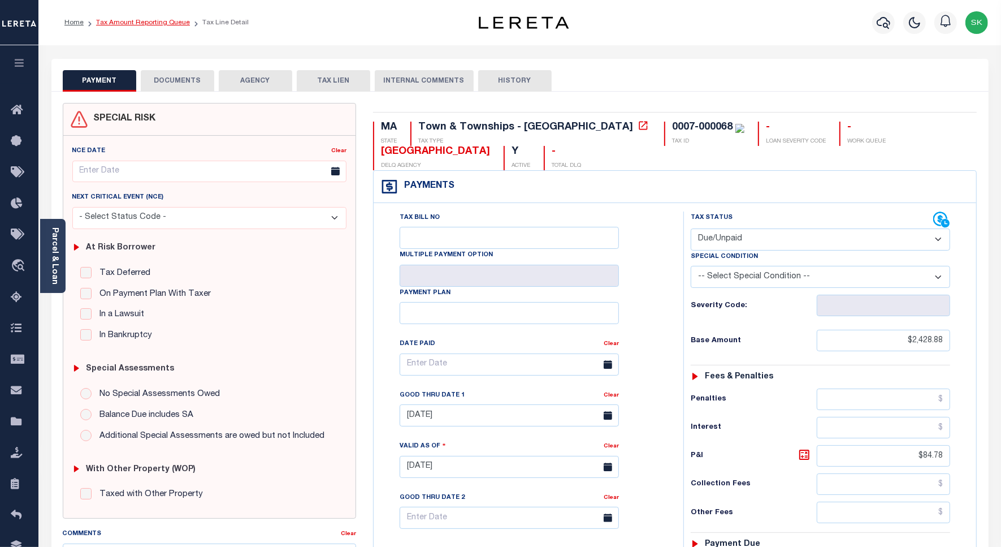
click at [116, 23] on link "Tax Amount Reporting Queue" at bounding box center [143, 22] width 94 height 7
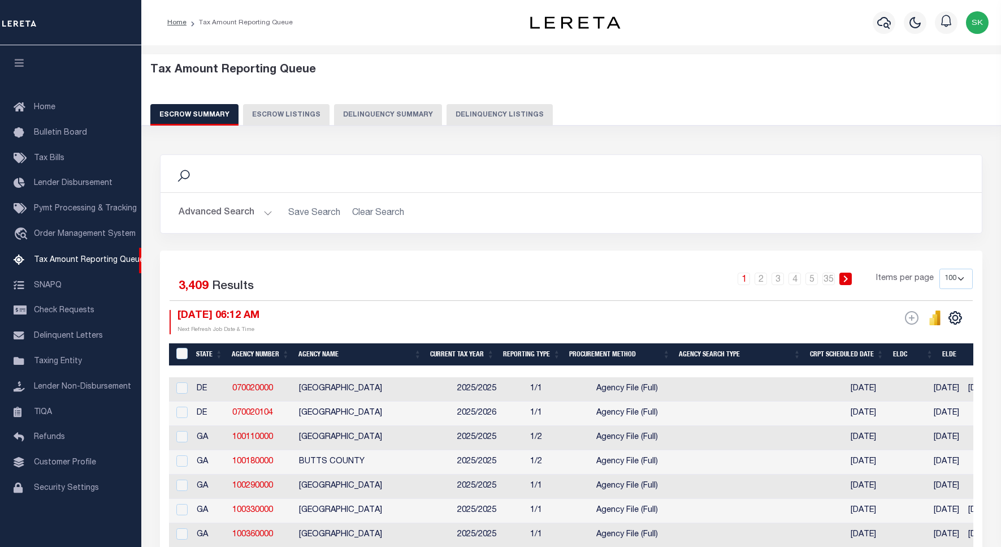
click at [498, 118] on button "Delinquency Listings" at bounding box center [500, 114] width 106 height 21
select select "100"
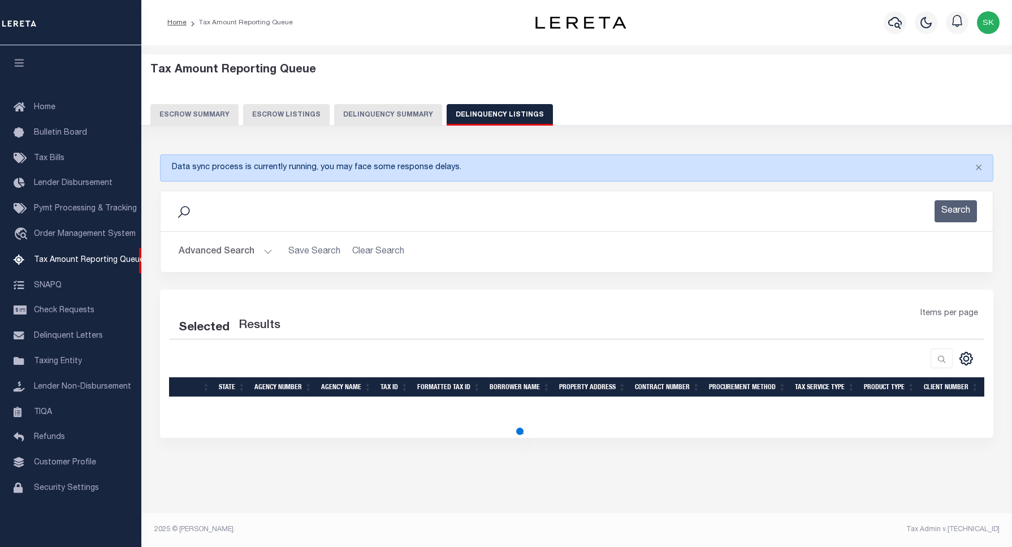
select select "100"
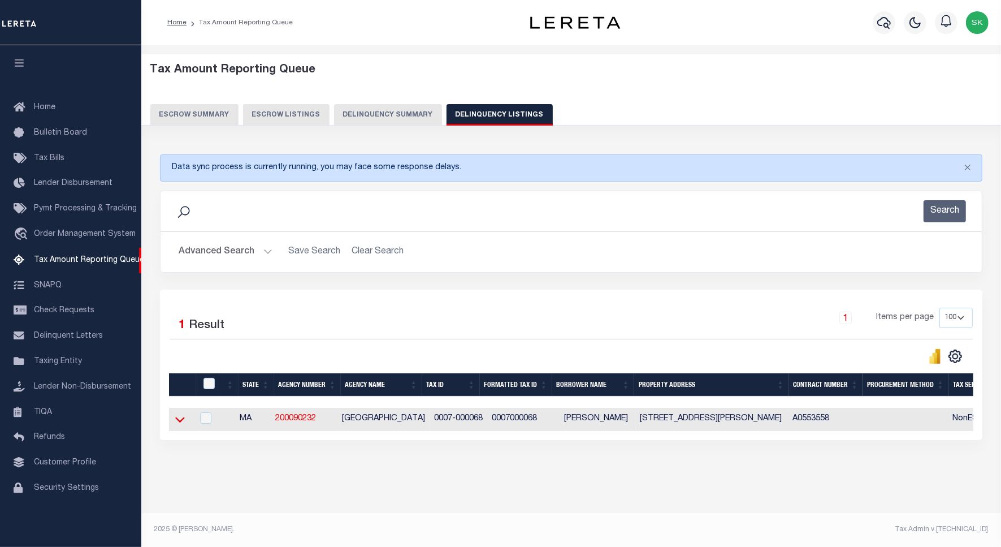
click at [178, 422] on icon at bounding box center [180, 420] width 10 height 6
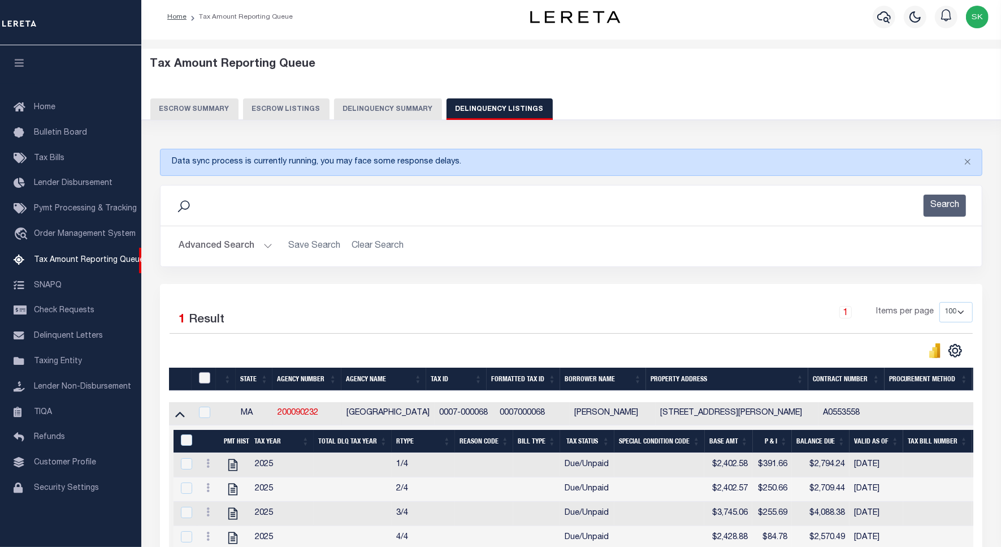
click at [208, 380] on input "checkbox" at bounding box center [204, 377] width 11 height 11
checkbox input "true"
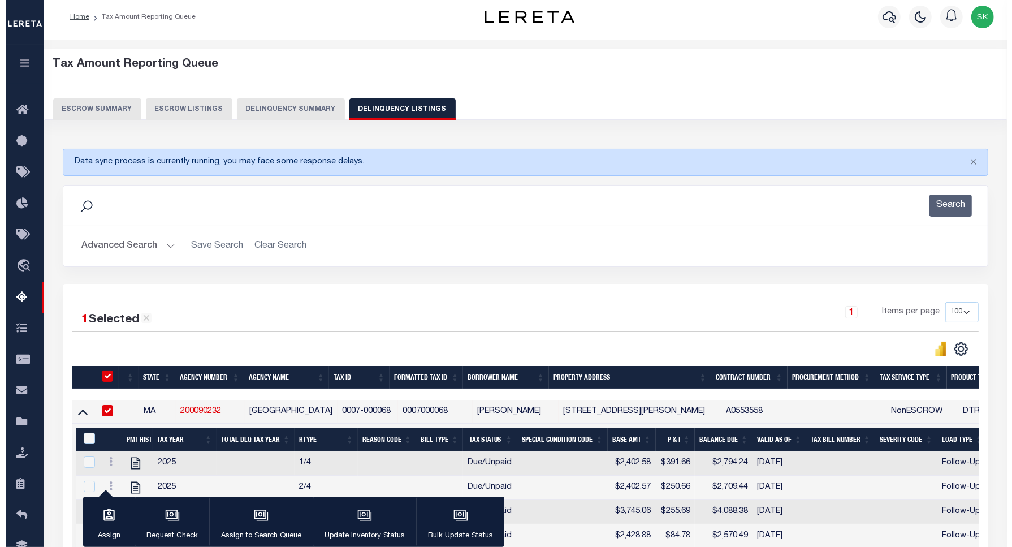
scroll to position [137, 0]
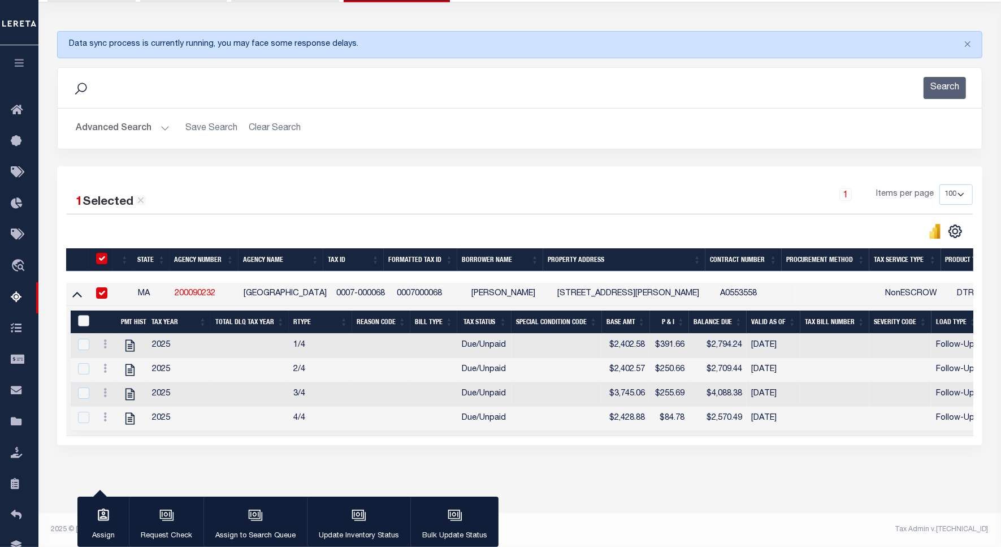
click at [85, 315] on input "&nbsp;" at bounding box center [83, 320] width 11 height 11
checkbox input "true"
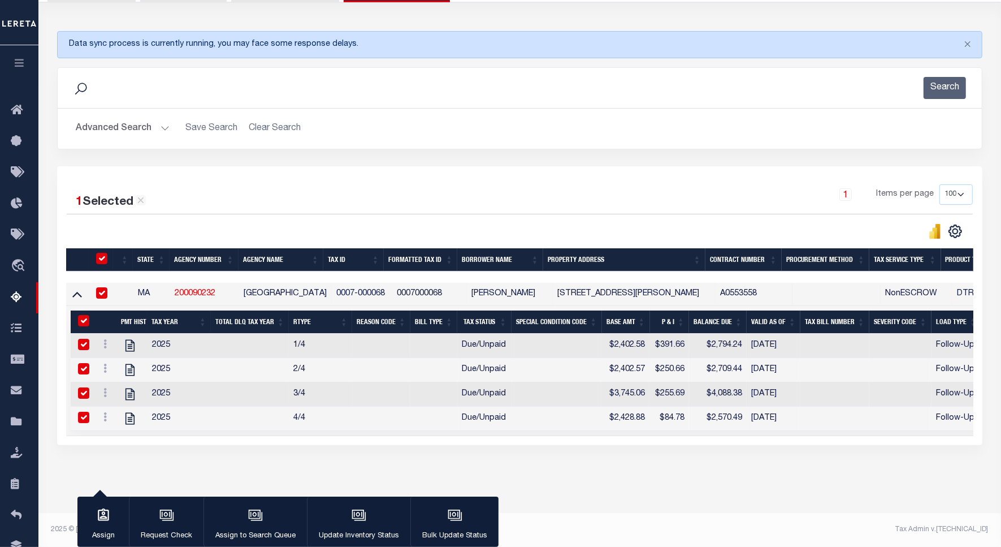
checkbox input "true"
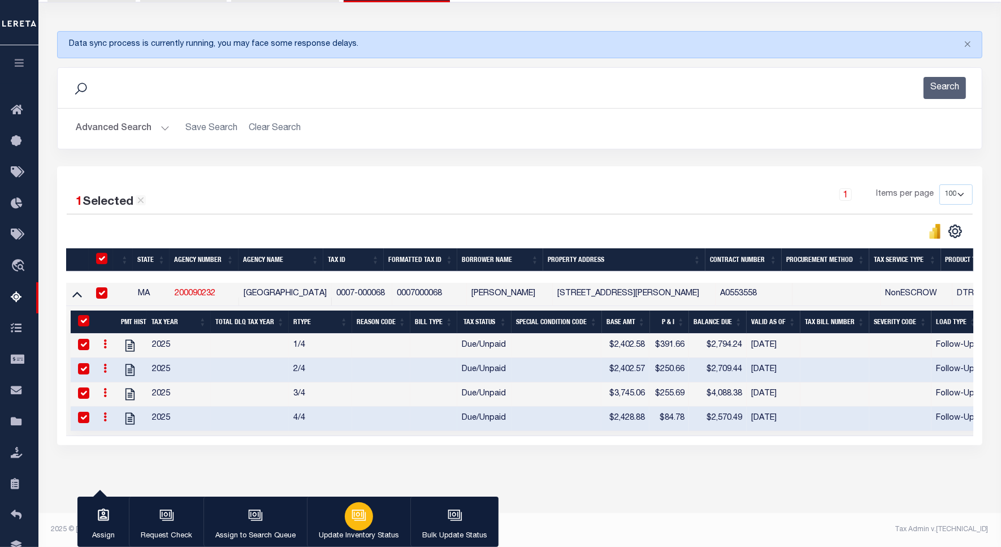
click at [359, 513] on icon "button" at bounding box center [359, 515] width 15 height 15
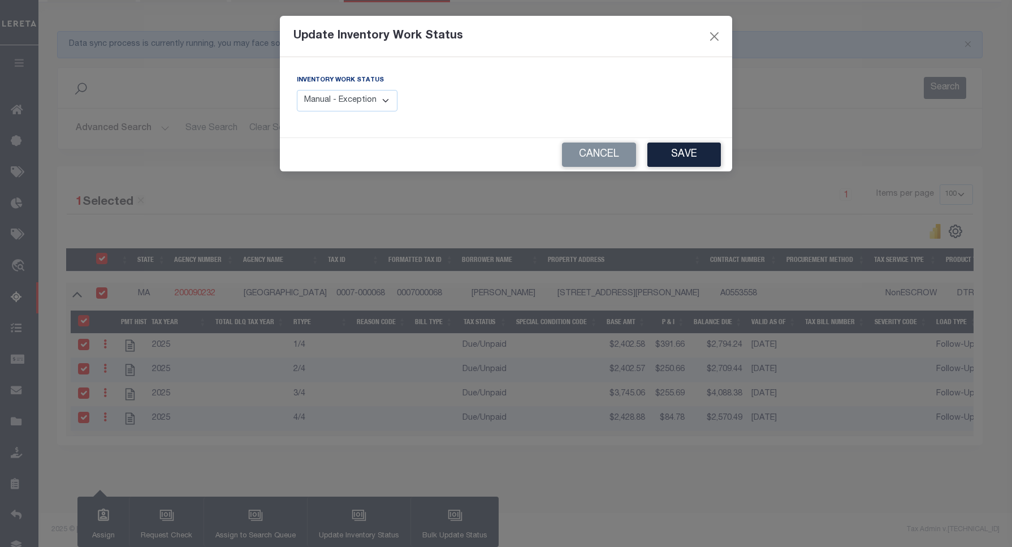
drag, startPoint x: 337, startPoint y: 90, endPoint x: 343, endPoint y: 99, distance: 10.2
click at [337, 90] on select "Manual - Exception Pended - Awaiting Search Late Add Exception Completed" at bounding box center [347, 101] width 101 height 22
select select "4"
click at [297, 90] on select "Manual - Exception Pended - Awaiting Search Late Add Exception Completed" at bounding box center [347, 101] width 101 height 22
click at [697, 159] on button "Save" at bounding box center [684, 154] width 74 height 24
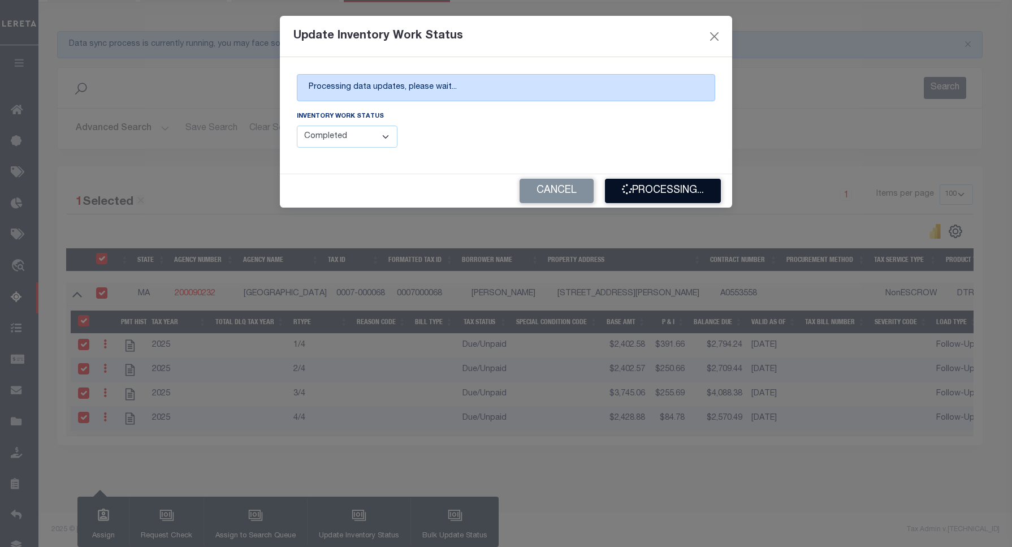
click at [622, 188] on icon "button" at bounding box center [627, 189] width 10 height 10
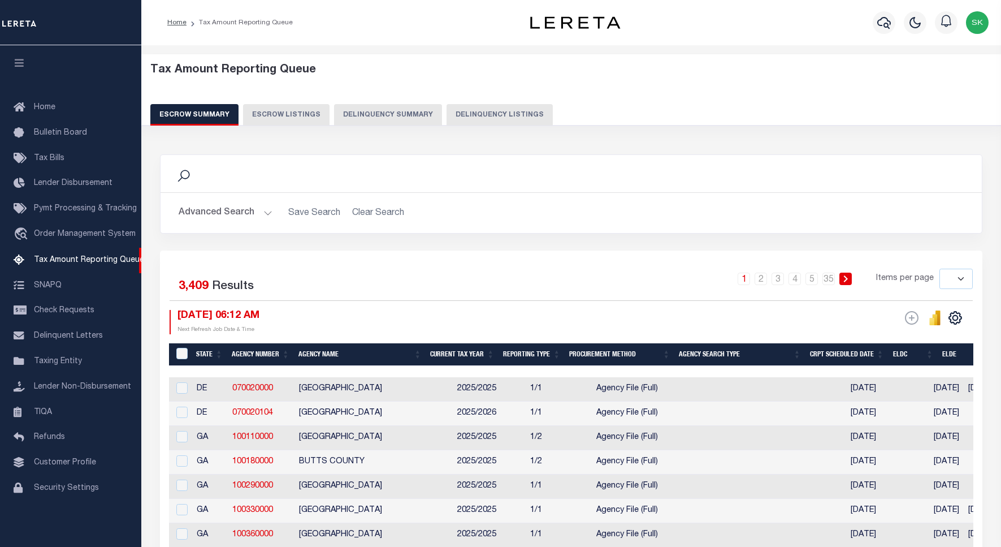
select select
click at [479, 122] on button "Delinquency Listings" at bounding box center [500, 114] width 106 height 21
select select
select select "100"
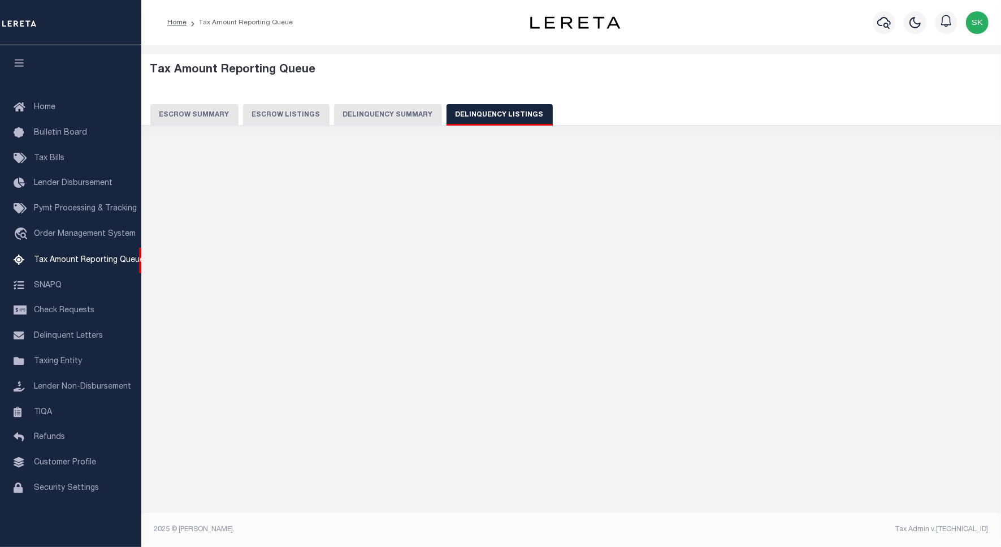
select select "100"
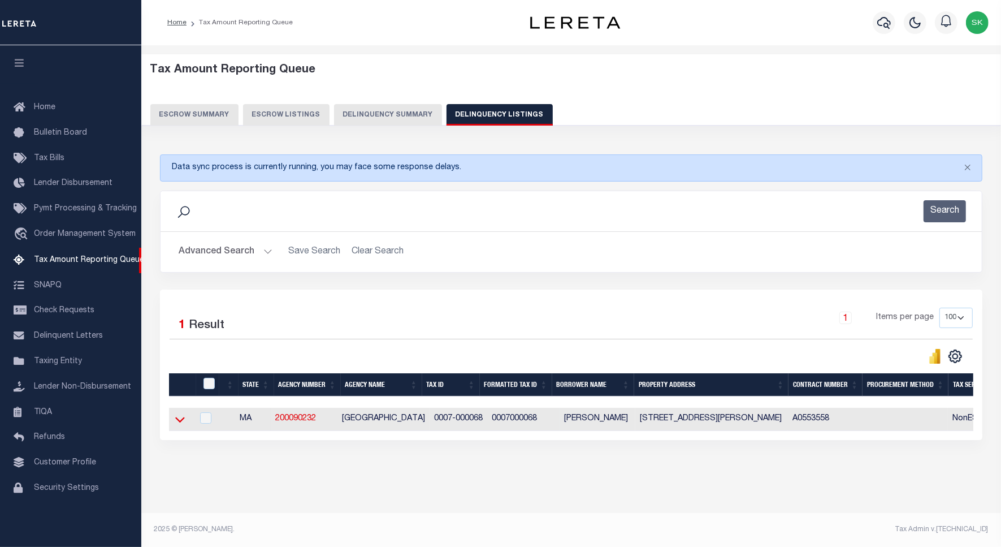
drag, startPoint x: 180, startPoint y: 422, endPoint x: 283, endPoint y: 321, distance: 145.1
click at [180, 422] on icon at bounding box center [180, 419] width 10 height 12
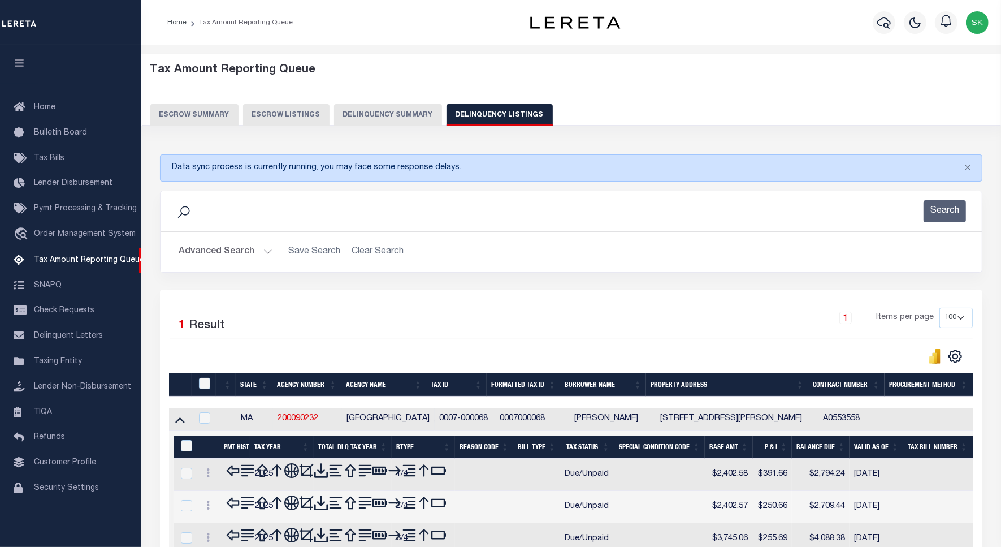
scroll to position [76, 0]
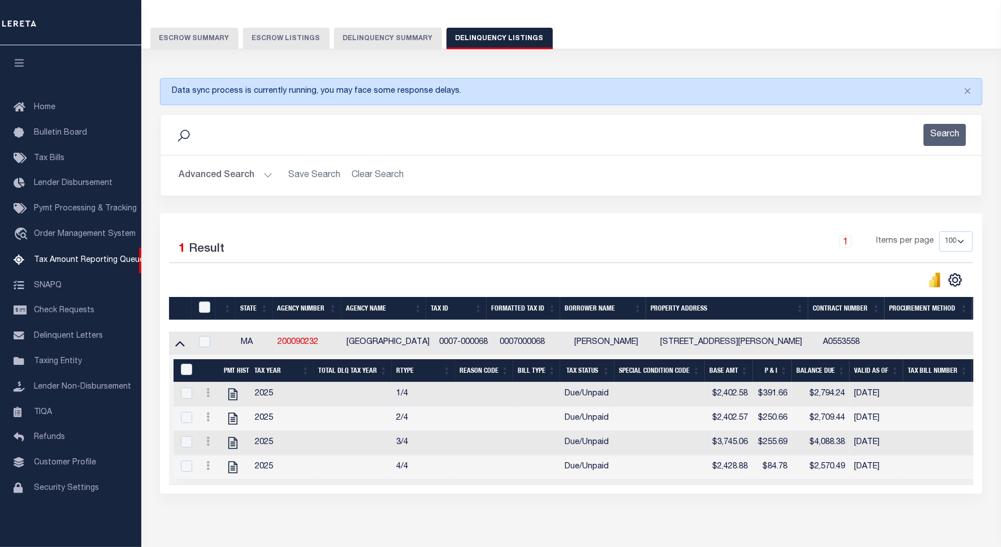
click at [217, 174] on button "Advanced Search" at bounding box center [226, 176] width 94 height 22
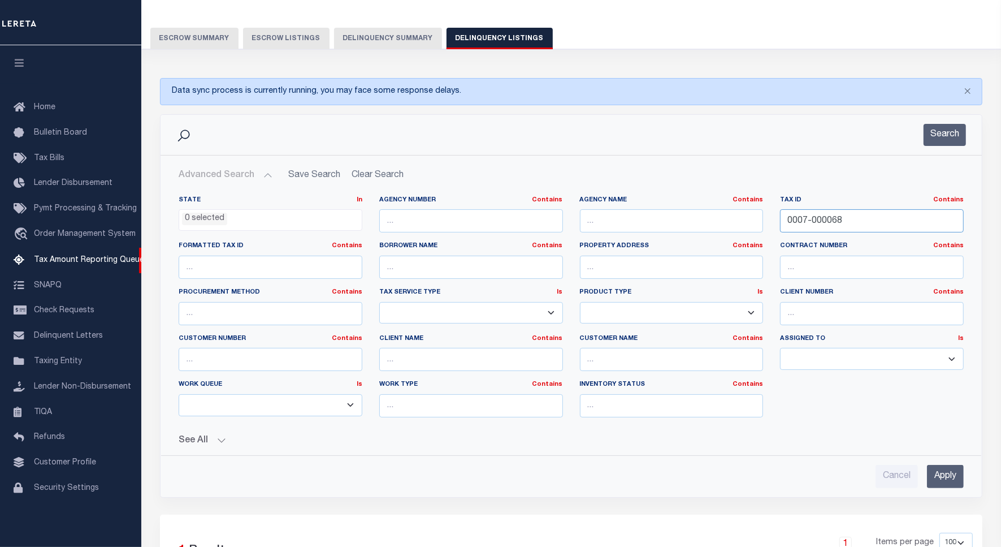
click at [818, 221] on input "0007-000068" at bounding box center [872, 220] width 184 height 23
paste input "9-000133"
type input "0009-000133"
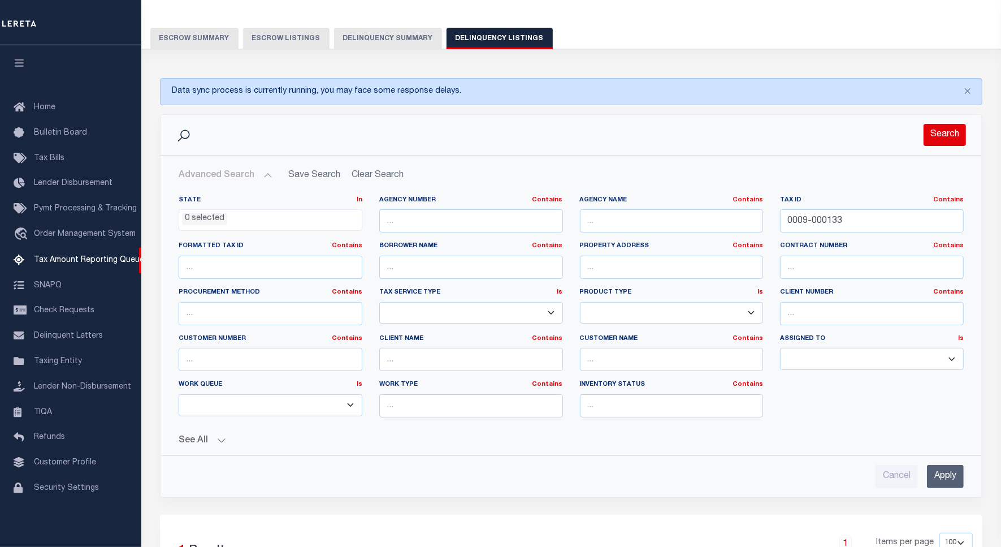
click at [945, 140] on button "Search" at bounding box center [945, 135] width 42 height 22
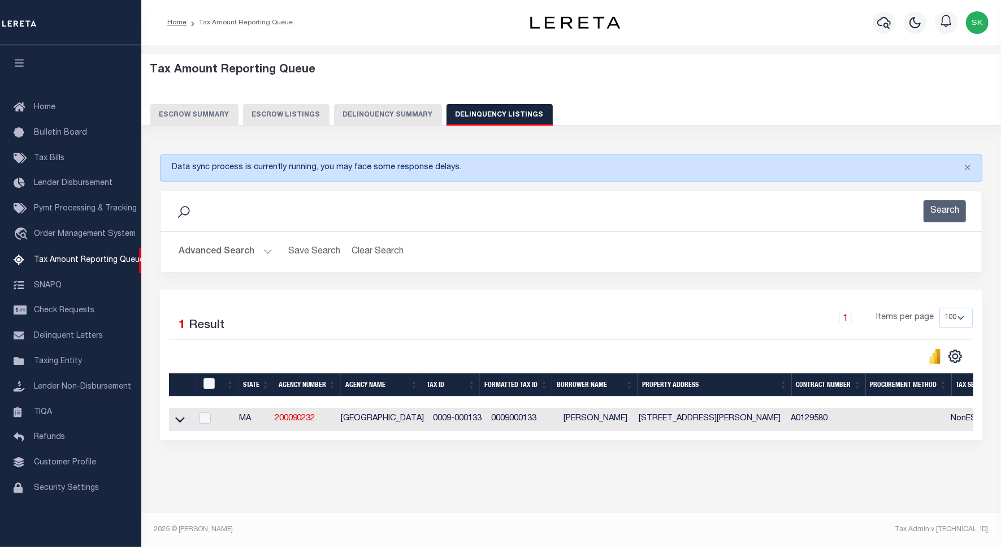
scroll to position [6, 0]
click at [177, 416] on icon at bounding box center [180, 419] width 10 height 12
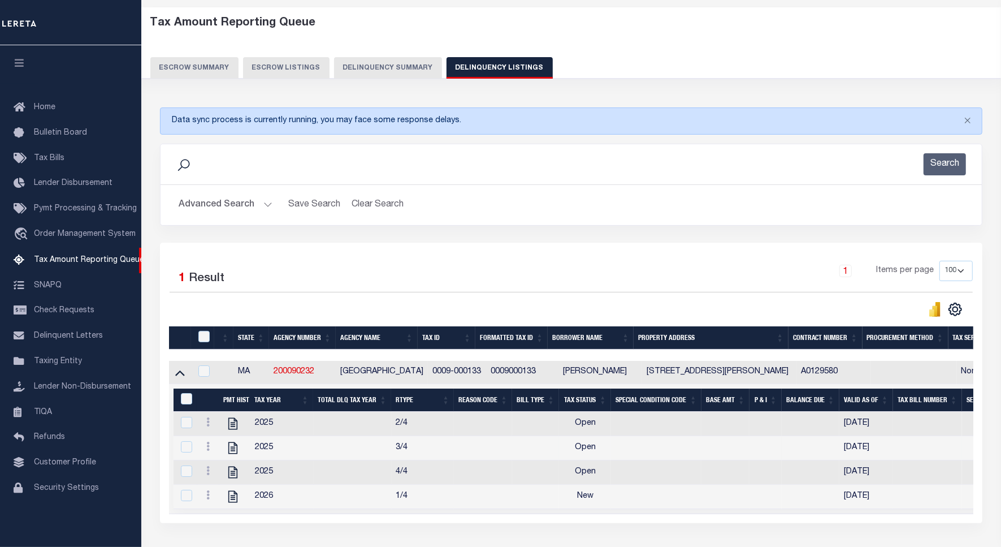
scroll to position [139, 0]
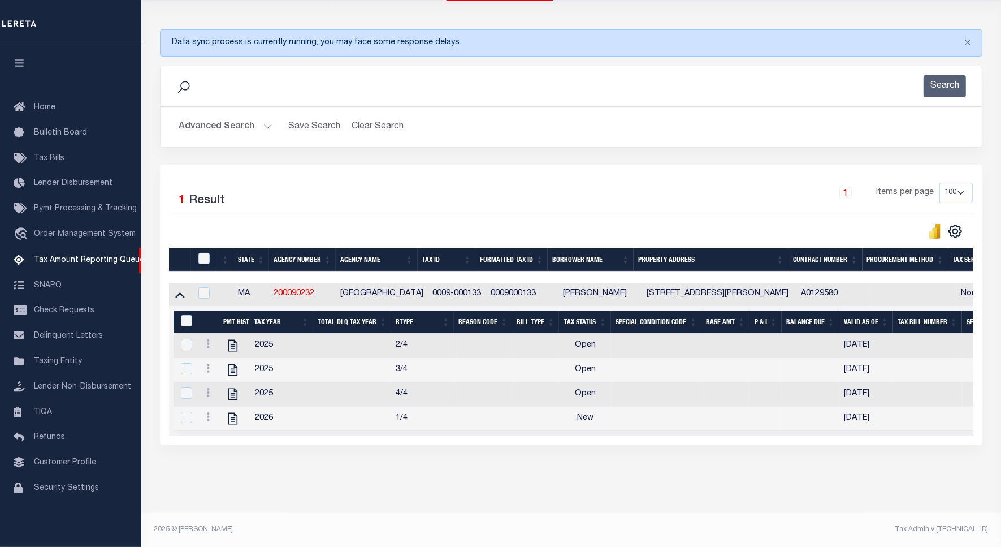
click at [207, 339] on icon at bounding box center [207, 343] width 3 height 9
click at [224, 362] on img "" at bounding box center [221, 362] width 11 height 11
checkbox input "true"
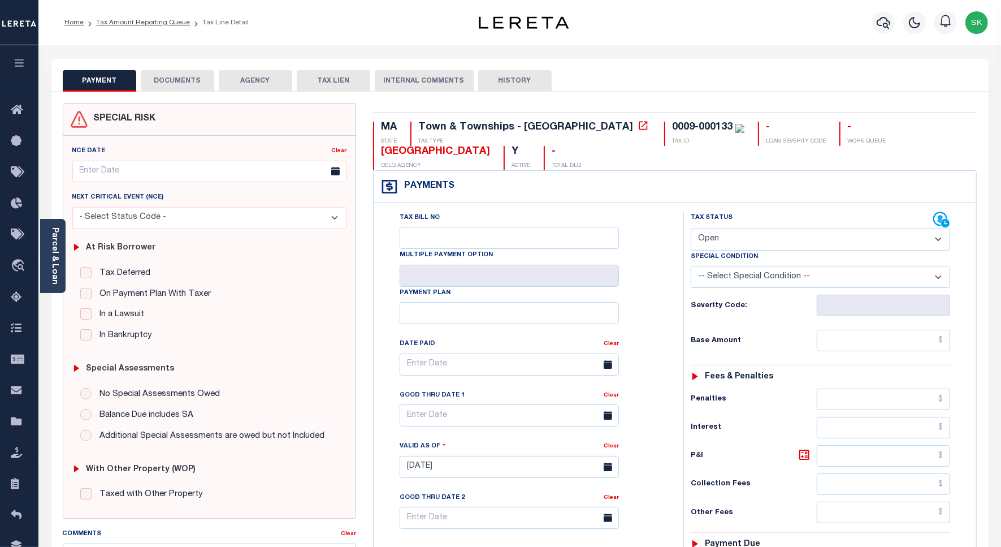
click at [760, 236] on select "- Select Status Code - Open Due/Unpaid Paid Incomplete No Tax Due Internal Refu…" at bounding box center [821, 239] width 260 height 22
select select "PYD"
click at [691, 230] on select "- Select Status Code - Open Due/Unpaid Paid Incomplete No Tax Due Internal Refu…" at bounding box center [821, 239] width 260 height 22
type input "[DATE]"
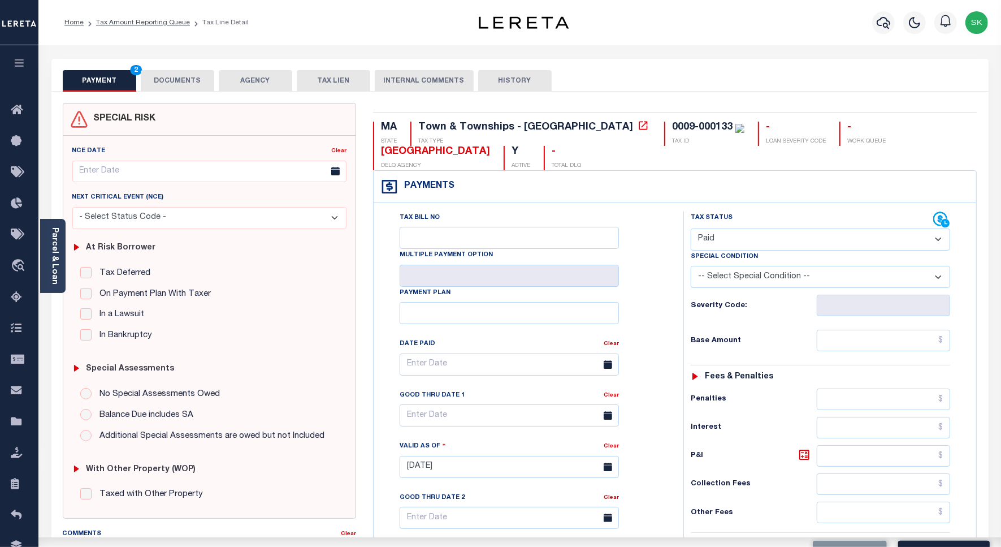
click at [677, 305] on div "Tax Bill No Multiple Payment Option Payment Plan Clear Clear Valid as Of" at bounding box center [676, 460] width 598 height 499
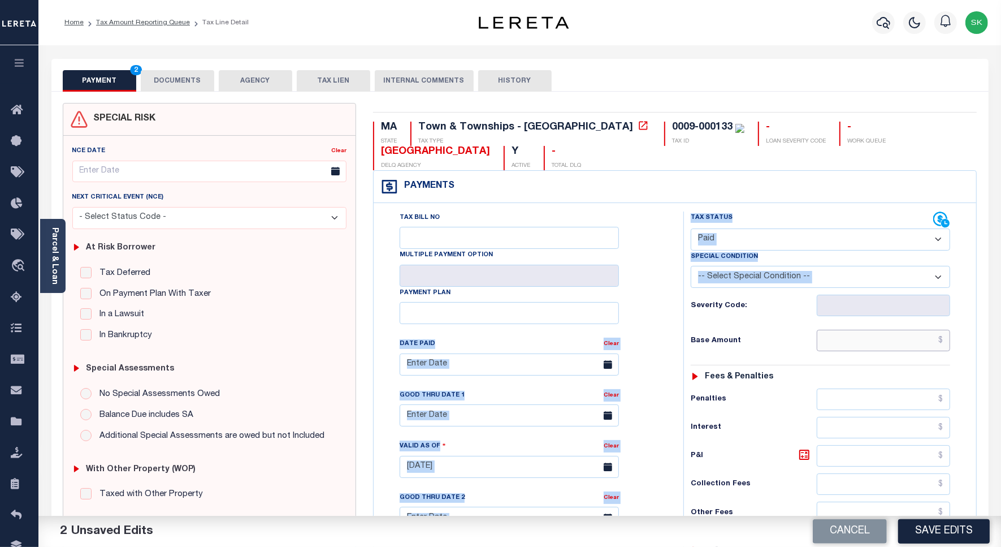
click at [838, 346] on input "text" at bounding box center [883, 340] width 133 height 21
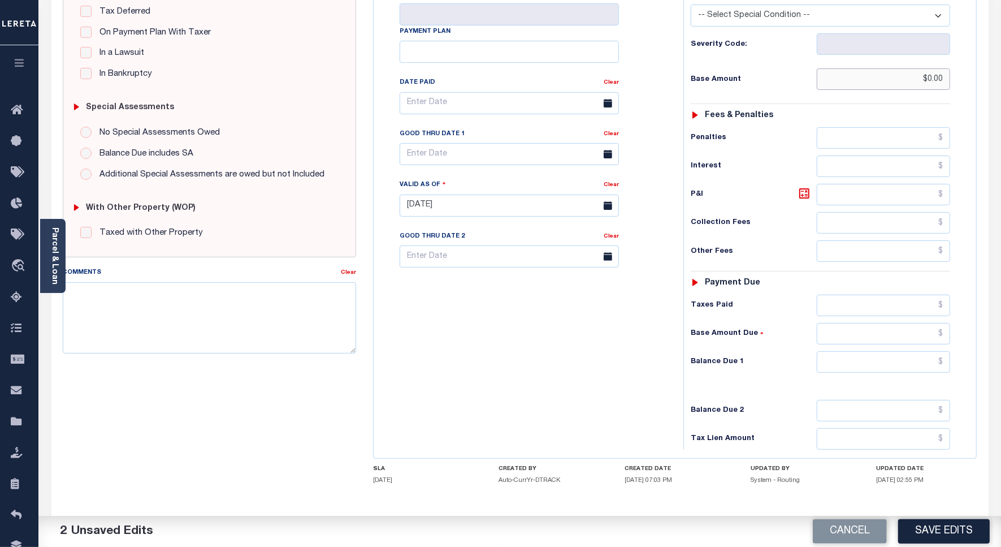
scroll to position [315, 0]
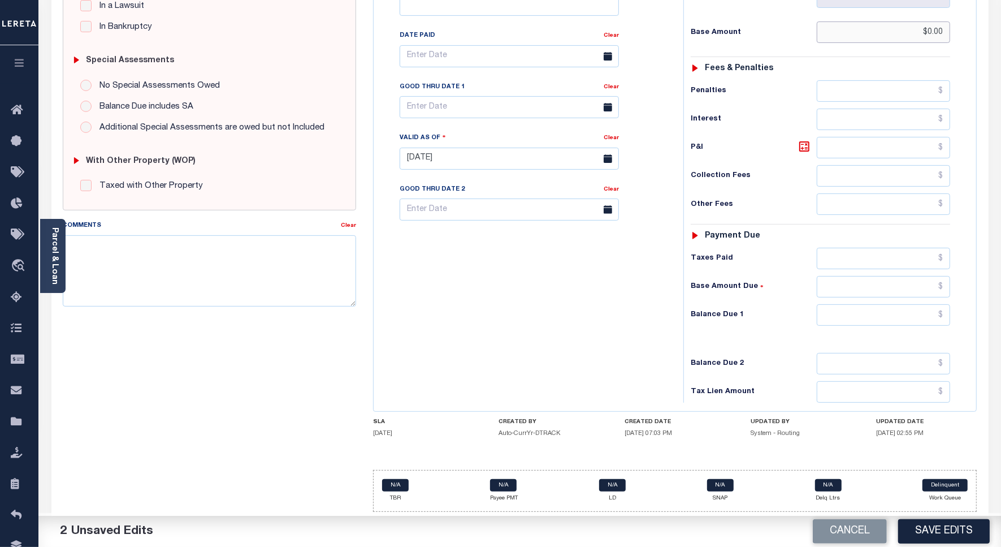
type input "$0.00"
click at [850, 314] on input "text" at bounding box center [883, 314] width 133 height 21
type input "$0.00"
click at [513, 300] on div "Tax Bill No Multiple Payment Option Payment Plan Clear" at bounding box center [526, 152] width 299 height 499
click at [289, 250] on textarea "Comments" at bounding box center [209, 270] width 293 height 71
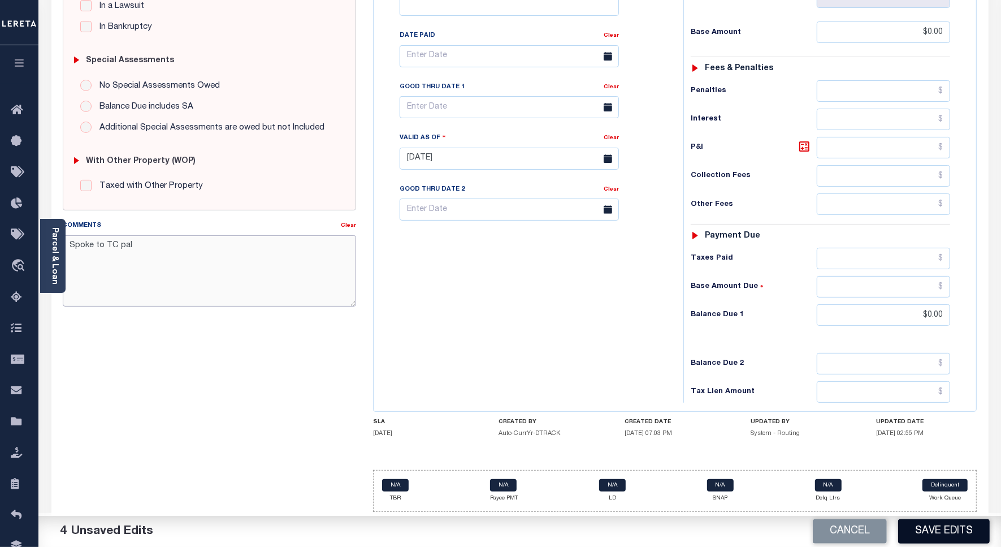
type textarea "Spoke to TC pal"
click at [942, 530] on button "Save Edits" at bounding box center [944, 531] width 92 height 24
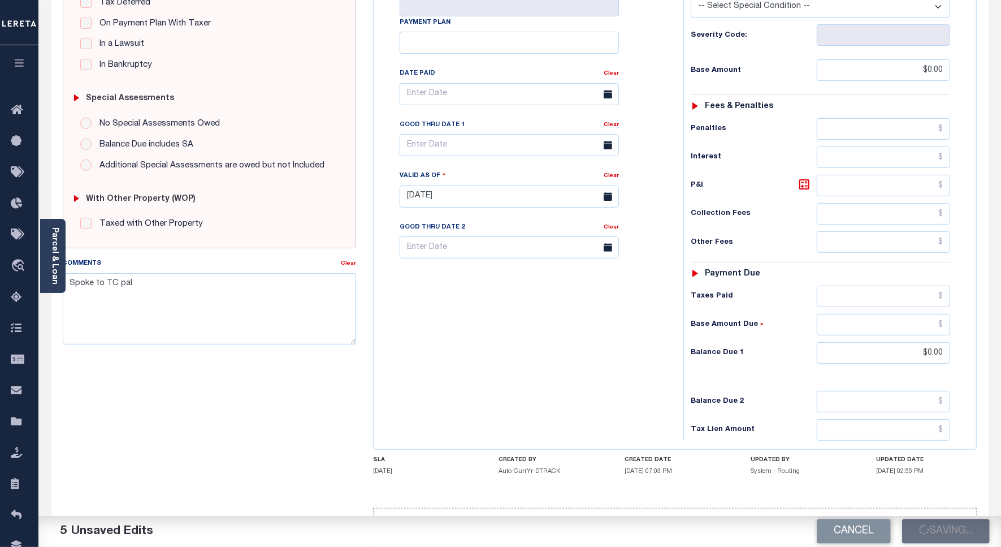
checkbox input "false"
type input "$0"
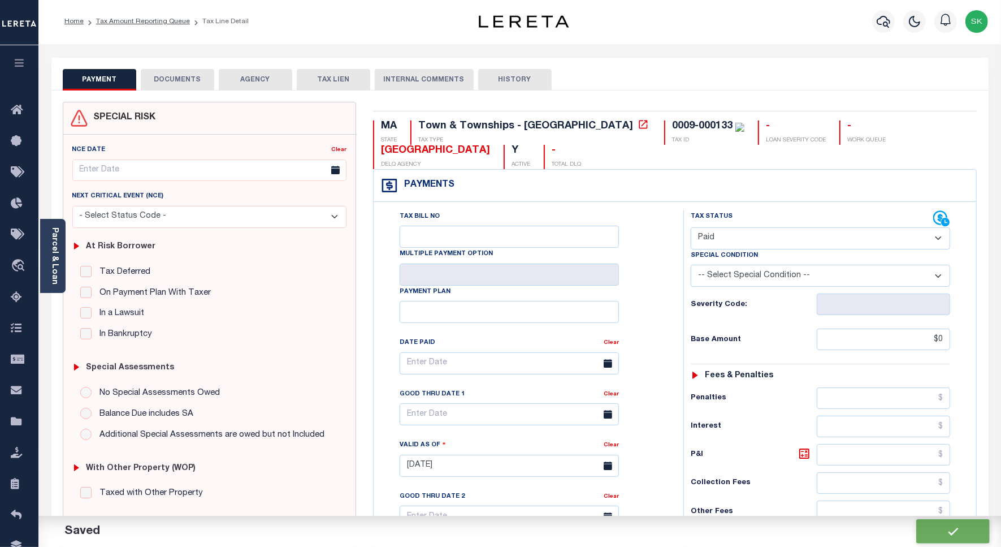
scroll to position [0, 0]
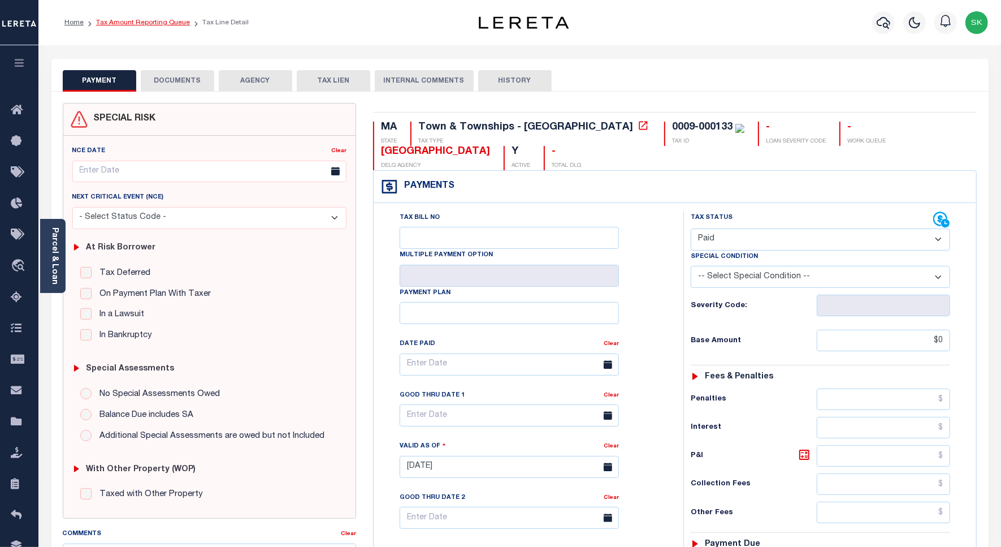
click at [130, 24] on link "Tax Amount Reporting Queue" at bounding box center [143, 22] width 94 height 7
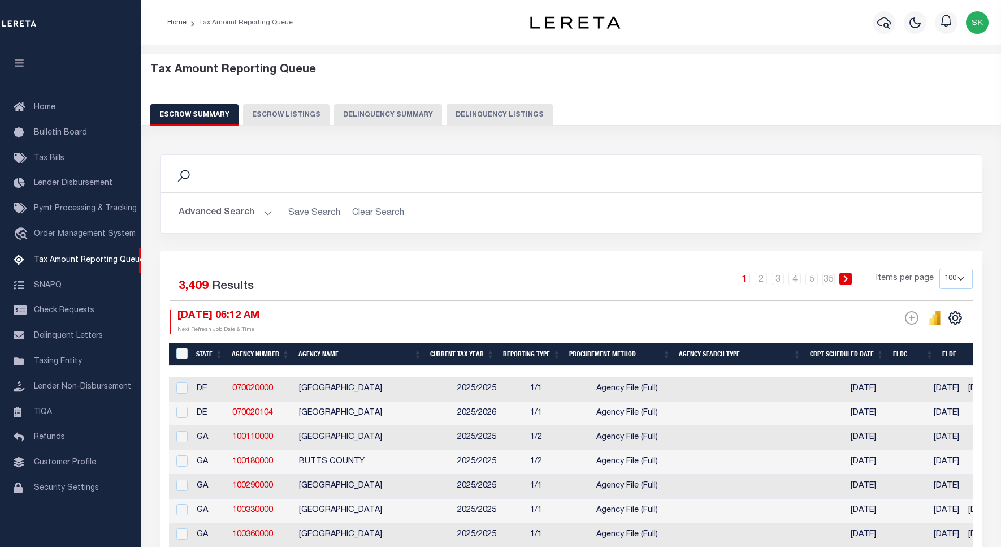
select select "100"
click at [460, 114] on button "Delinquency Listings" at bounding box center [500, 114] width 106 height 21
select select "100"
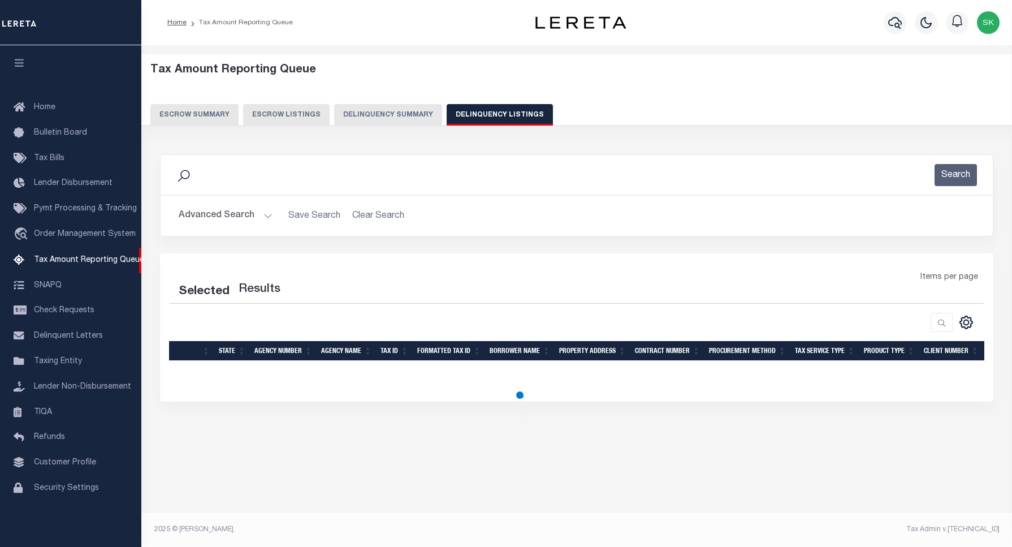
select select "100"
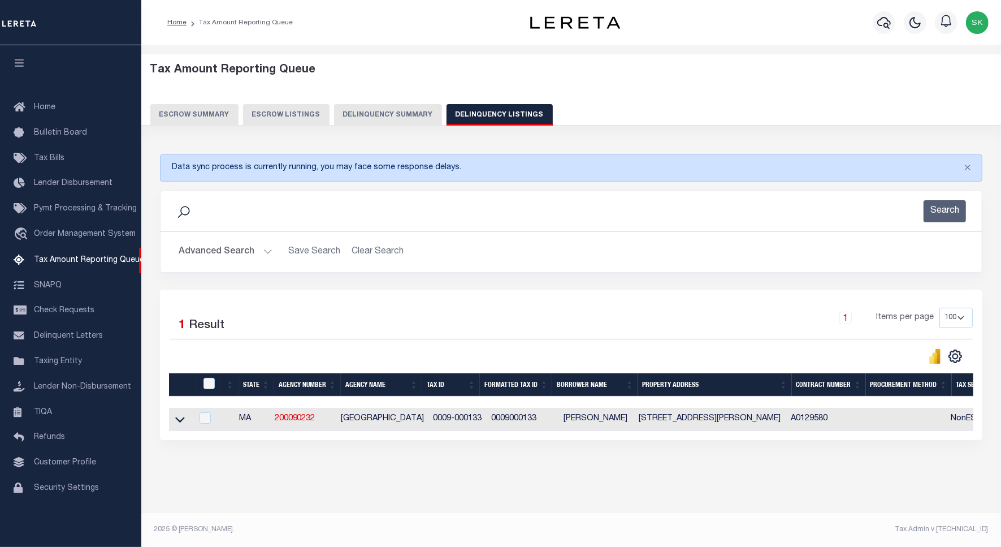
click at [180, 423] on icon at bounding box center [180, 419] width 10 height 12
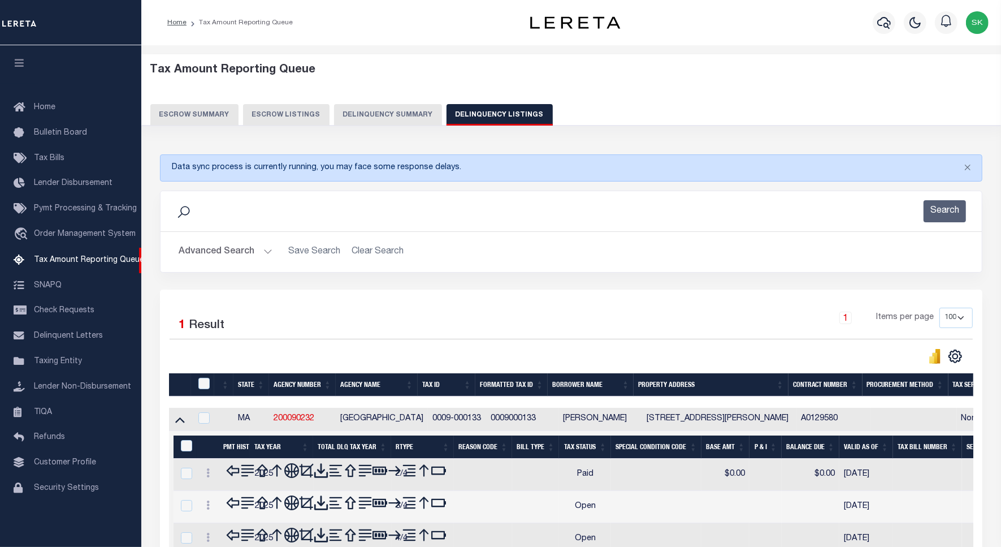
scroll to position [76, 0]
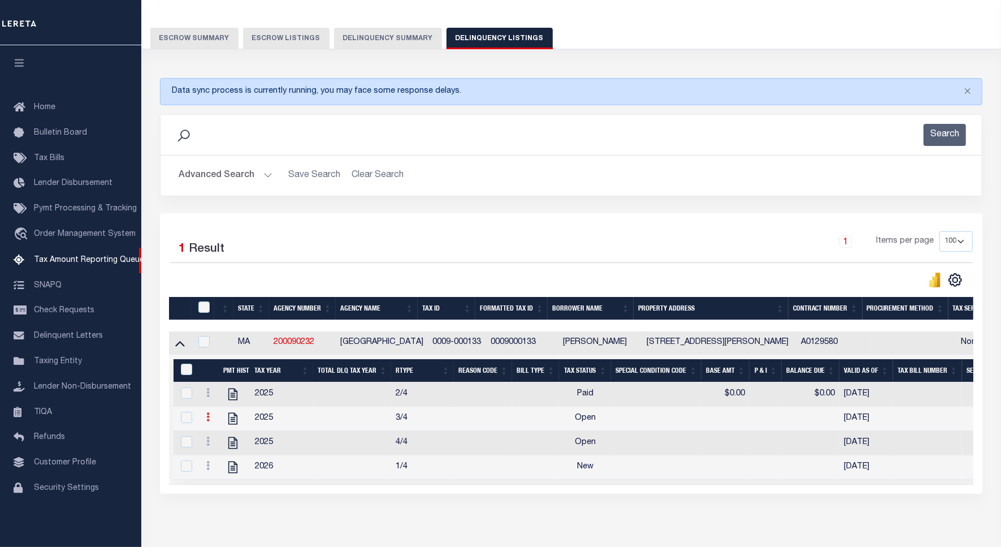
click at [207, 420] on icon at bounding box center [207, 416] width 3 height 9
click at [222, 437] on img "" at bounding box center [221, 435] width 11 height 11
checkbox input "true"
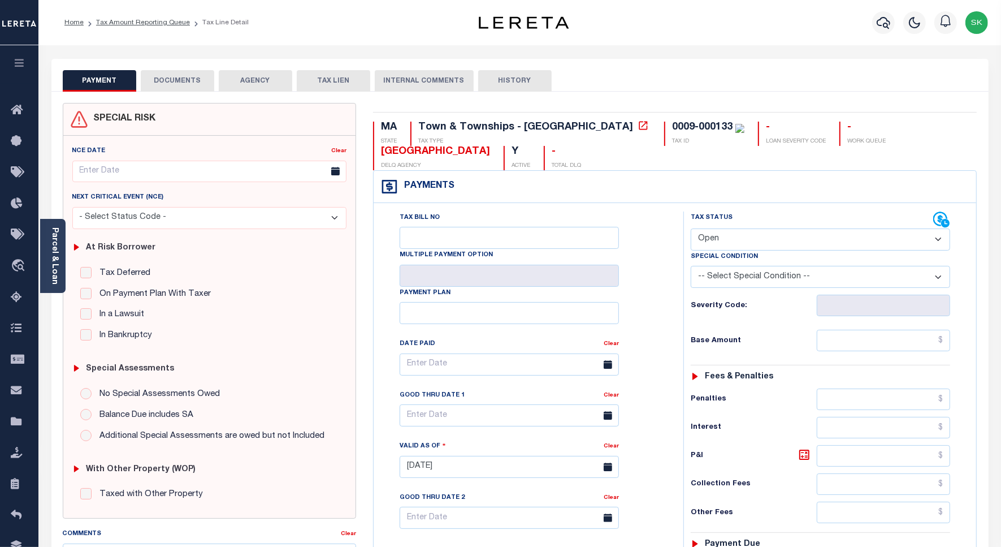
click at [747, 234] on select "- Select Status Code - Open Due/Unpaid Paid Incomplete No Tax Due Internal Refu…" at bounding box center [821, 239] width 260 height 22
select select "PYD"
click at [691, 230] on select "- Select Status Code - Open Due/Unpaid Paid Incomplete No Tax Due Internal Refu…" at bounding box center [821, 239] width 260 height 22
type input "[DATE]"
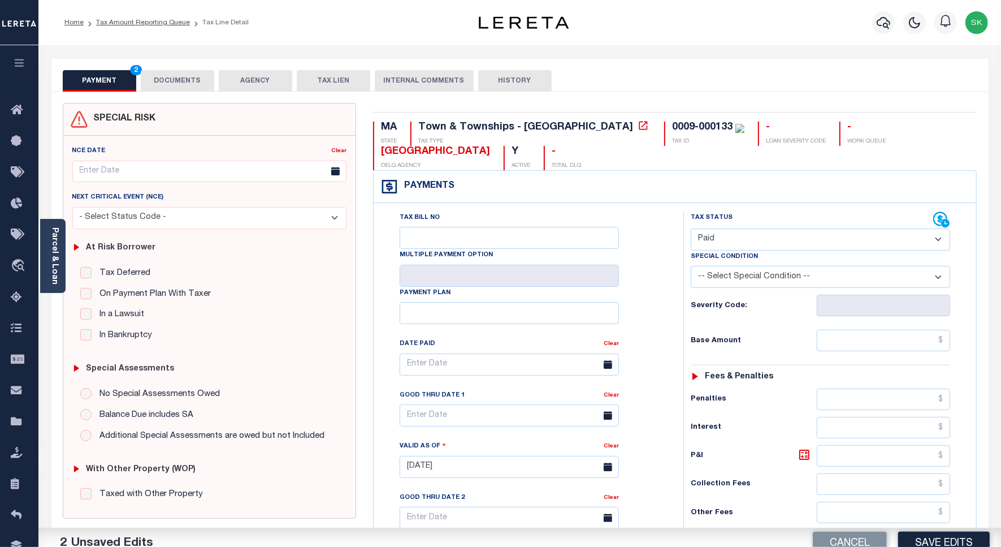
drag, startPoint x: 665, startPoint y: 312, endPoint x: 675, endPoint y: 320, distance: 12.8
click at [665, 313] on div "Tax Bill No Multiple Payment Option Payment Plan Clear" at bounding box center [526, 369] width 282 height 317
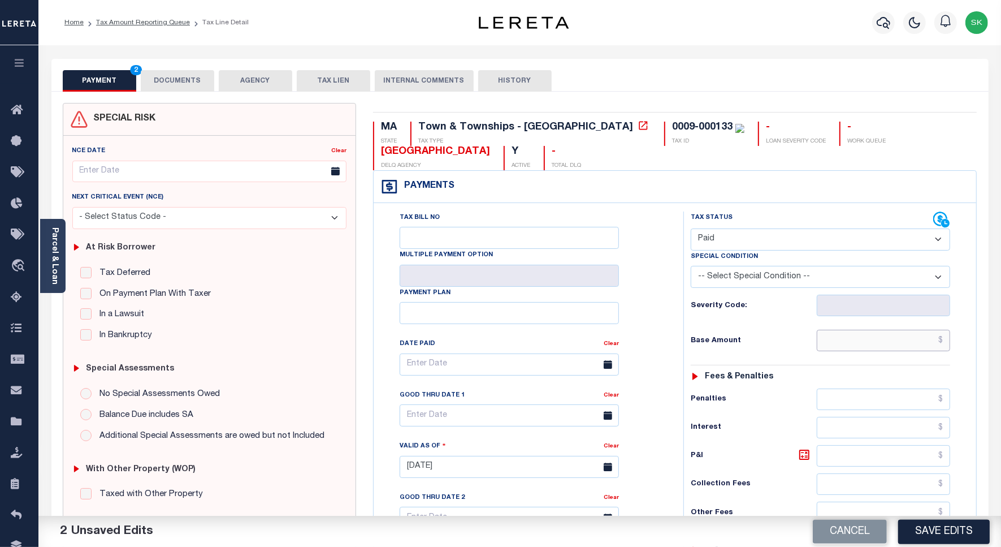
click at [838, 346] on input "text" at bounding box center [883, 340] width 133 height 21
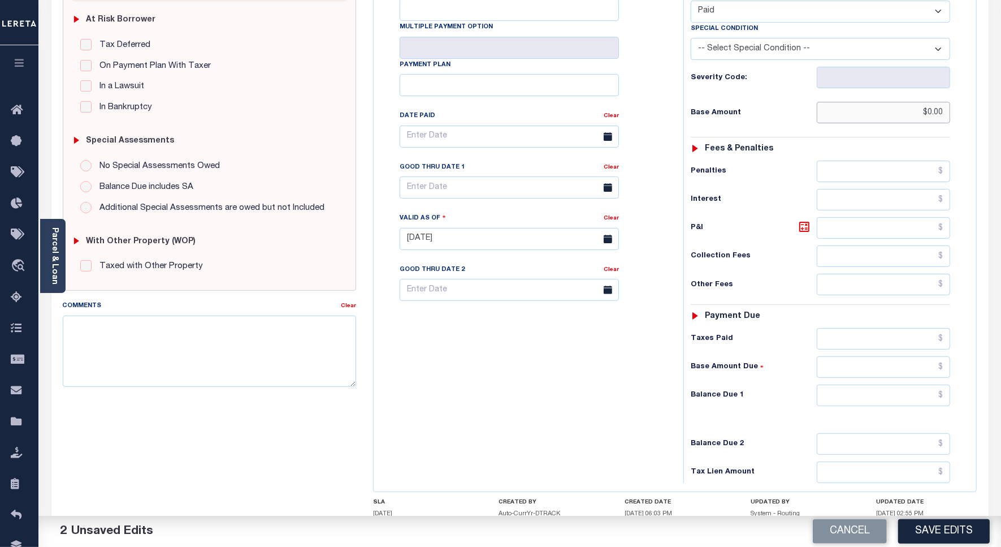
scroll to position [315, 0]
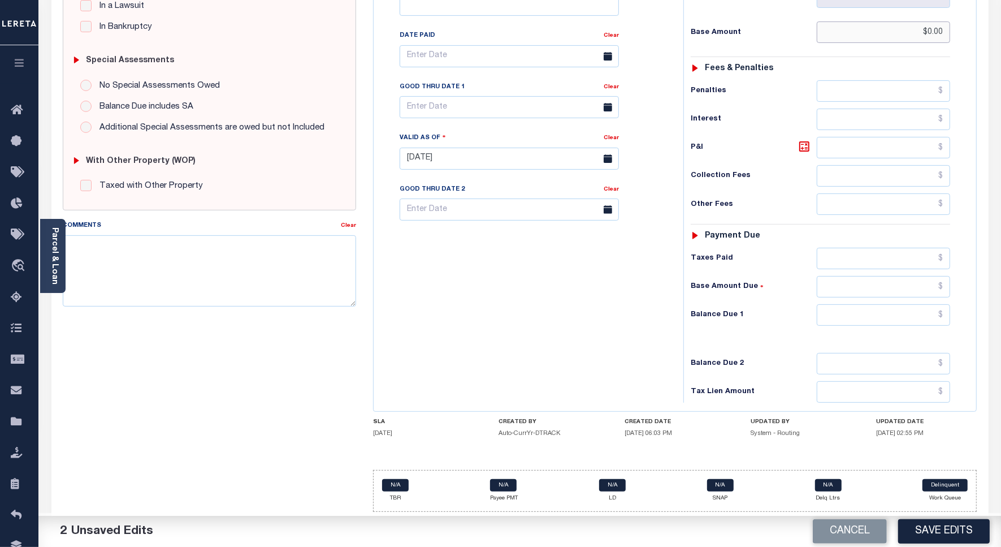
type input "$0.00"
click at [860, 312] on input "text" at bounding box center [883, 314] width 133 height 21
type input "$0.00"
drag, startPoint x: 618, startPoint y: 305, endPoint x: 866, endPoint y: 524, distance: 330.1
click at [628, 312] on div "Tax Bill No Multiple Payment Option Payment Plan Clear" at bounding box center [526, 152] width 299 height 499
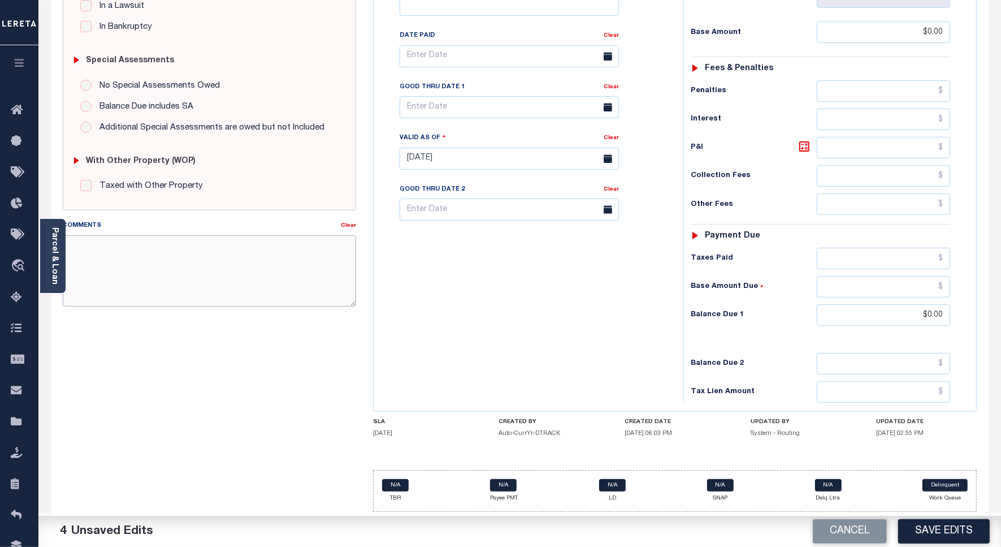
click at [252, 258] on textarea "Comments" at bounding box center [209, 270] width 293 height 71
type textarea "Spoke to TC pal"
click at [912, 535] on button "Save Edits" at bounding box center [944, 531] width 92 height 24
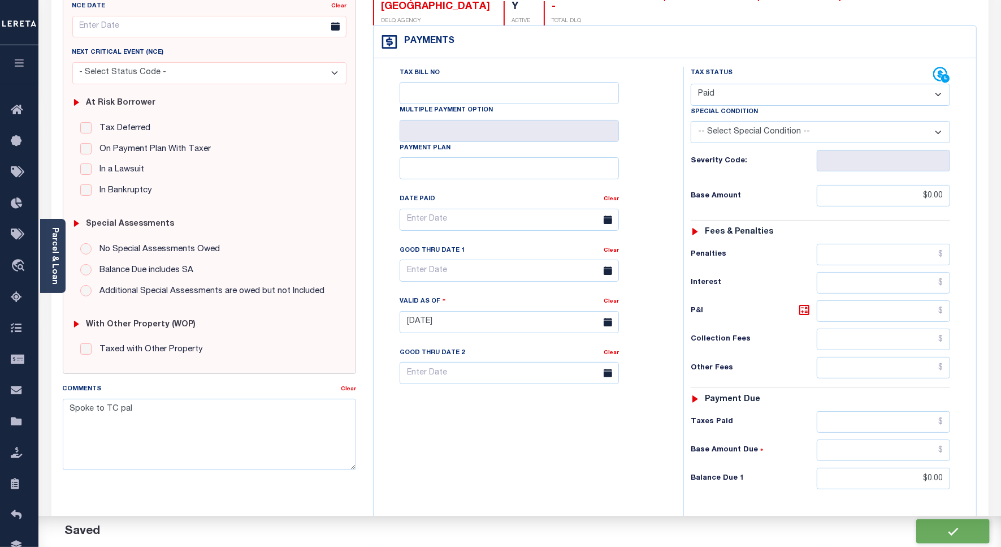
scroll to position [0, 0]
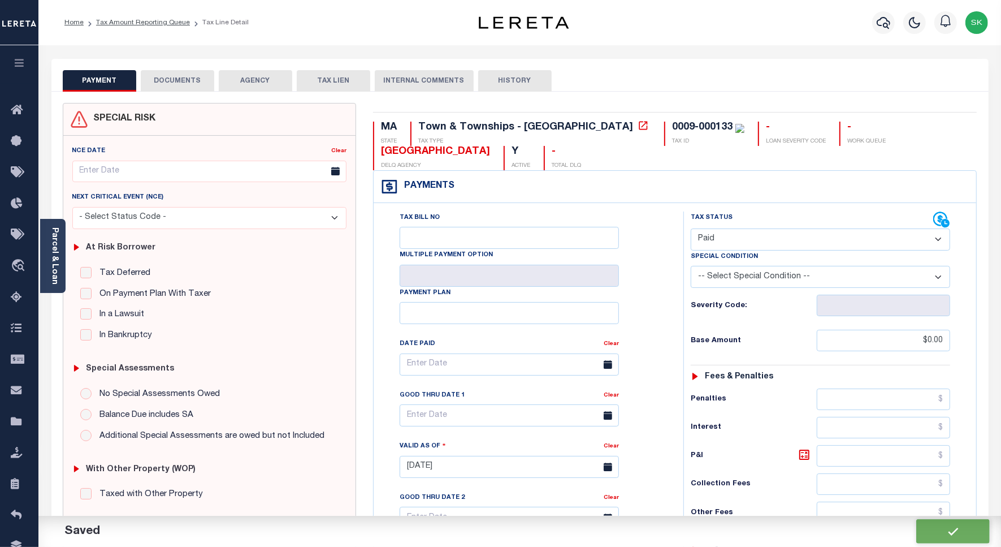
checkbox input "false"
type input "$0"
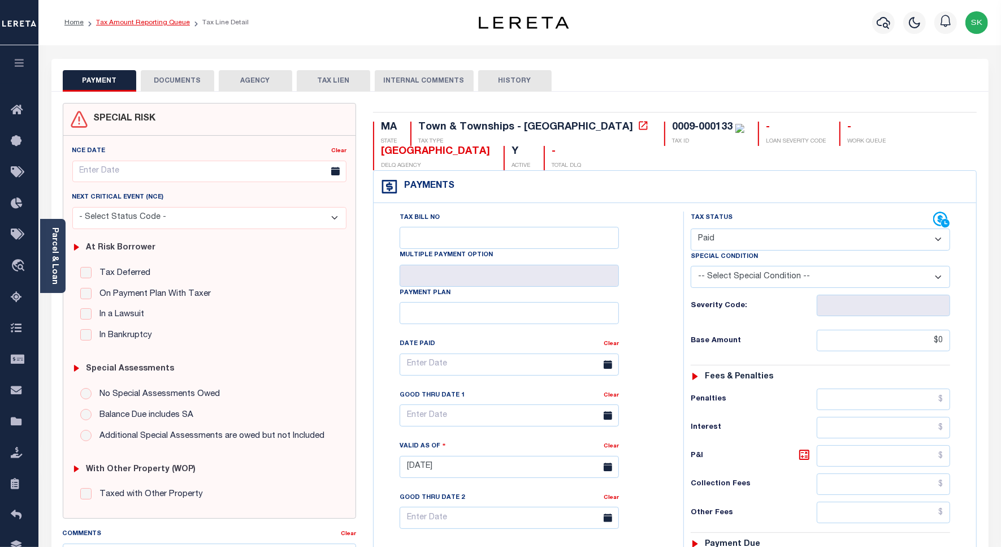
click at [147, 21] on link "Tax Amount Reporting Queue" at bounding box center [143, 22] width 94 height 7
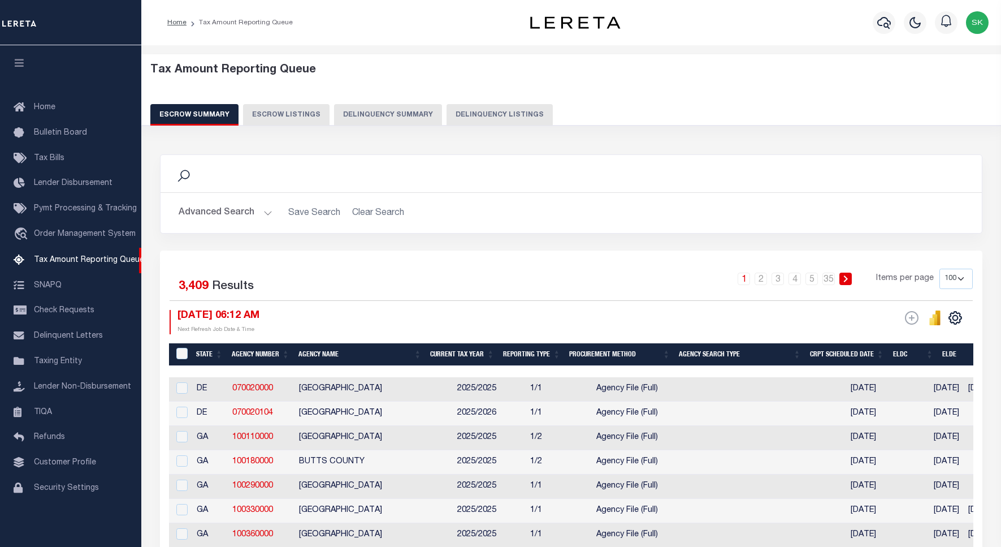
select select "100"
click at [511, 116] on button "Delinquency Listings" at bounding box center [500, 114] width 106 height 21
select select "100"
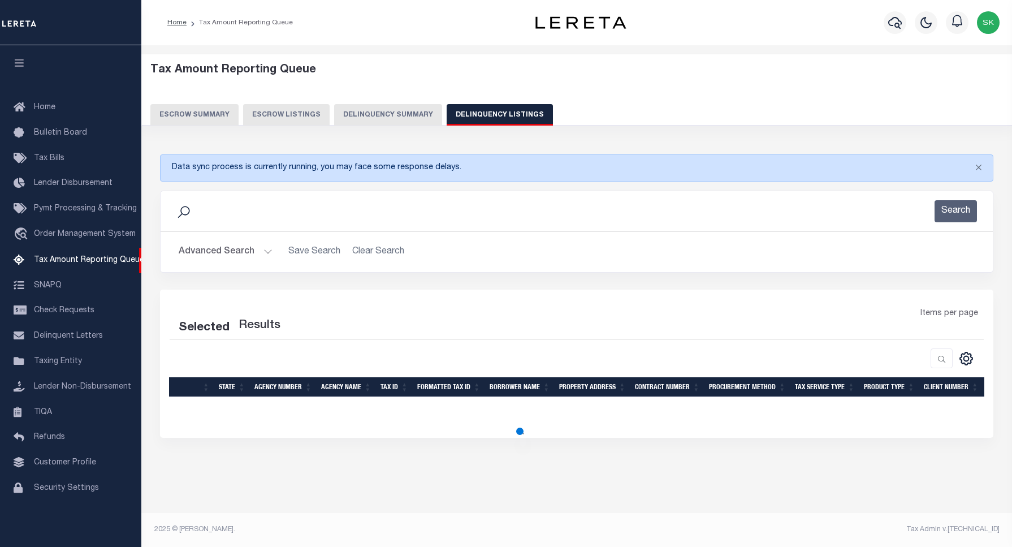
select select "100"
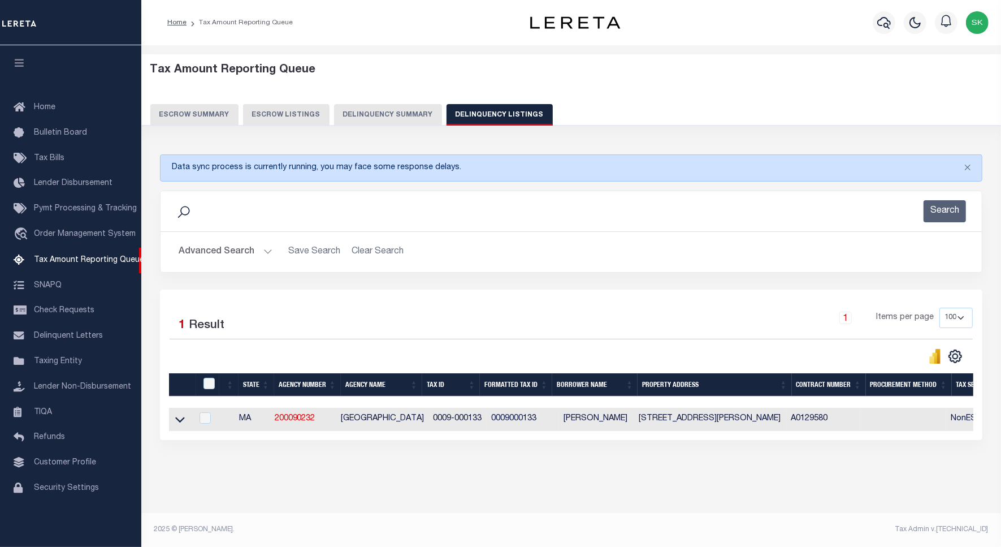
scroll to position [6, 0]
click at [181, 419] on icon at bounding box center [180, 420] width 10 height 6
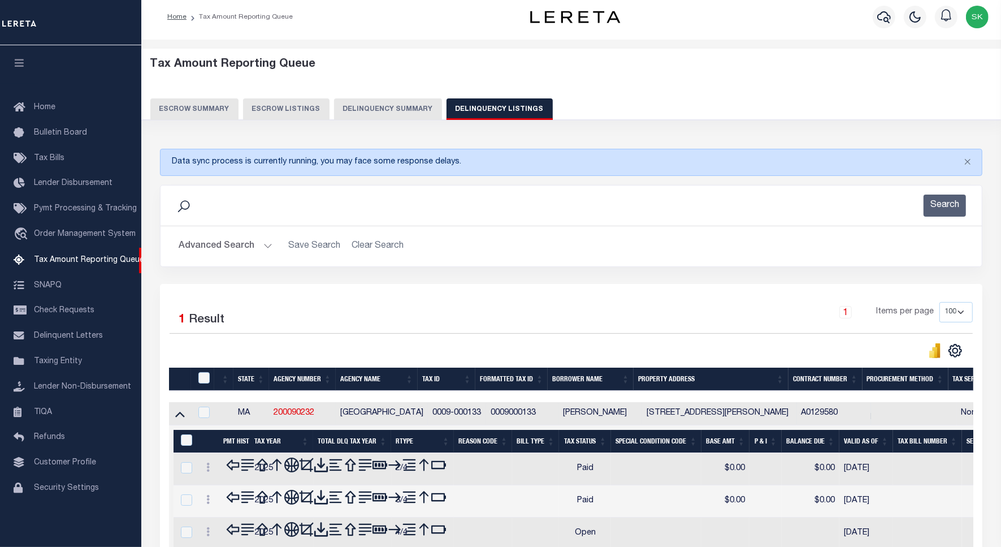
scroll to position [76, 0]
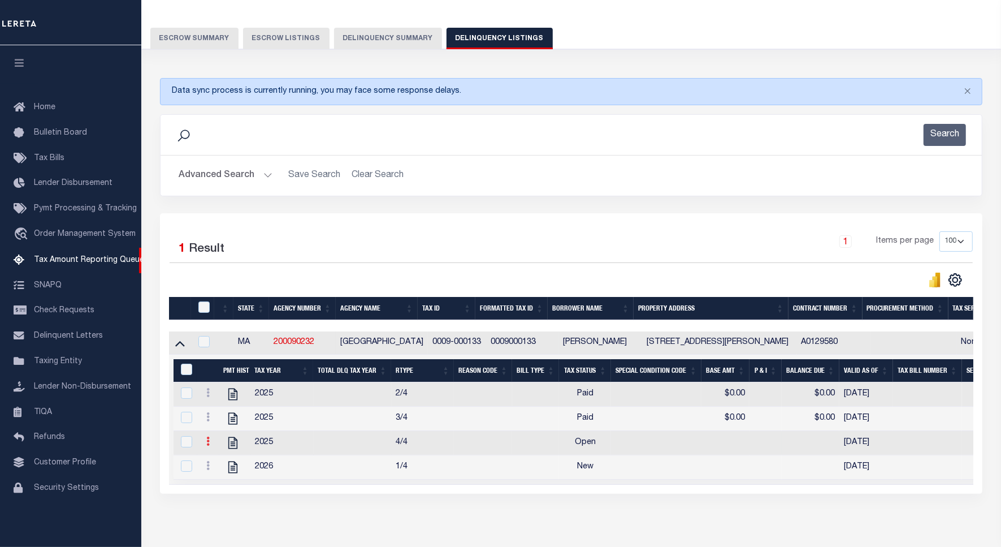
click at [207, 446] on icon at bounding box center [207, 440] width 3 height 9
click at [219, 408] on img "" at bounding box center [221, 406] width 11 height 11
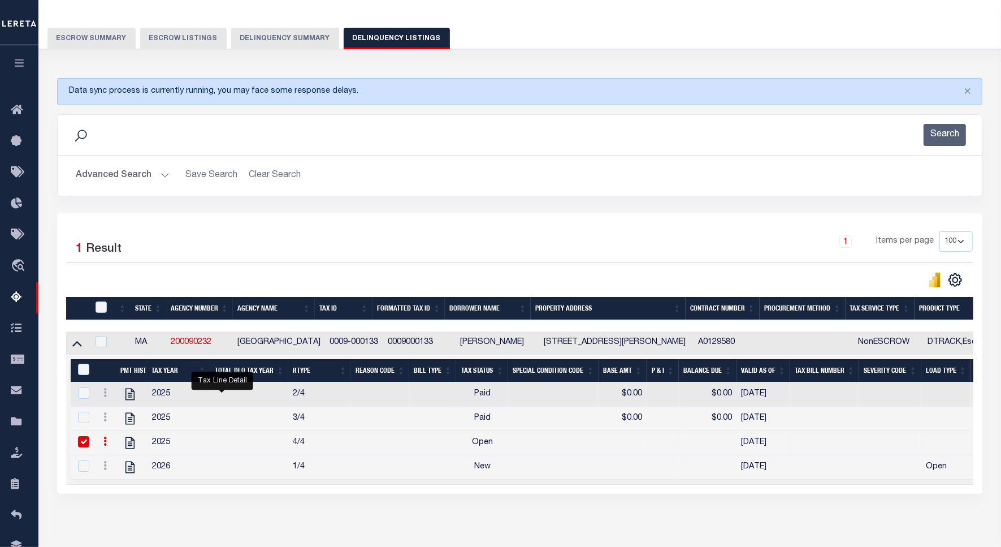
checkbox input "true"
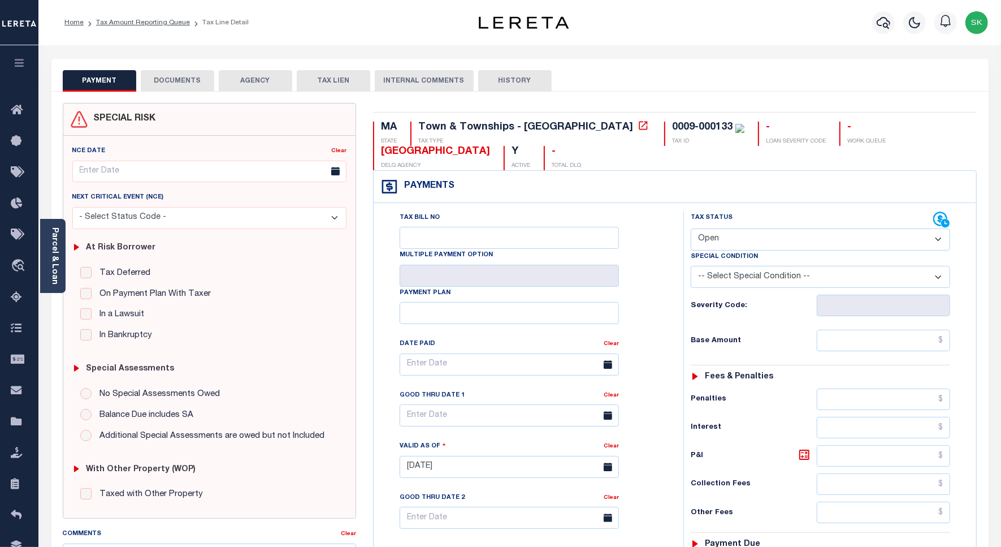
click at [728, 241] on select "- Select Status Code - Open Due/Unpaid Paid Incomplete No Tax Due Internal Refu…" at bounding box center [821, 239] width 260 height 22
select select "PYD"
click at [691, 230] on select "- Select Status Code - Open Due/Unpaid Paid Incomplete No Tax Due Internal Refu…" at bounding box center [821, 239] width 260 height 22
type input "[DATE]"
click at [680, 300] on div "Tax Status Status" at bounding box center [824, 460] width 299 height 499
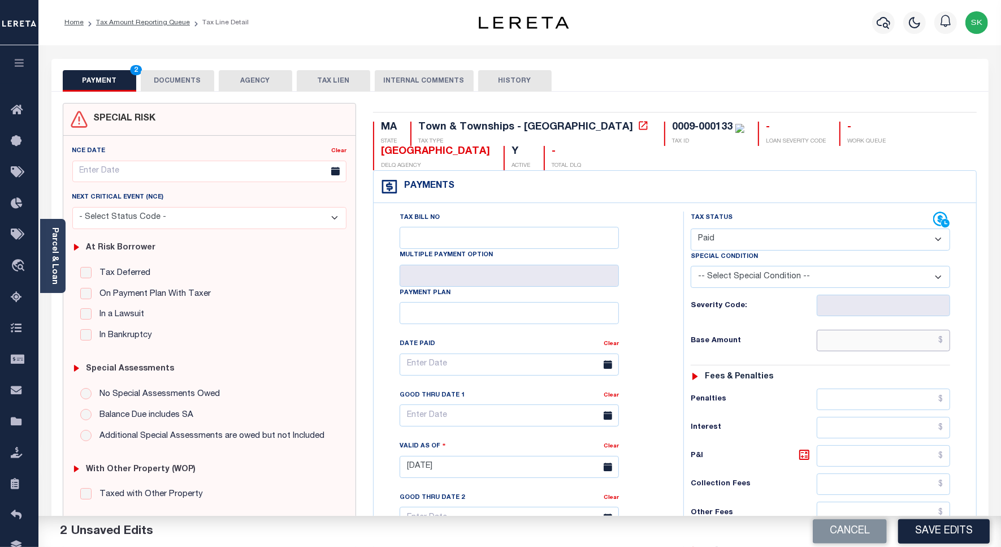
click at [827, 346] on input "text" at bounding box center [883, 340] width 133 height 21
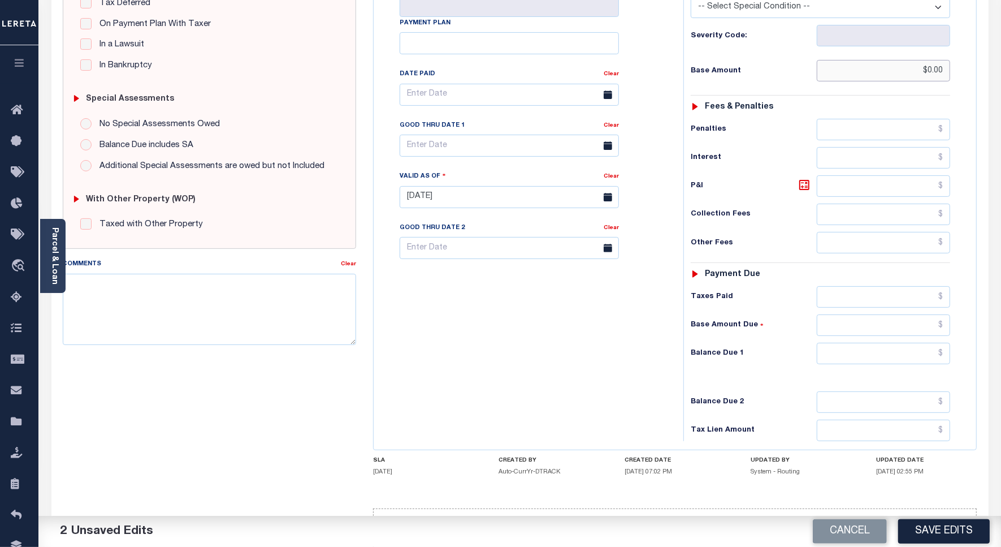
scroll to position [315, 0]
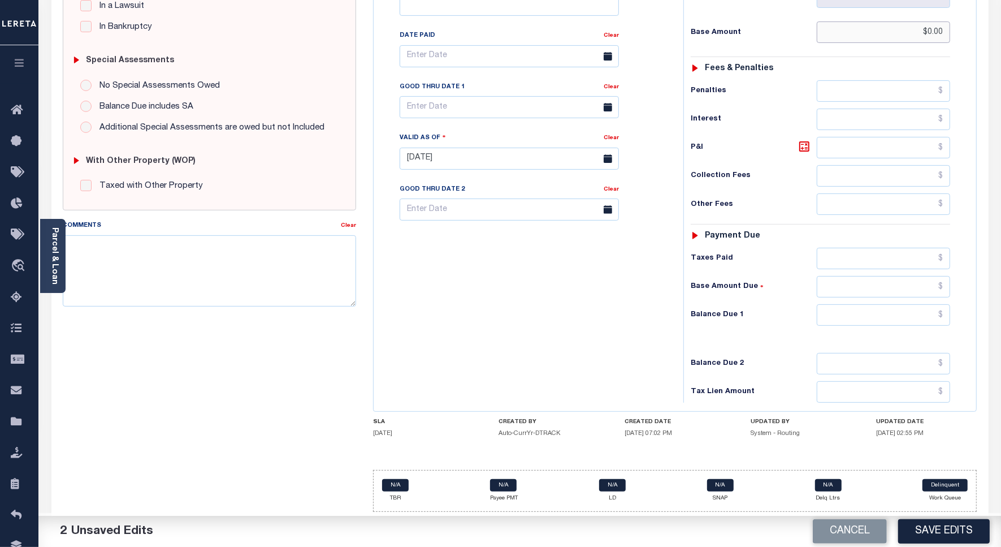
type input "$0.00"
click at [868, 314] on input "text" at bounding box center [883, 314] width 133 height 21
type input "$0.00"
drag, startPoint x: 518, startPoint y: 306, endPoint x: 866, endPoint y: 422, distance: 366.5
click at [550, 307] on div "Tax Bill No Multiple Payment Option Payment Plan Clear" at bounding box center [526, 152] width 299 height 499
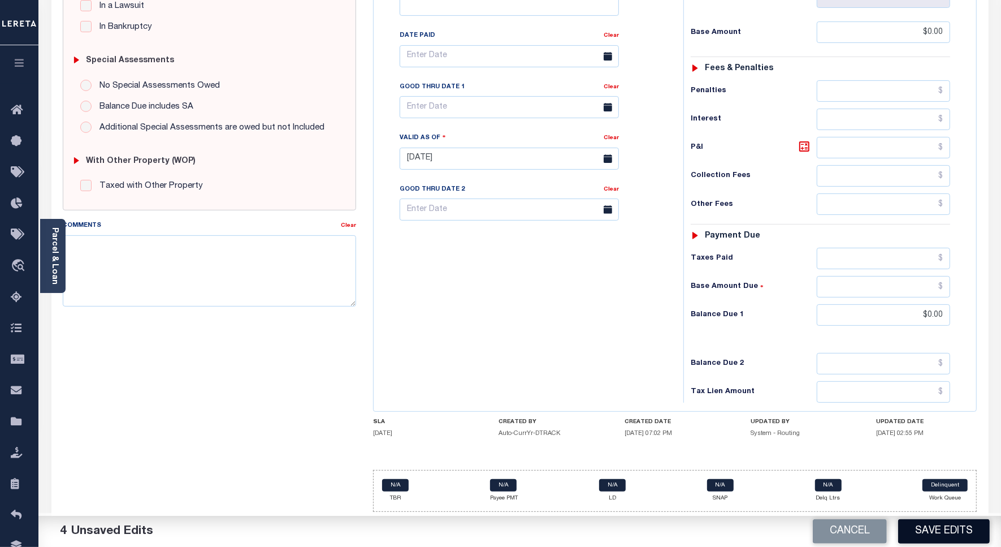
click at [927, 528] on button "Save Edits" at bounding box center [944, 531] width 92 height 24
checkbox input "false"
type input "$0"
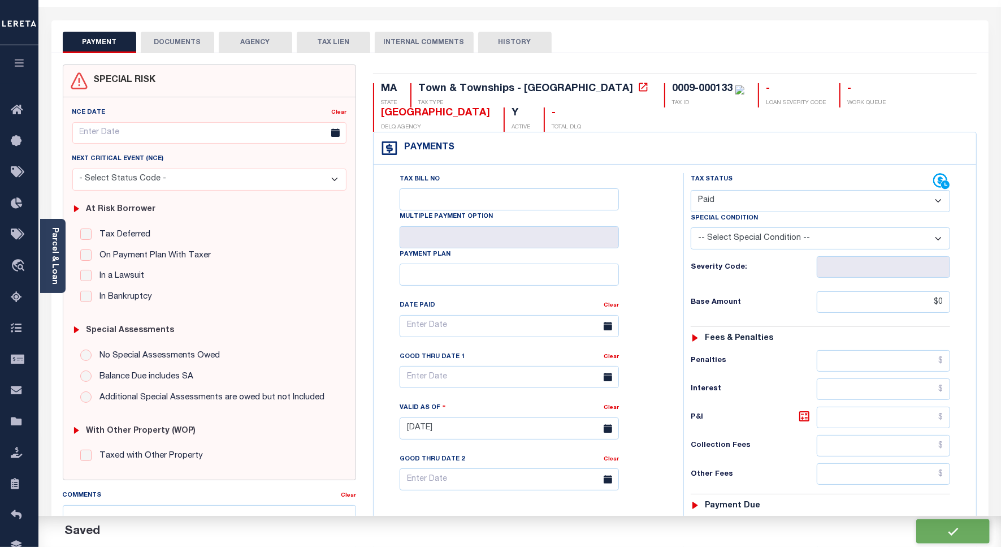
scroll to position [0, 0]
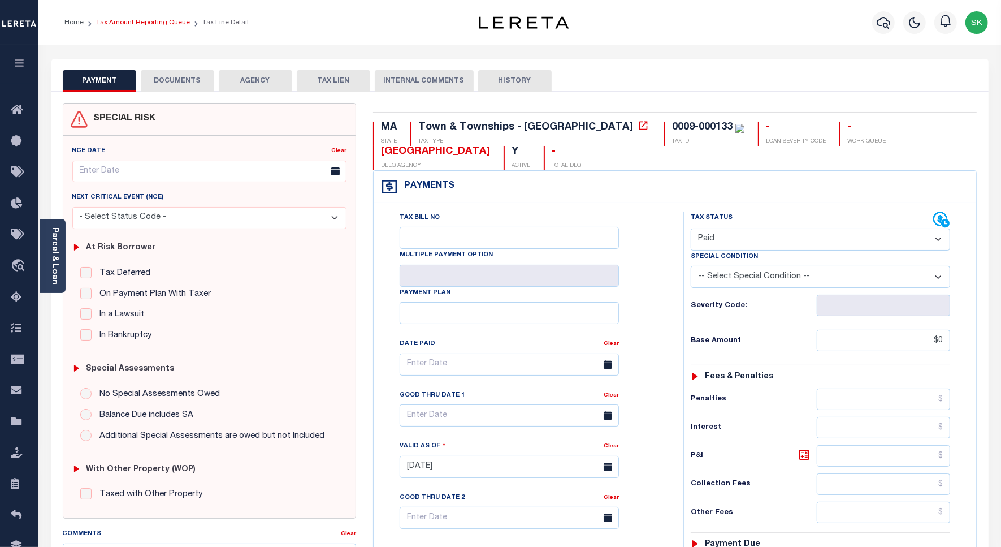
click at [137, 23] on link "Tax Amount Reporting Queue" at bounding box center [143, 22] width 94 height 7
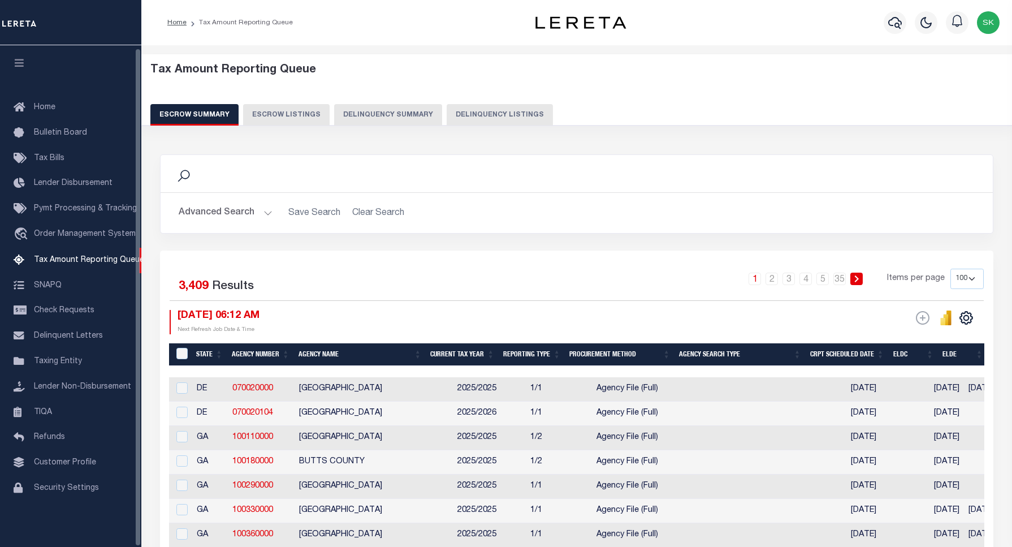
select select "100"
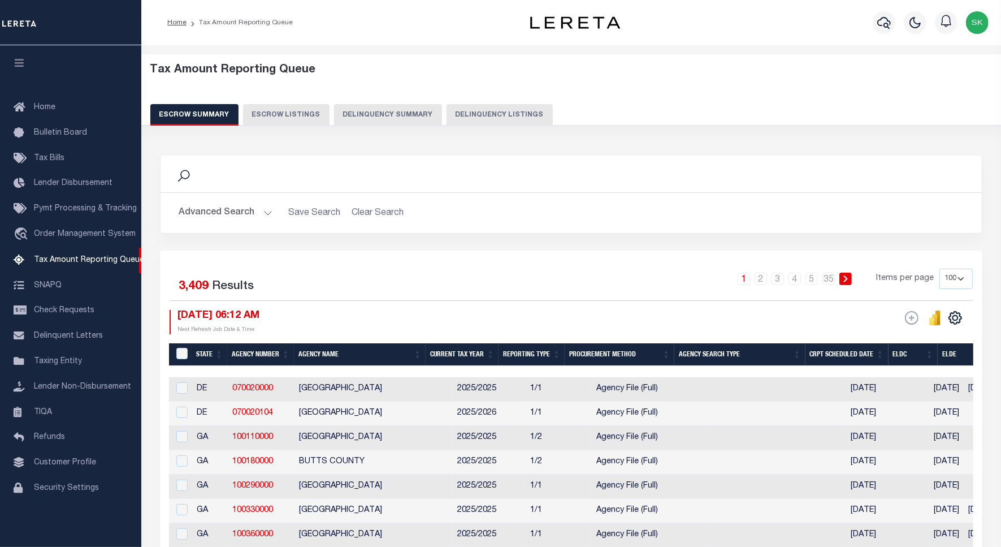
scroll to position [3, 0]
click at [496, 110] on button "Delinquency Listings" at bounding box center [500, 114] width 106 height 21
select select "100"
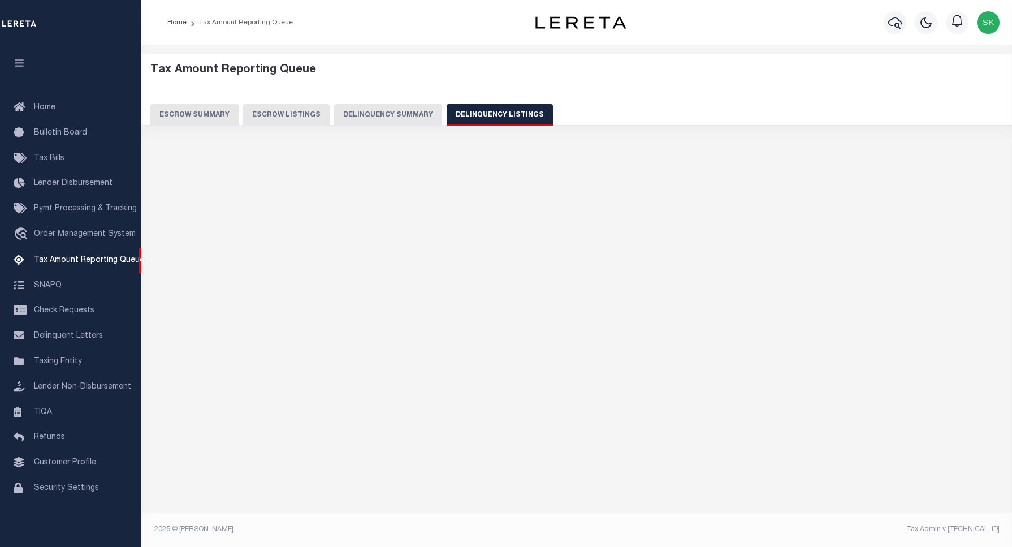
select select "100"
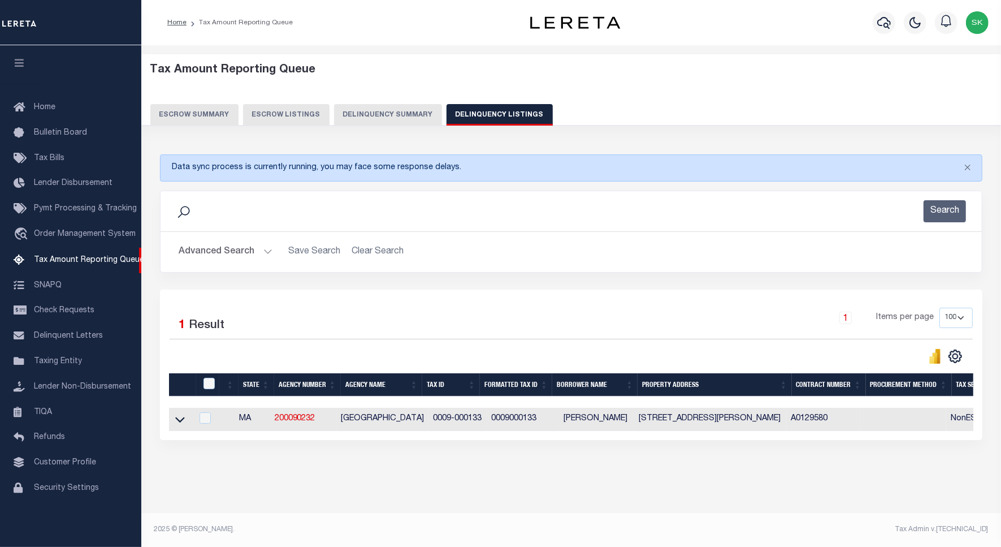
scroll to position [6, 0]
click at [179, 416] on icon at bounding box center [180, 419] width 10 height 12
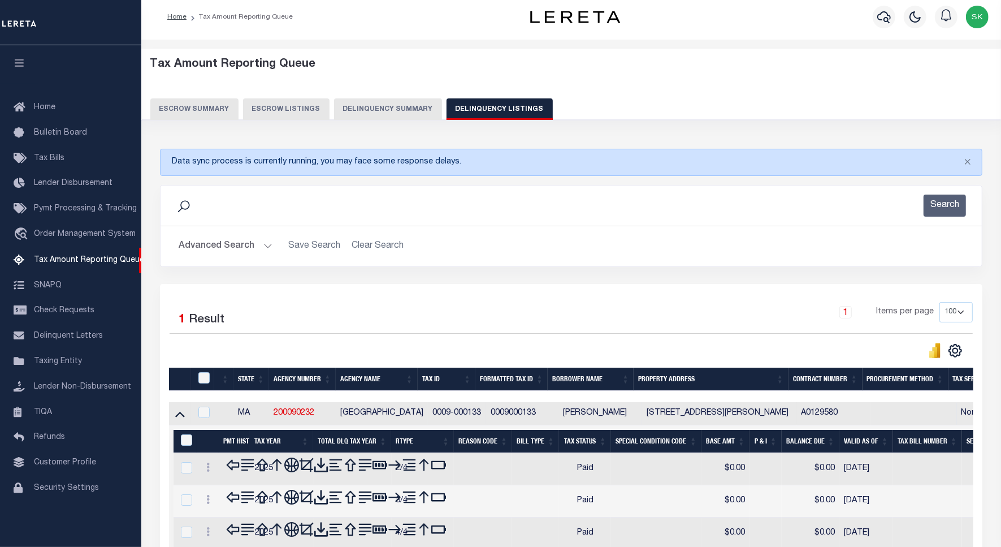
scroll to position [139, 0]
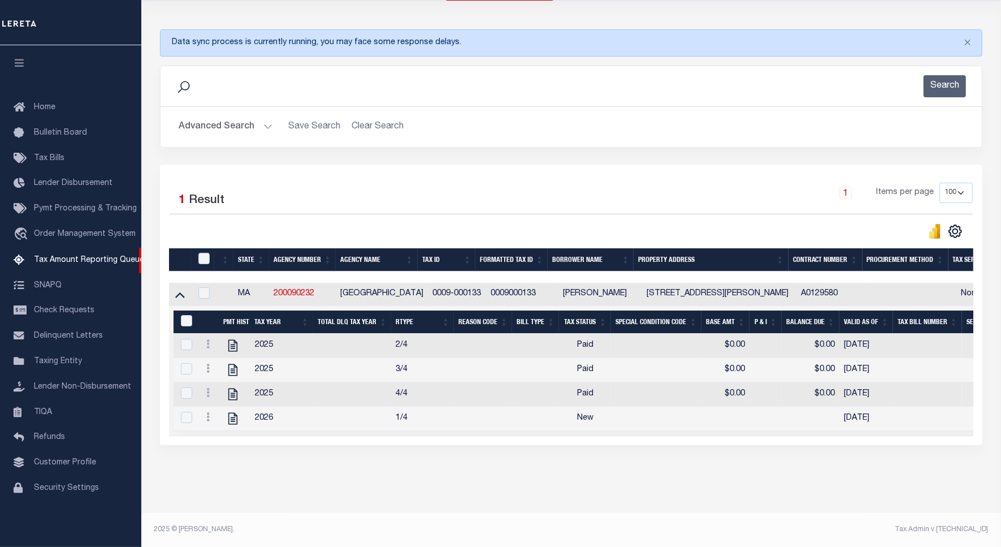
click at [206, 412] on icon at bounding box center [207, 416] width 3 height 9
click at [221, 433] on img "" at bounding box center [221, 435] width 11 height 11
checkbox input "true"
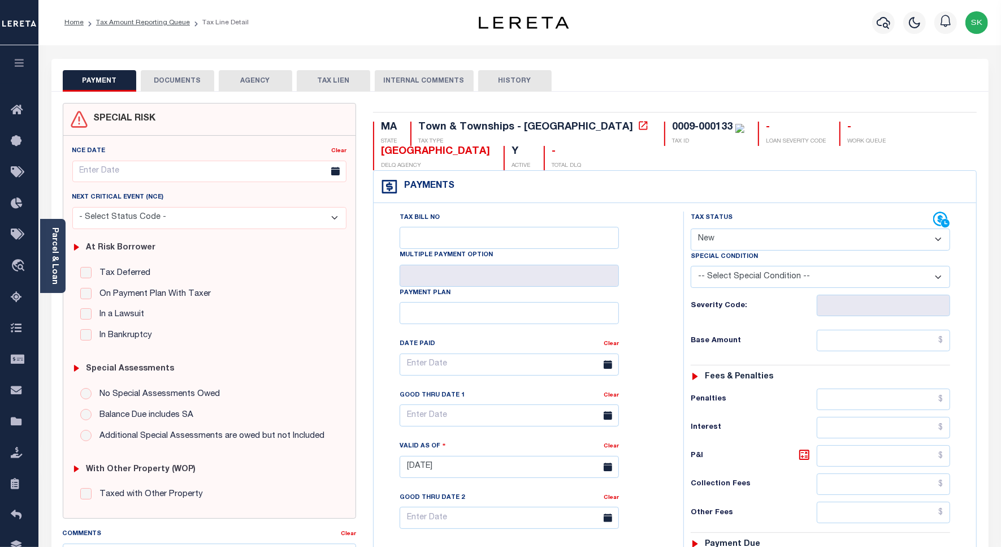
click at [738, 242] on select "- Select Status Code - Open Due/Unpaid Paid Incomplete No Tax Due Internal Refu…" at bounding box center [821, 239] width 260 height 22
select select "PYD"
click at [691, 230] on select "- Select Status Code - Open Due/Unpaid Paid Incomplete No Tax Due Internal Refu…" at bounding box center [821, 239] width 260 height 22
type input "[DATE]"
drag, startPoint x: 646, startPoint y: 304, endPoint x: 695, endPoint y: 317, distance: 50.7
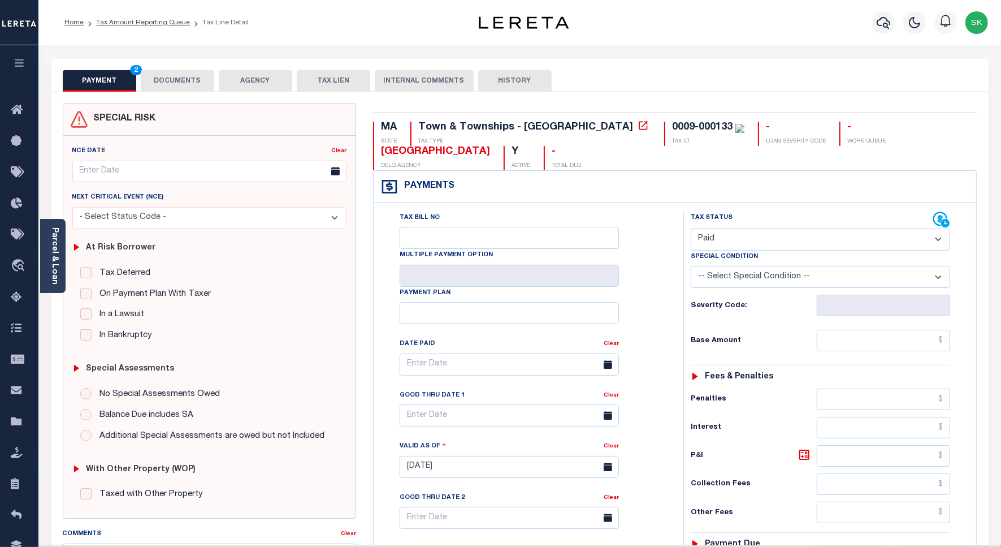
click at [653, 307] on div "Tax Bill No Multiple Payment Option Payment Plan Clear" at bounding box center [526, 369] width 282 height 317
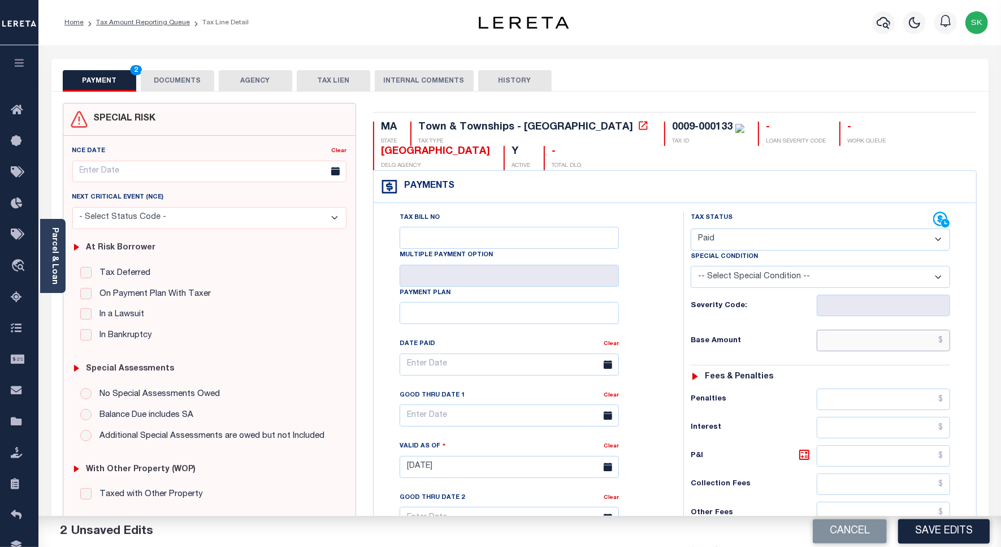
click at [825, 343] on input "text" at bounding box center [883, 340] width 133 height 21
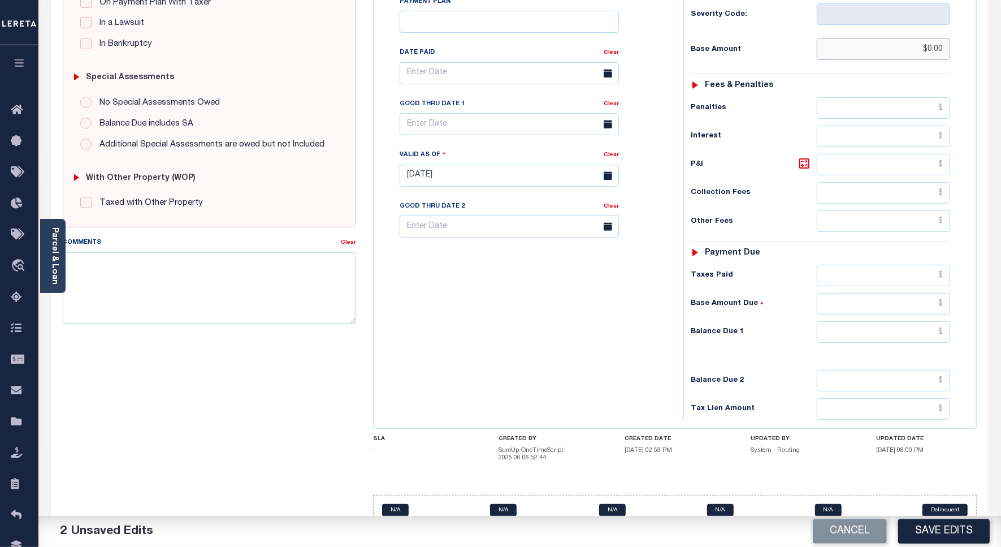
scroll to position [322, 0]
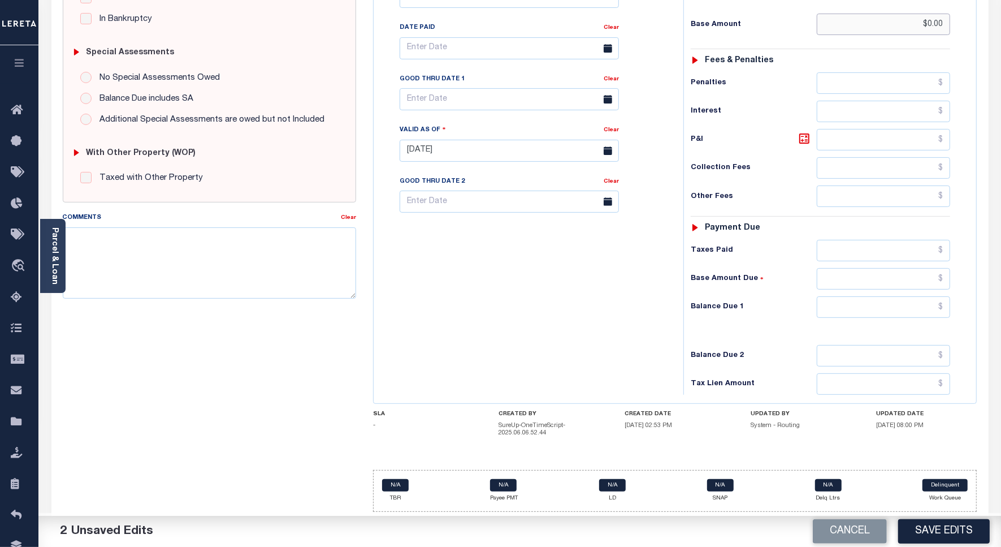
type input "$0.00"
click at [866, 306] on input "text" at bounding box center [883, 306] width 133 height 21
type input "$0.00"
click at [260, 320] on div "SPECIAL RISK NCE Date Clear - Select Status Code -" at bounding box center [209, 154] width 310 height 734
click at [233, 267] on textarea "Comments" at bounding box center [209, 262] width 293 height 71
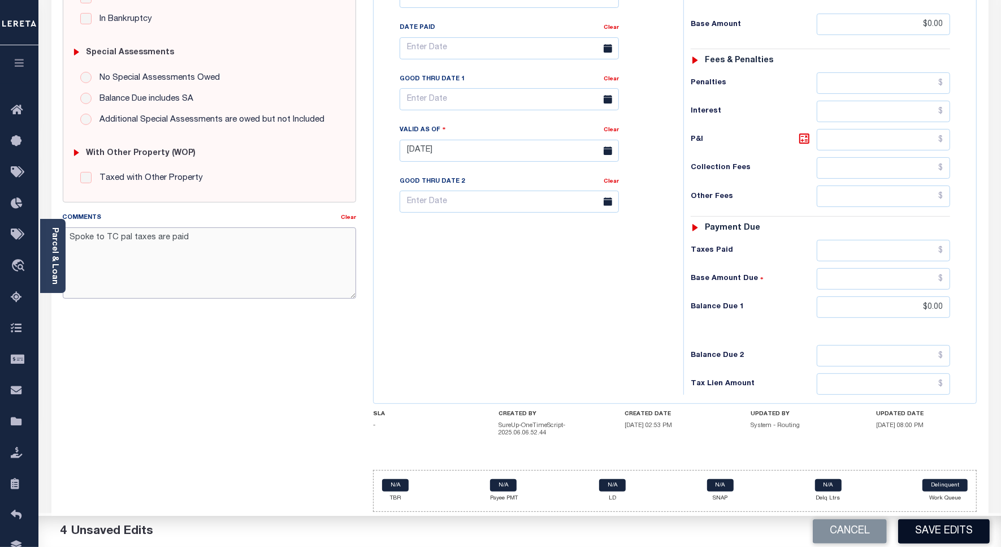
type textarea "Spoke to TC pal taxes are paid"
drag, startPoint x: 957, startPoint y: 533, endPoint x: 898, endPoint y: 481, distance: 78.5
click at [956, 533] on button "Save Edits" at bounding box center [944, 531] width 92 height 24
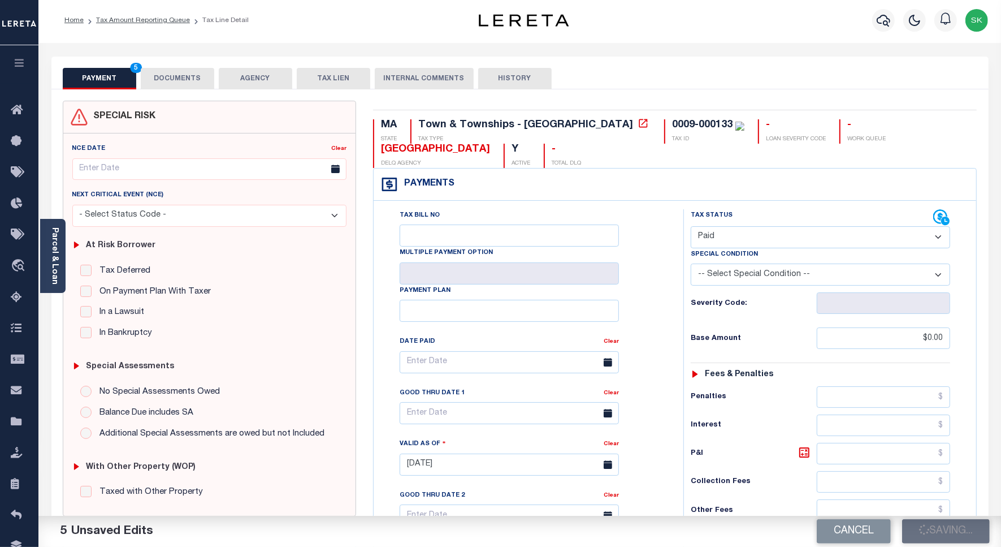
checkbox input "false"
type input "$0"
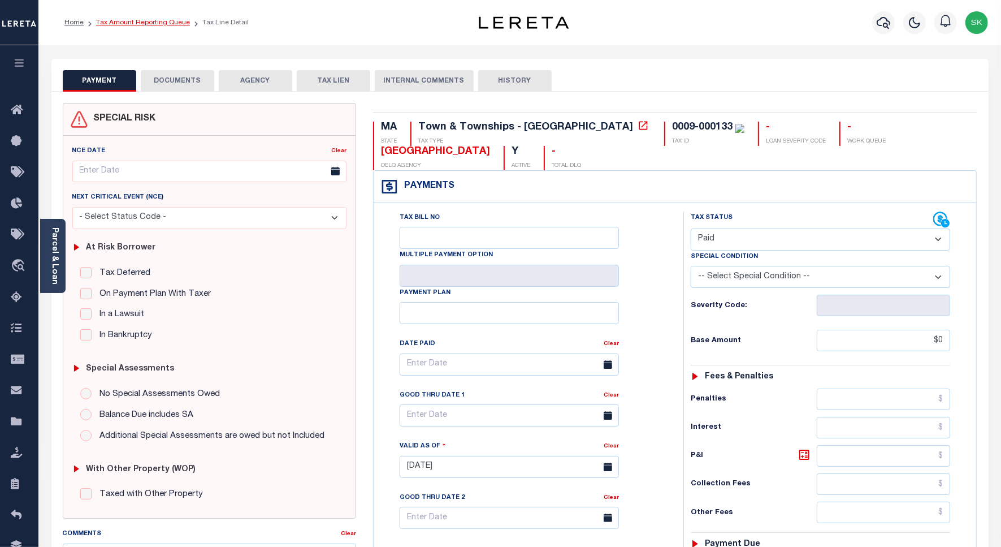
click at [171, 24] on link "Tax Amount Reporting Queue" at bounding box center [143, 22] width 94 height 7
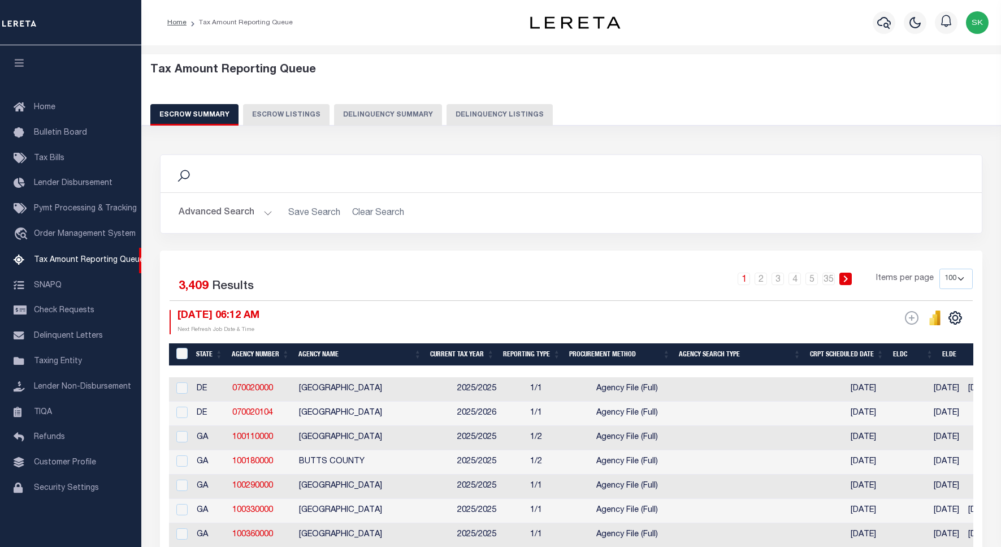
select select "100"
click at [481, 111] on button "Delinquency Listings" at bounding box center [500, 114] width 106 height 21
select select "100"
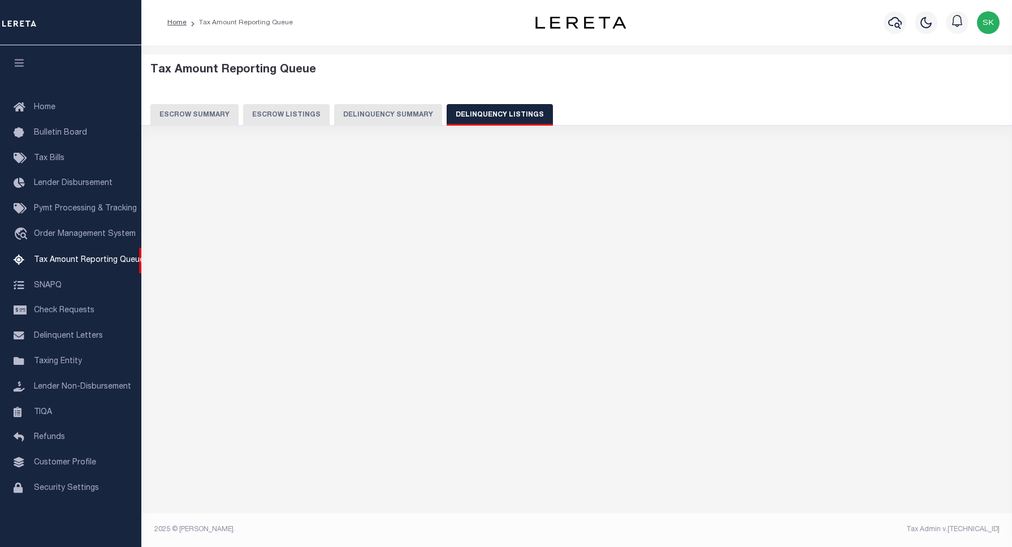
select select "100"
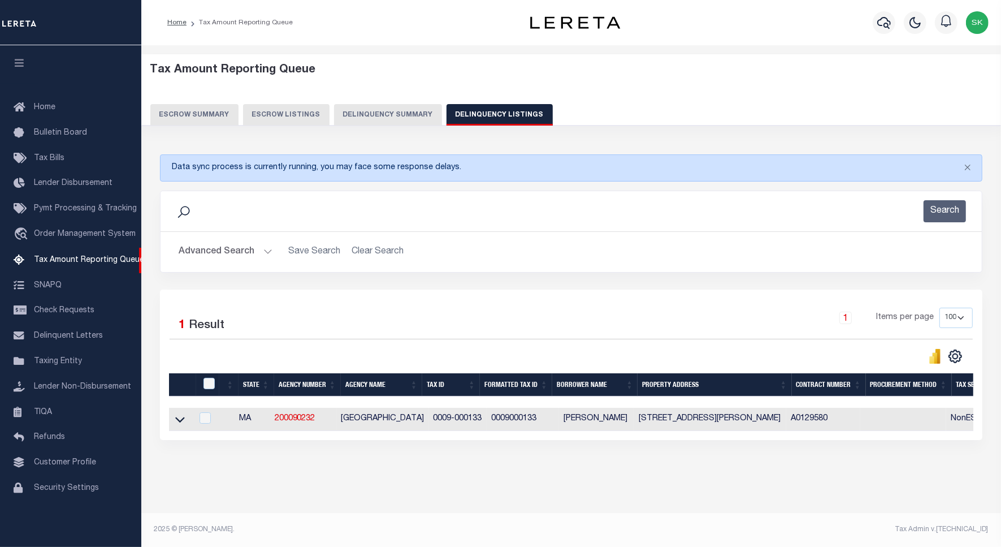
drag, startPoint x: 179, startPoint y: 423, endPoint x: 207, endPoint y: 391, distance: 42.1
click at [179, 423] on icon at bounding box center [180, 419] width 10 height 12
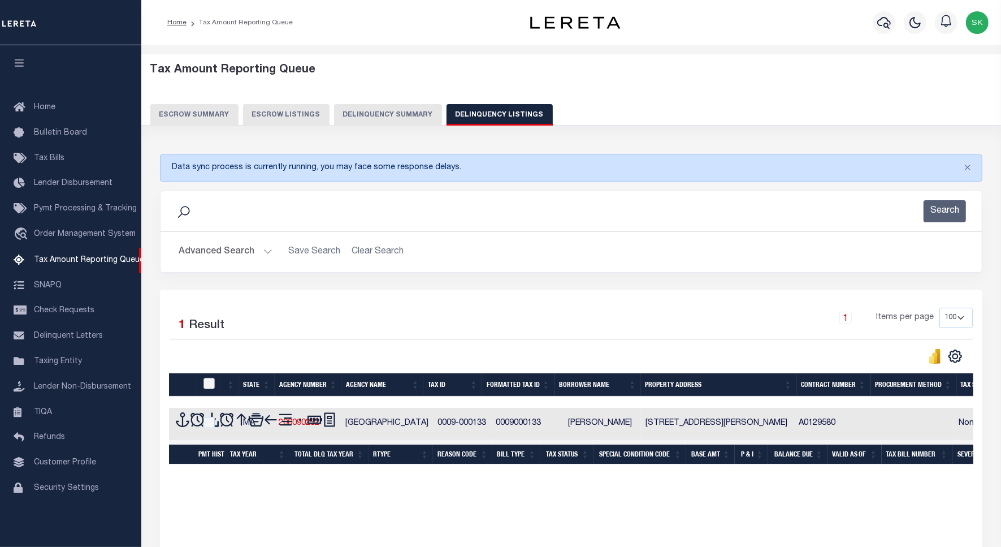
click at [207, 386] on input "checkbox" at bounding box center [209, 383] width 11 height 11
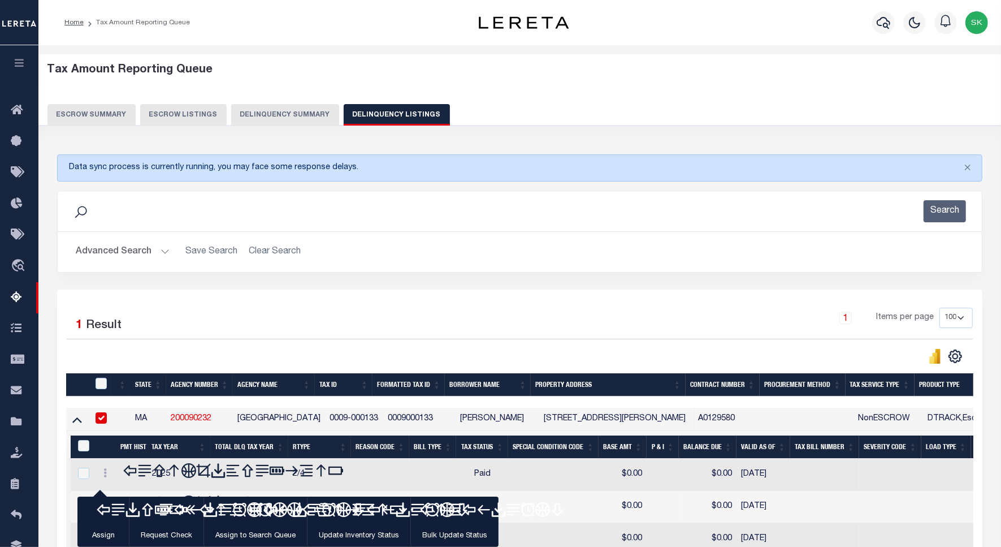
checkbox input "true"
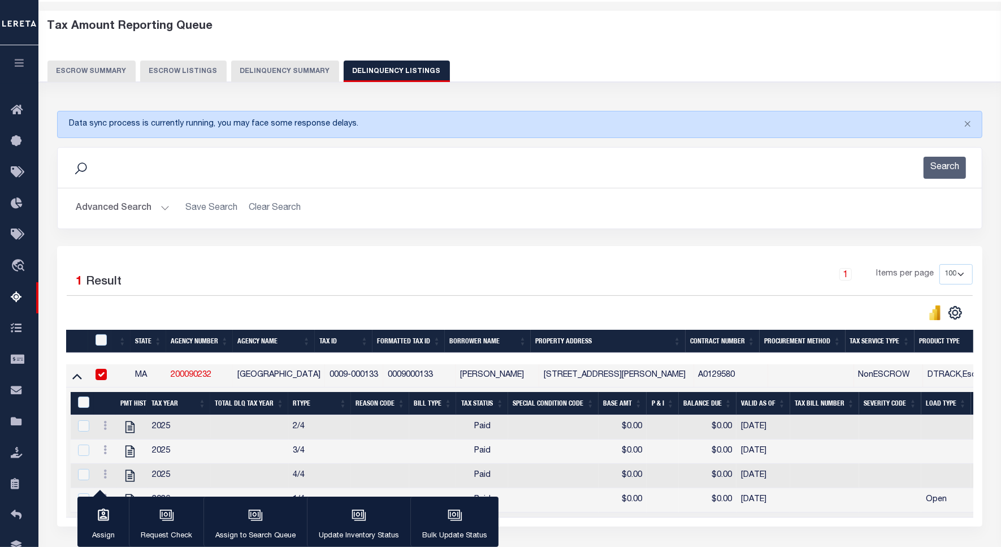
scroll to position [139, 0]
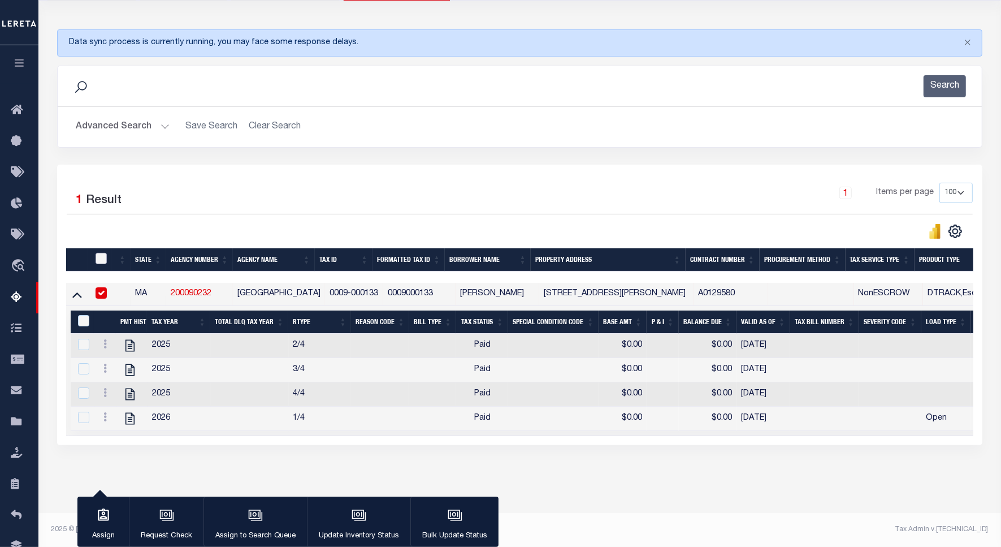
click at [100, 253] on input "checkbox" at bounding box center [101, 258] width 11 height 11
checkbox input "true"
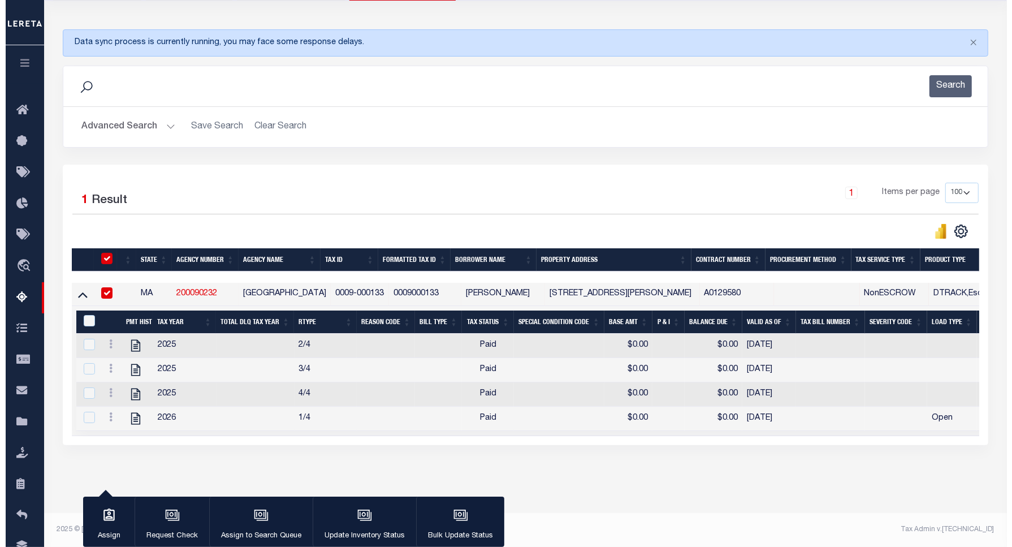
scroll to position [137, 0]
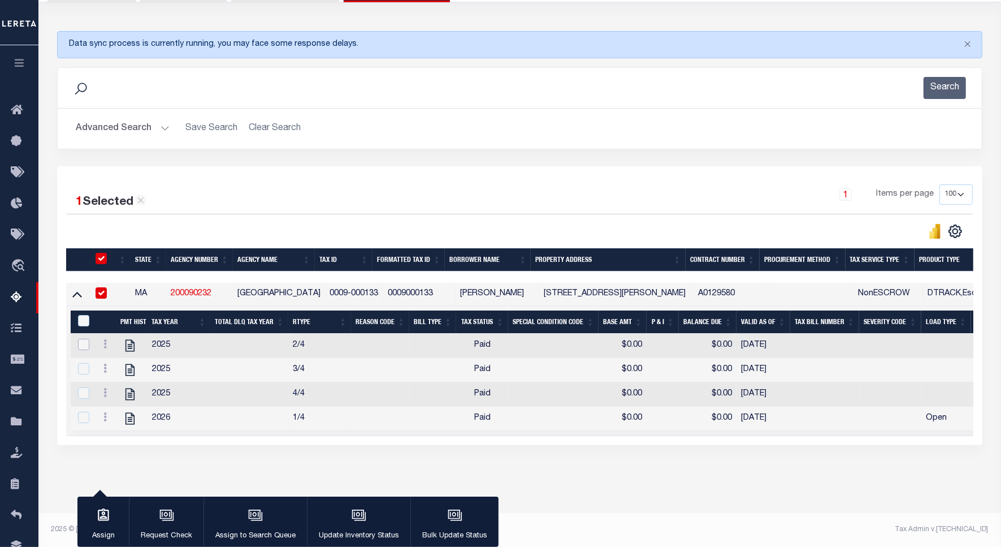
click at [82, 339] on input "checkbox" at bounding box center [83, 344] width 11 height 11
checkbox input "true"
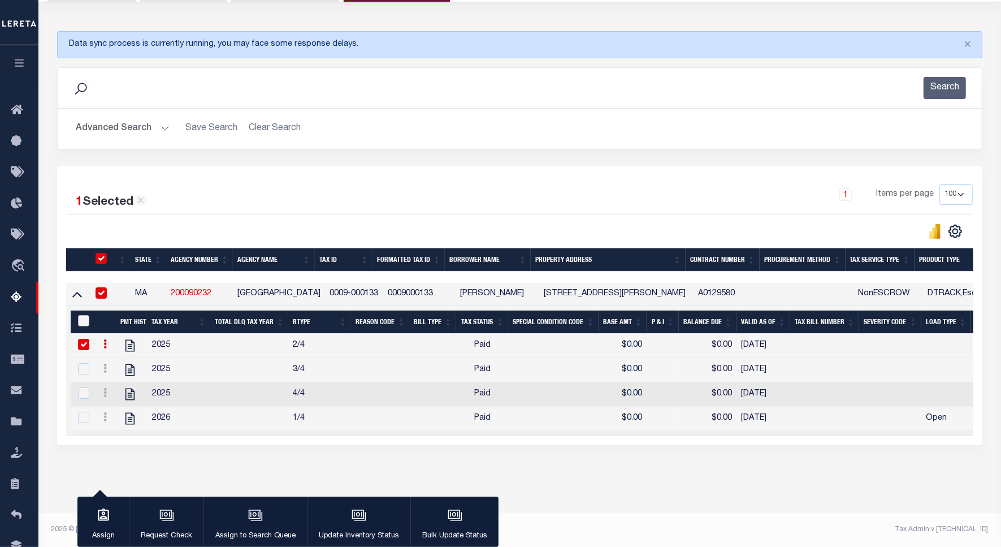
click at [82, 315] on input "&nbsp;" at bounding box center [83, 320] width 11 height 11
checkbox input "true"
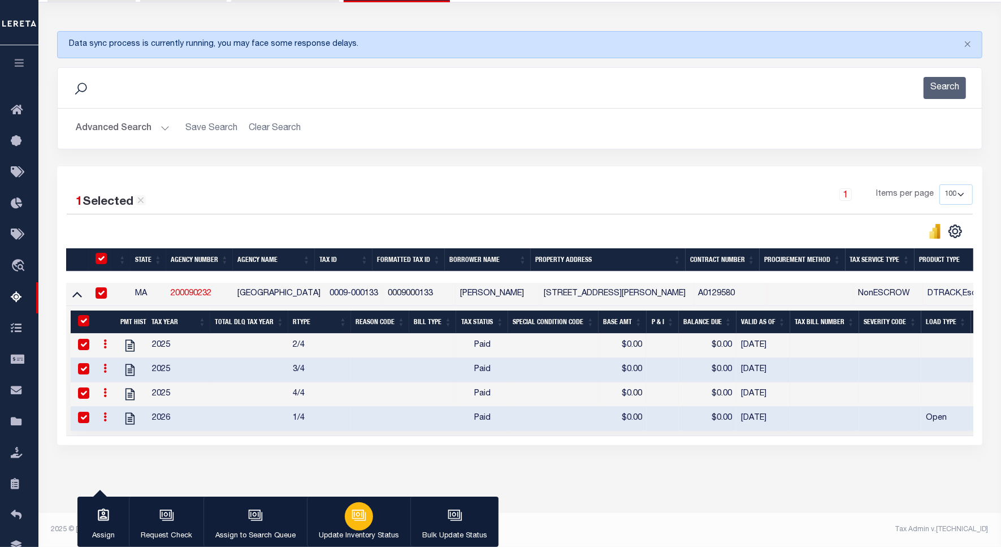
click at [324, 526] on button "Update Inventory Status" at bounding box center [358, 521] width 103 height 51
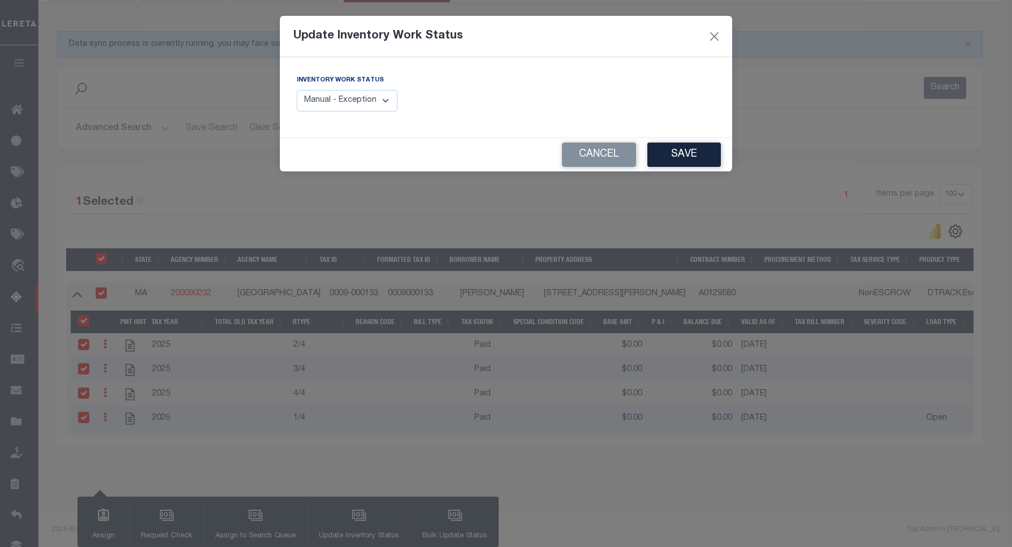
click at [379, 98] on select "Manual - Exception Pended - Awaiting Search Late Add Exception Completed" at bounding box center [347, 101] width 101 height 22
select select "4"
click at [297, 90] on select "Manual - Exception Pended - Awaiting Search Late Add Exception Completed" at bounding box center [347, 101] width 101 height 22
click at [654, 157] on button "Save" at bounding box center [684, 154] width 74 height 24
